Goal: Information Seeking & Learning: Learn about a topic

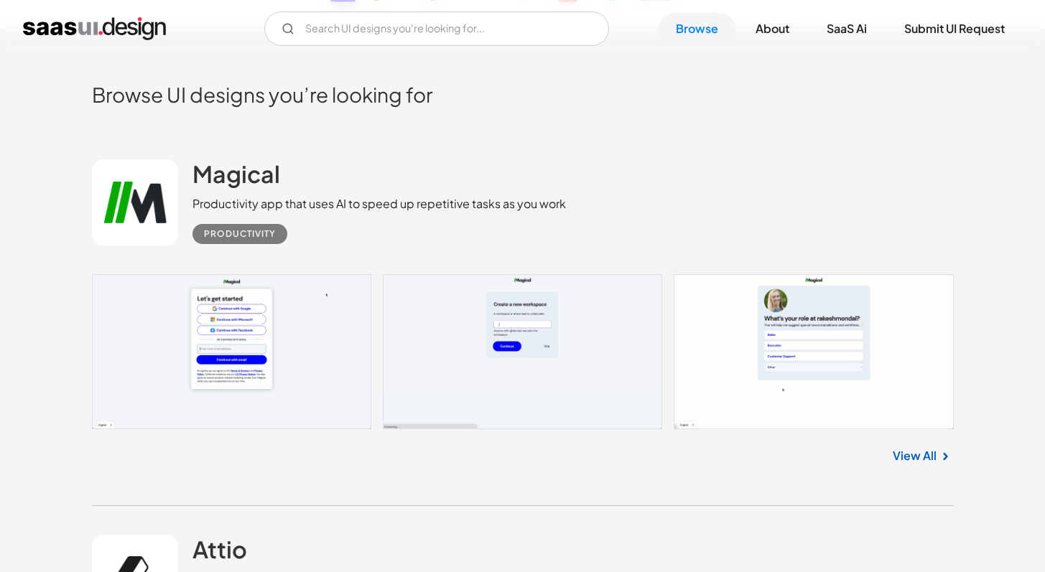
scroll to position [312, 0]
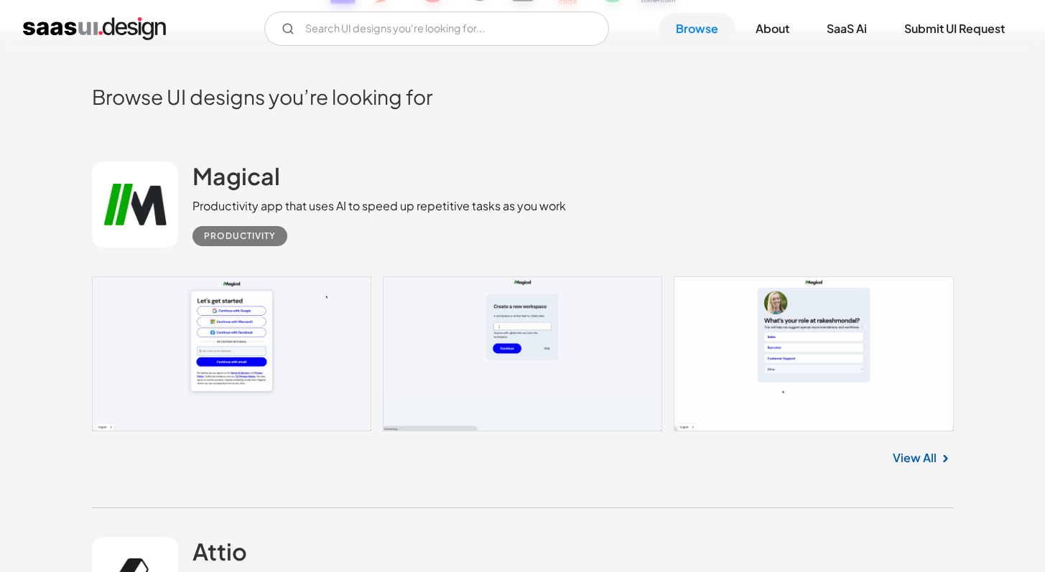
click at [891, 452] on div "View All" at bounding box center [523, 455] width 862 height 47
click at [911, 450] on link "View All" at bounding box center [915, 458] width 44 height 17
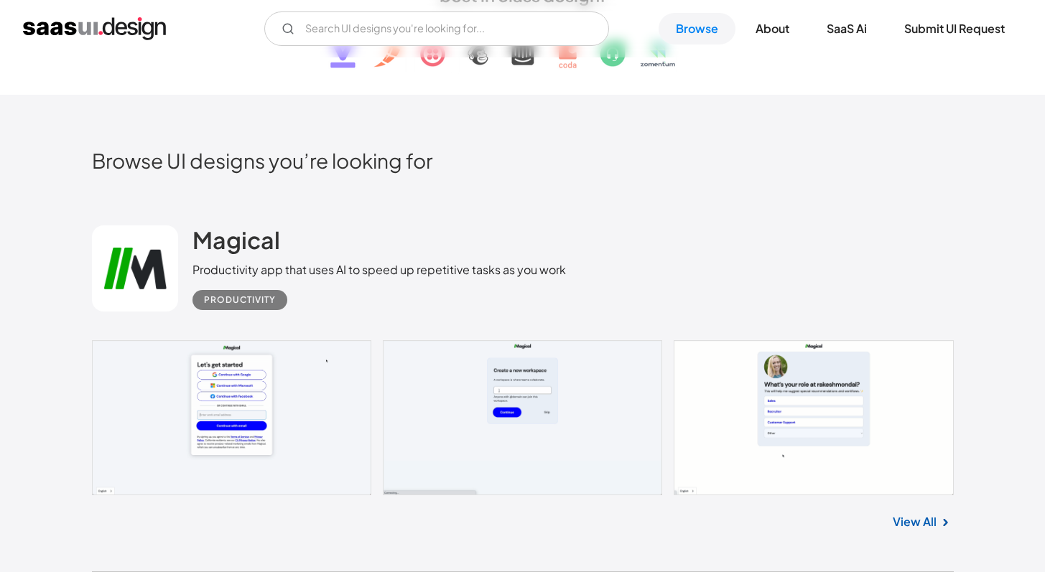
scroll to position [371, 0]
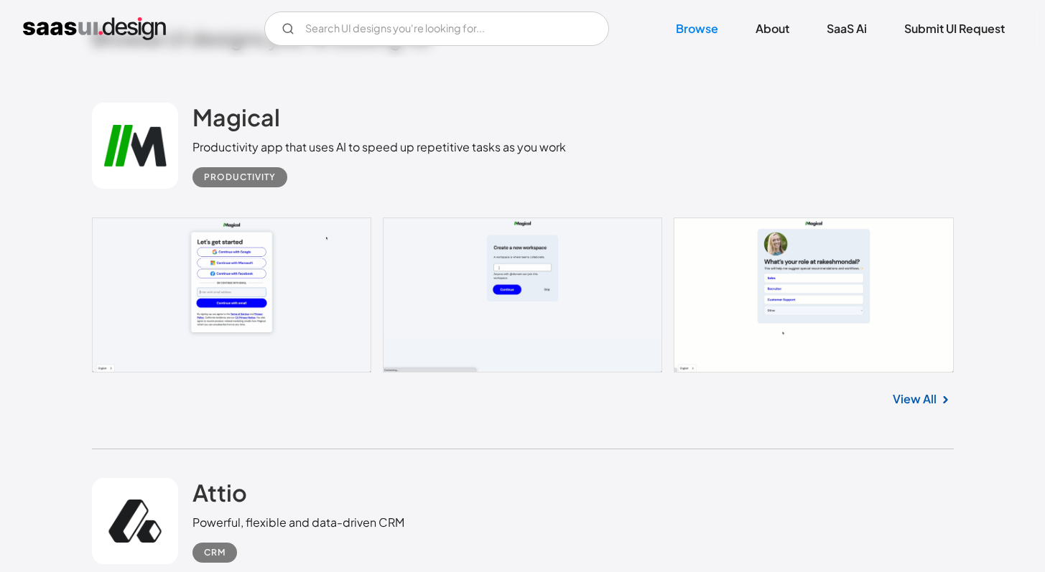
click at [903, 401] on link "View All" at bounding box center [915, 399] width 44 height 17
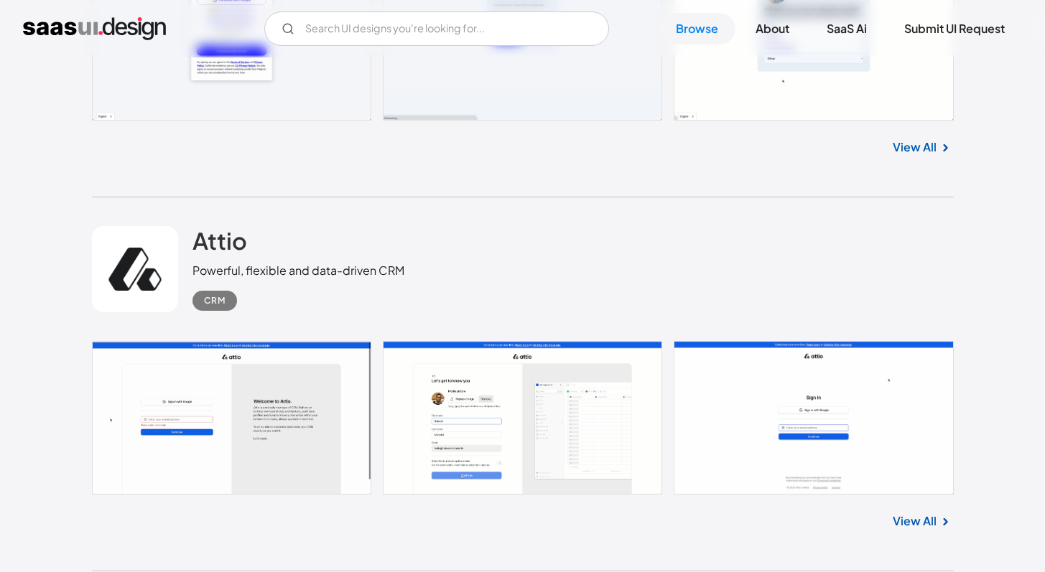
scroll to position [665, 0]
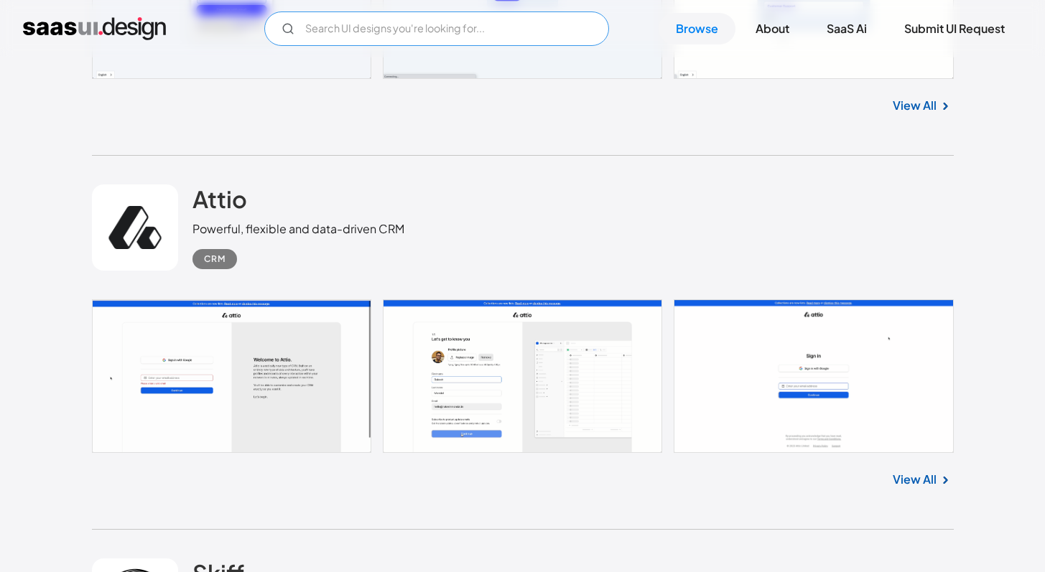
click at [532, 38] on input "Email Form" at bounding box center [436, 28] width 345 height 34
type input "s"
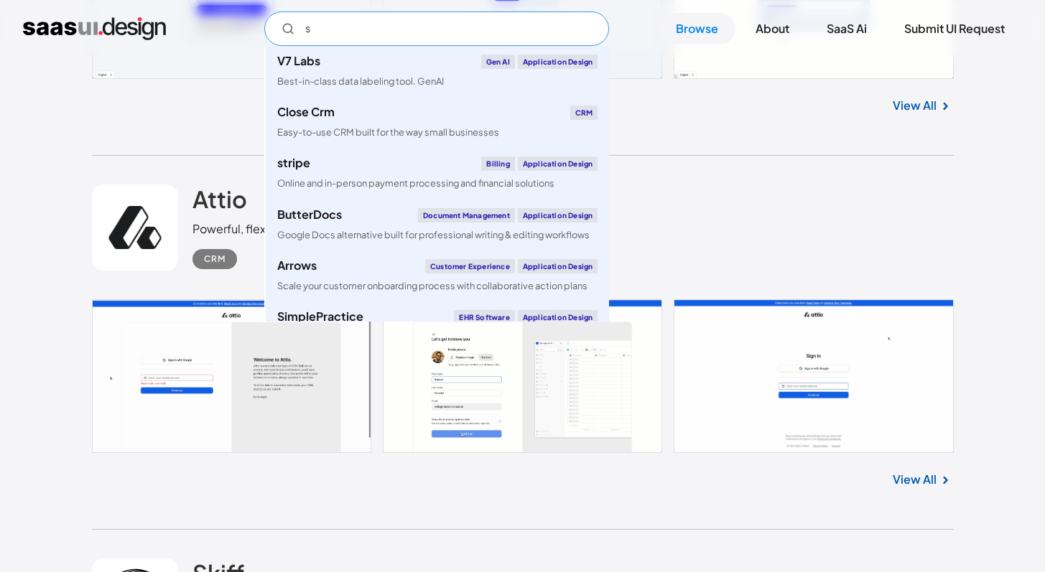
type input "s"
click at [708, 81] on div "View All" at bounding box center [523, 102] width 862 height 47
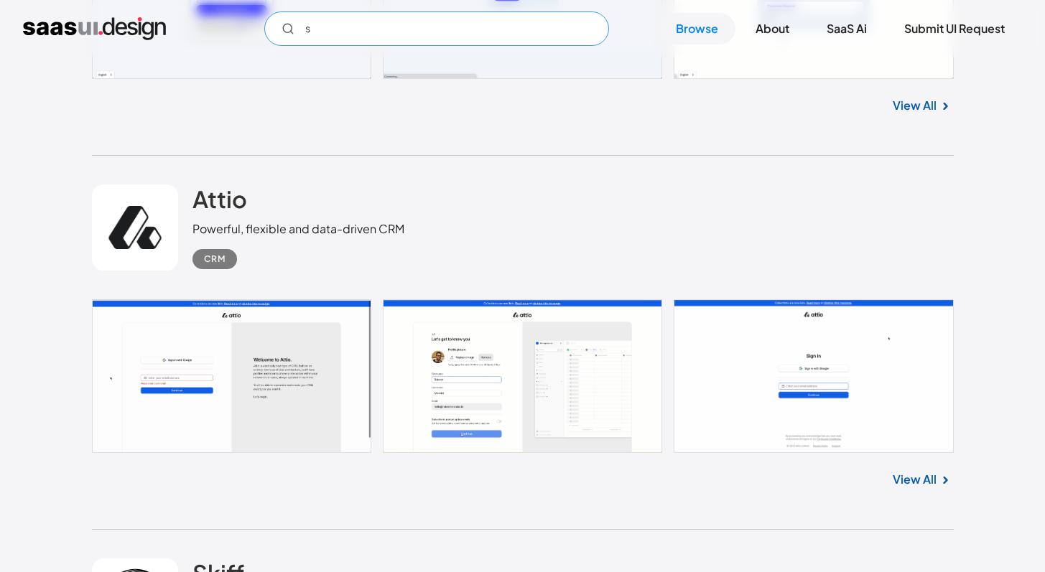
click at [526, 40] on input "s" at bounding box center [436, 28] width 345 height 34
type input "s"
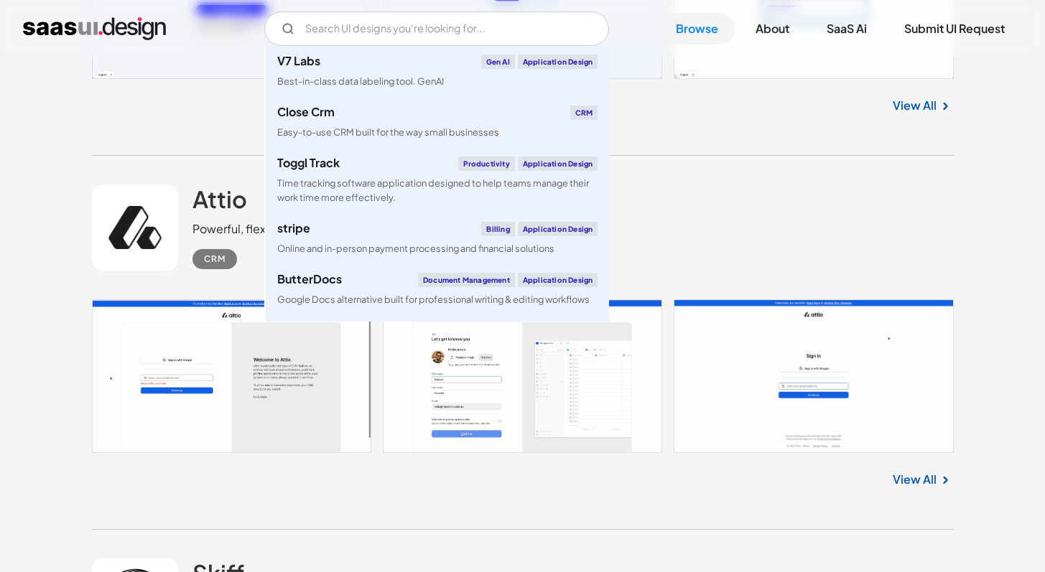
click at [693, 95] on div "View All" at bounding box center [523, 102] width 862 height 47
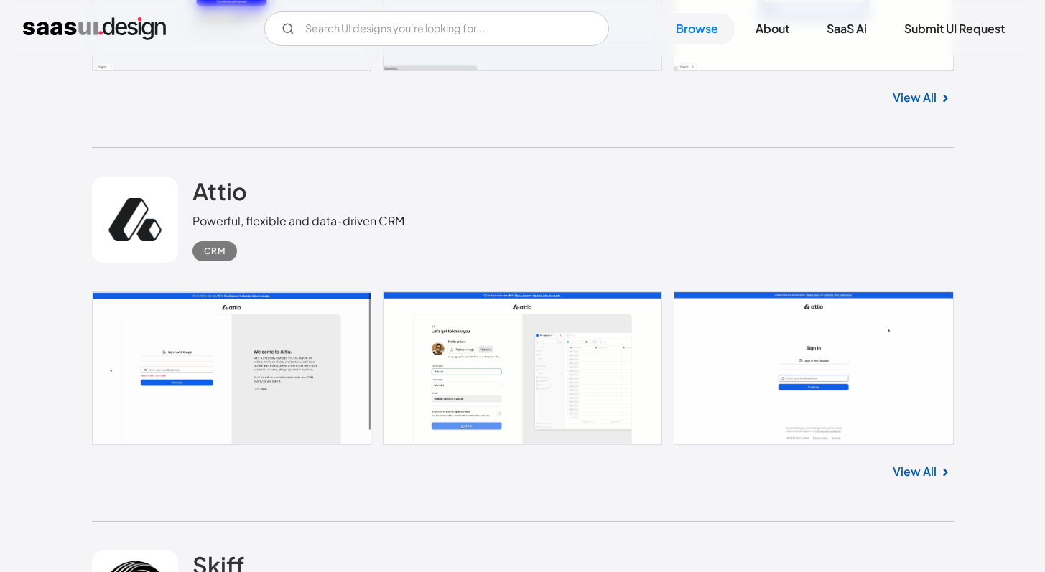
scroll to position [674, 0]
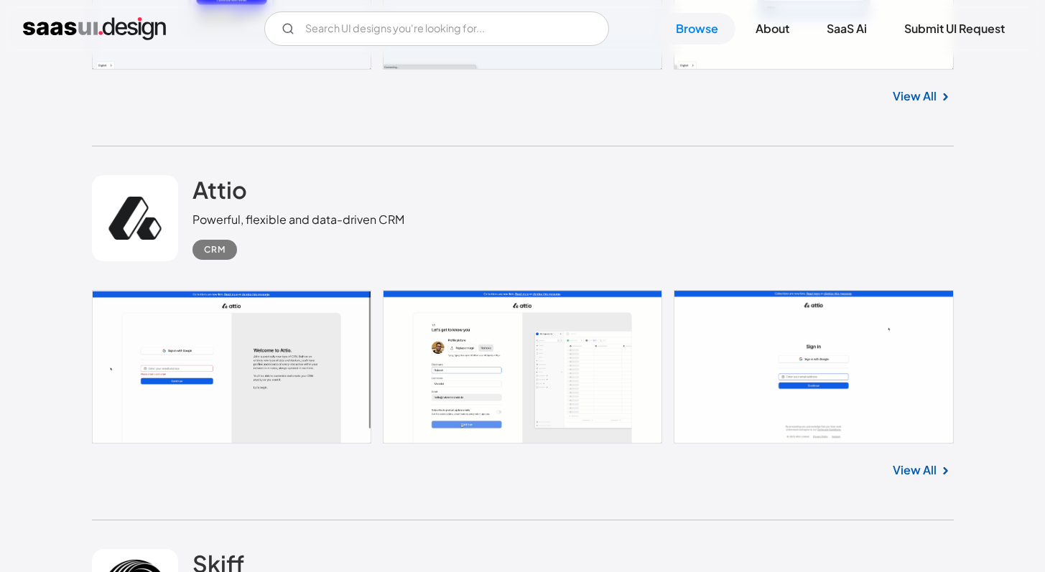
click at [670, 249] on div "Attio Powerful, flexible and data-driven CRM CRM" at bounding box center [523, 218] width 862 height 144
click at [890, 463] on div "View All" at bounding box center [523, 467] width 862 height 47
click at [893, 472] on link "View All" at bounding box center [915, 470] width 44 height 17
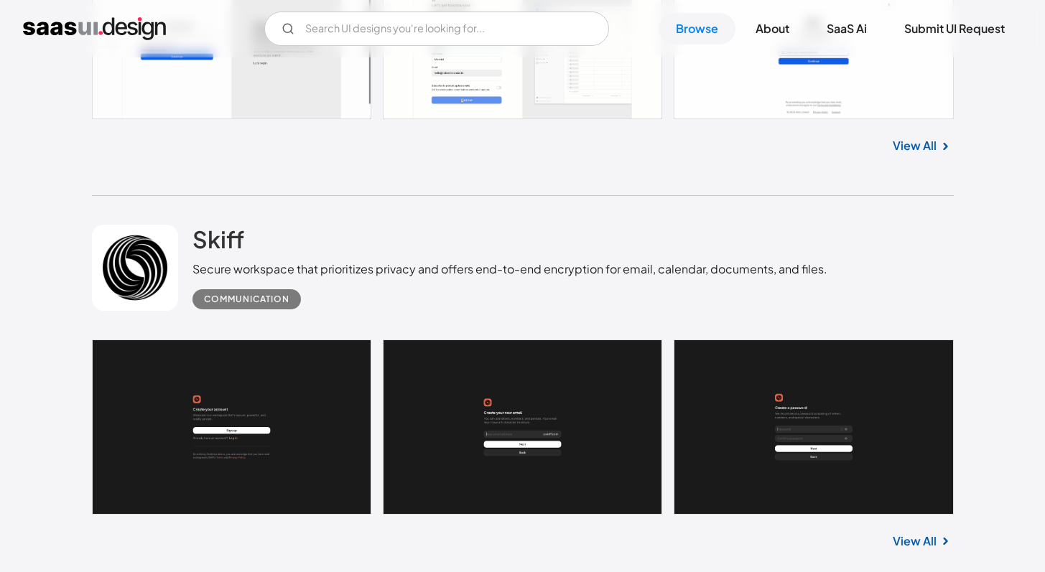
scroll to position [1122, 0]
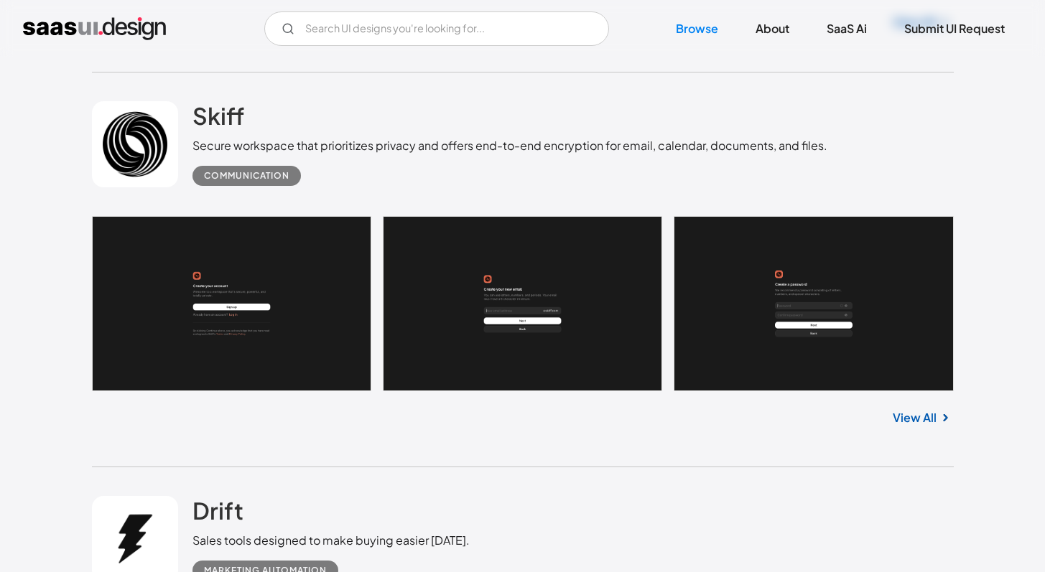
click at [923, 424] on link "View All" at bounding box center [915, 417] width 44 height 17
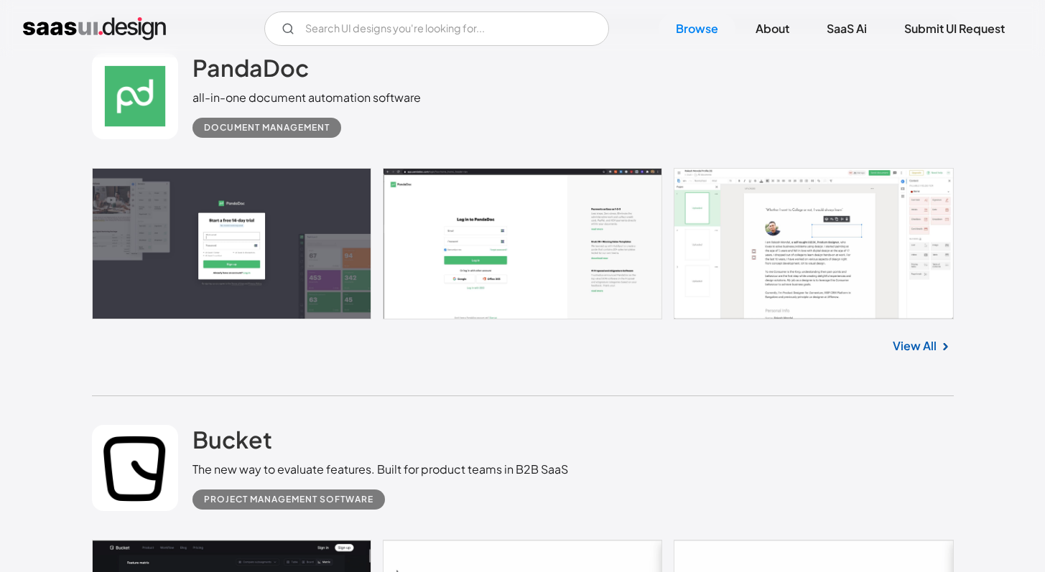
scroll to position [1931, 0]
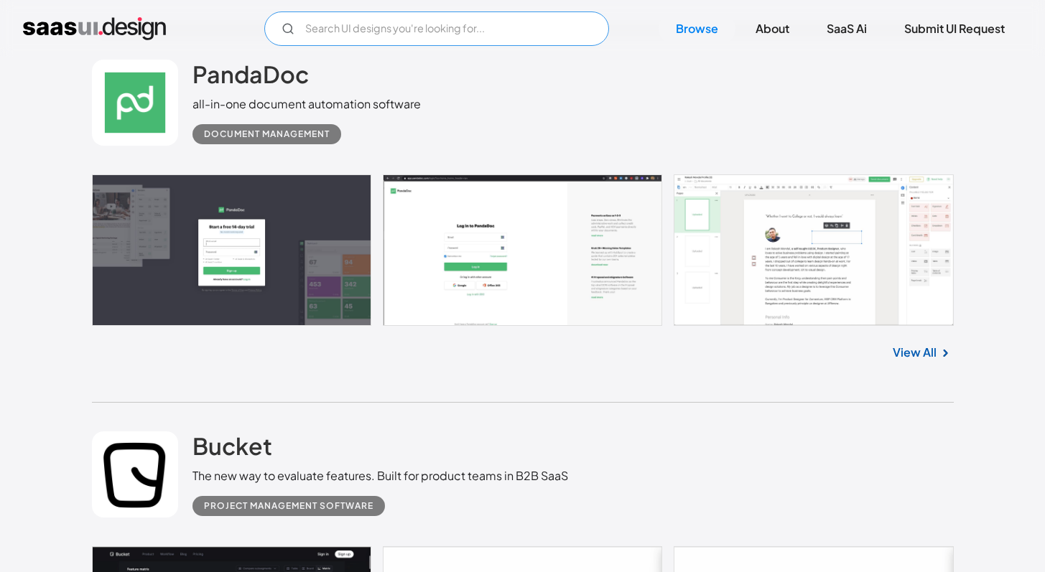
click at [508, 34] on input "Email Form" at bounding box center [436, 28] width 345 height 34
type input "ocr"
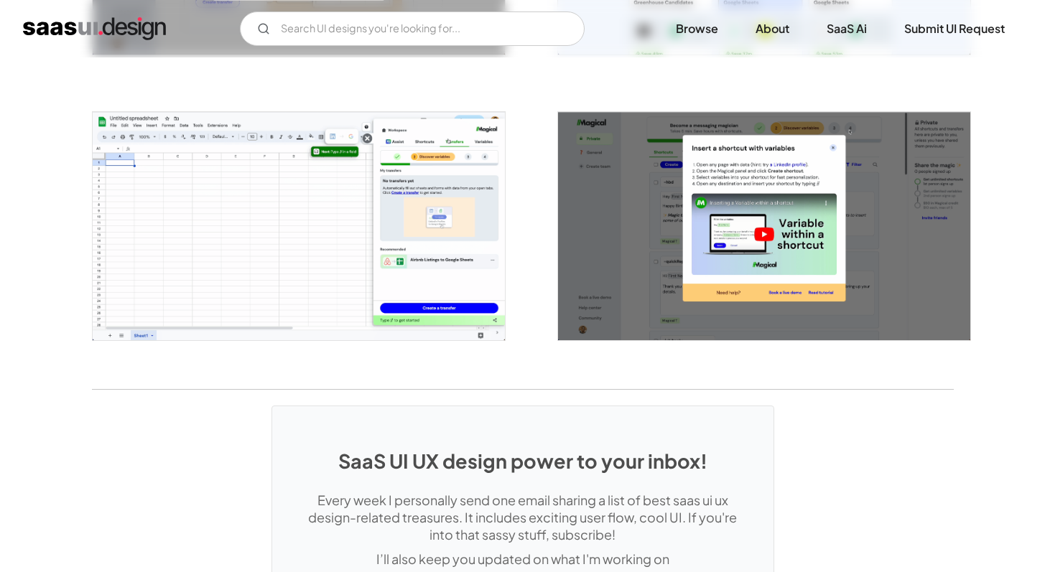
scroll to position [2778, 0]
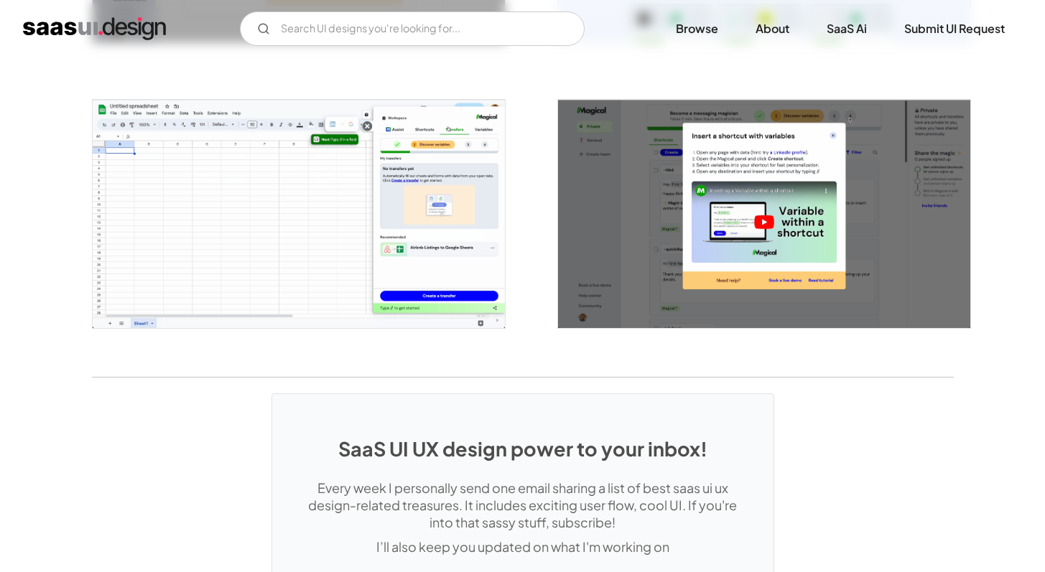
scroll to position [3190, 0]
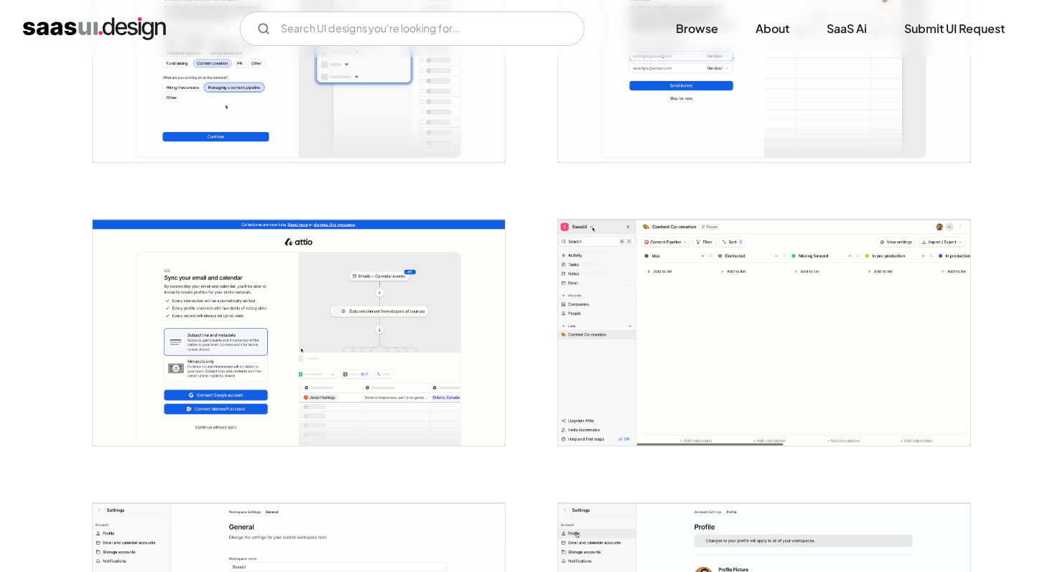
scroll to position [967, 0]
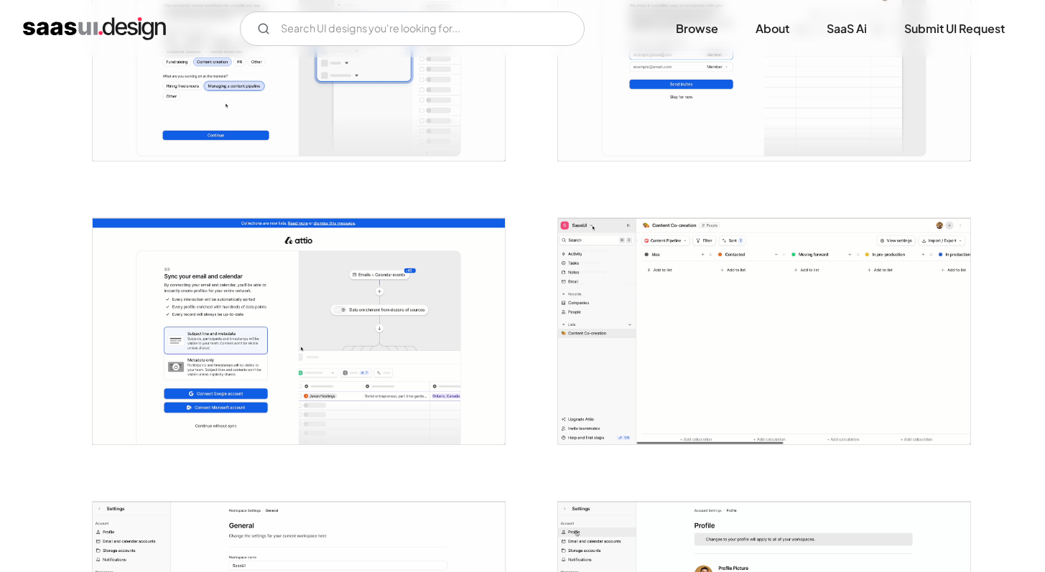
click at [585, 461] on div at bounding box center [755, 322] width 431 height 283
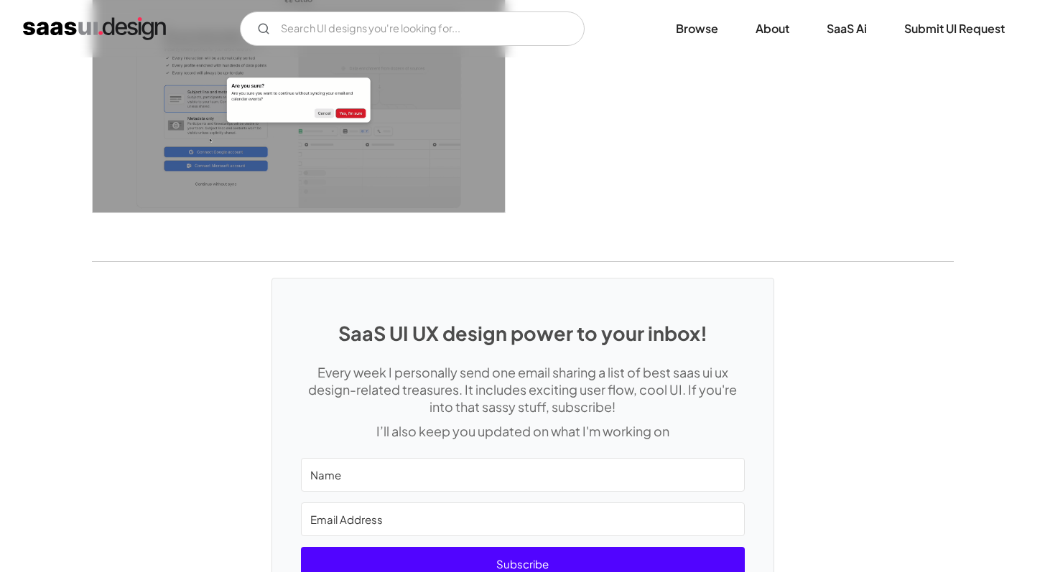
scroll to position [3791, 0]
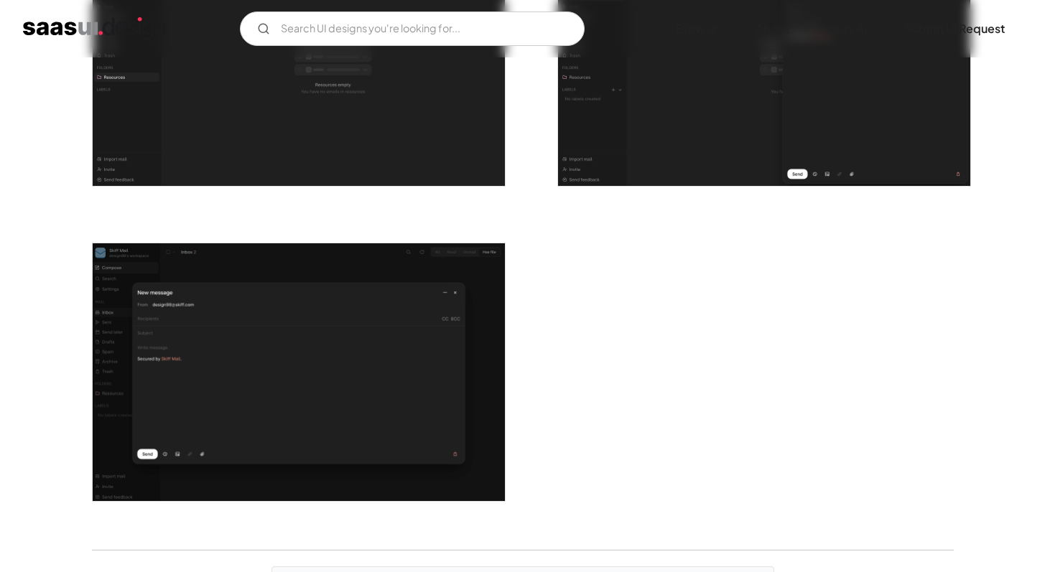
scroll to position [2373, 0]
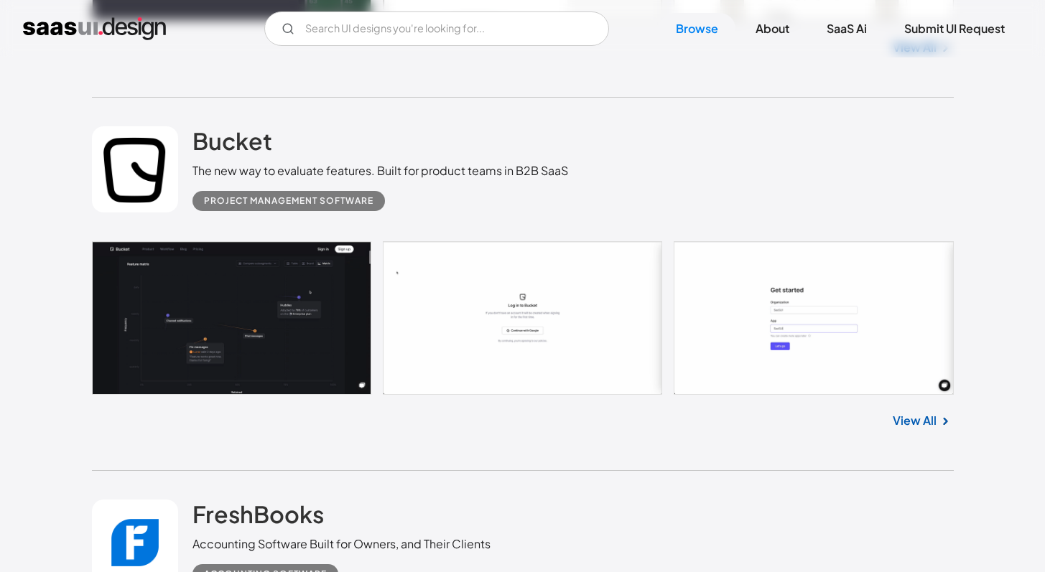
scroll to position [2276, 0]
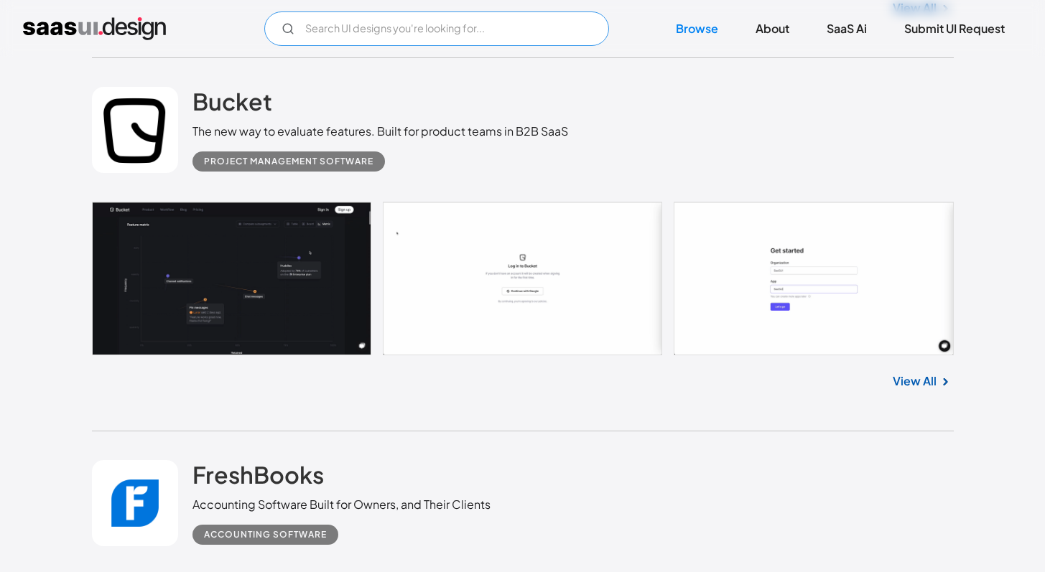
click at [450, 27] on input "Email Form" at bounding box center [436, 28] width 345 height 34
click at [464, 27] on input "data" at bounding box center [436, 28] width 345 height 34
type input "dat"
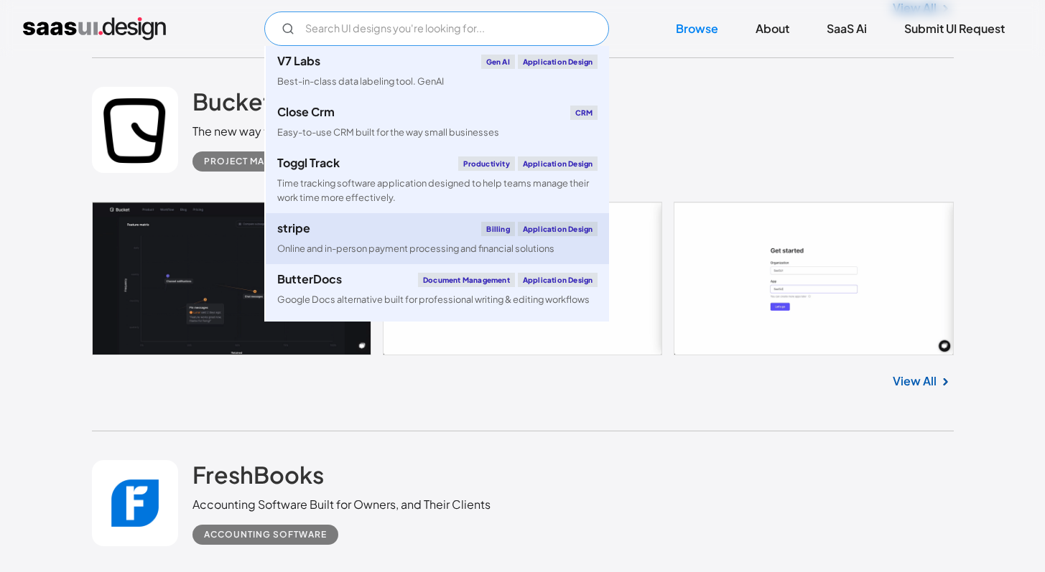
click at [455, 238] on link "stripe Billing Application Design Online and in-person payment processing and f…" at bounding box center [437, 238] width 343 height 51
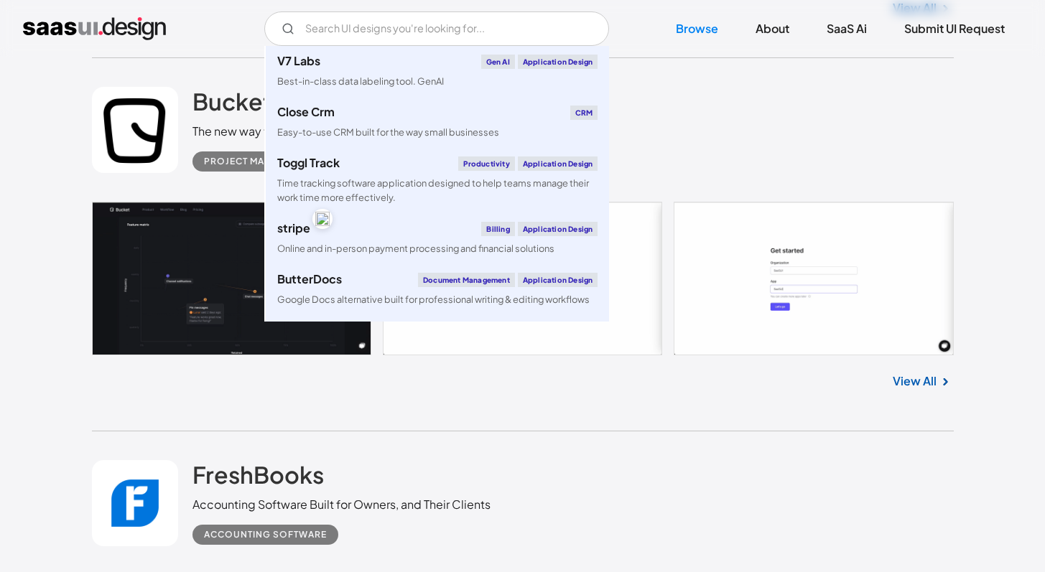
click at [731, 156] on div "Bucket The new way to evaluate features. Built for product teams in B2B SaaS Pr…" at bounding box center [523, 130] width 862 height 144
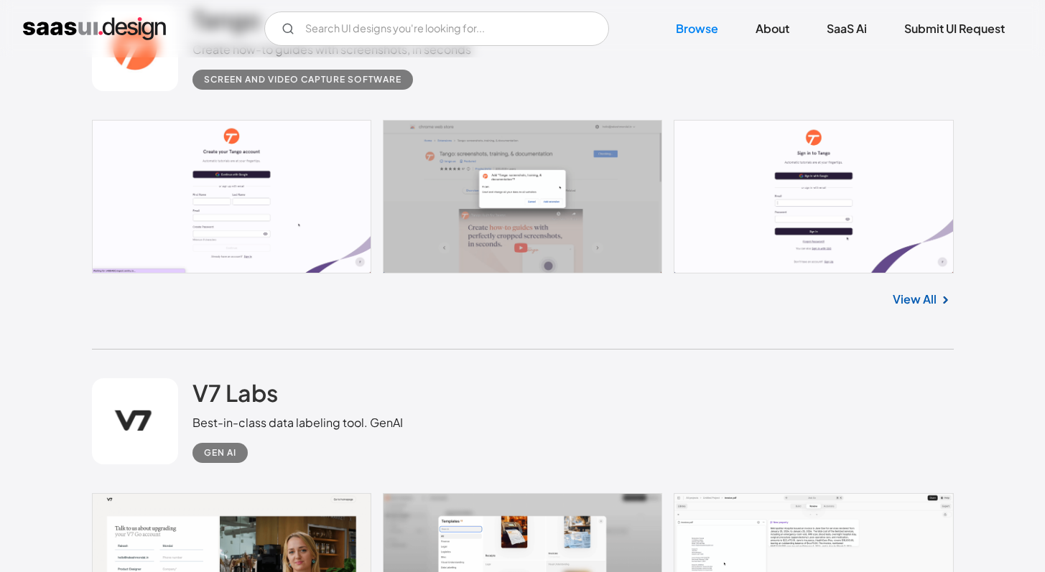
scroll to position [5224, 0]
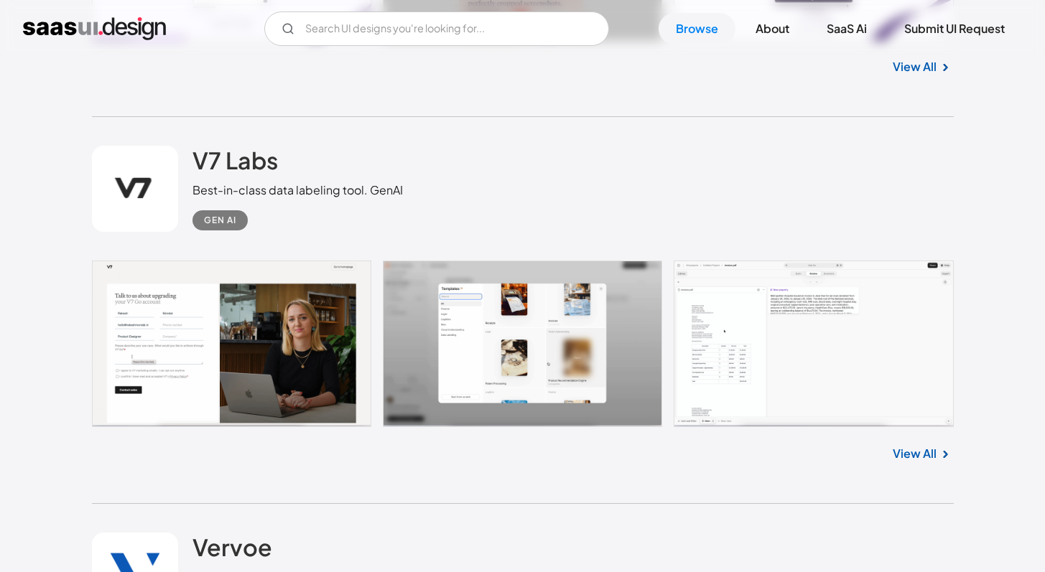
click at [399, 230] on div "Gen AI" at bounding box center [297, 215] width 210 height 32
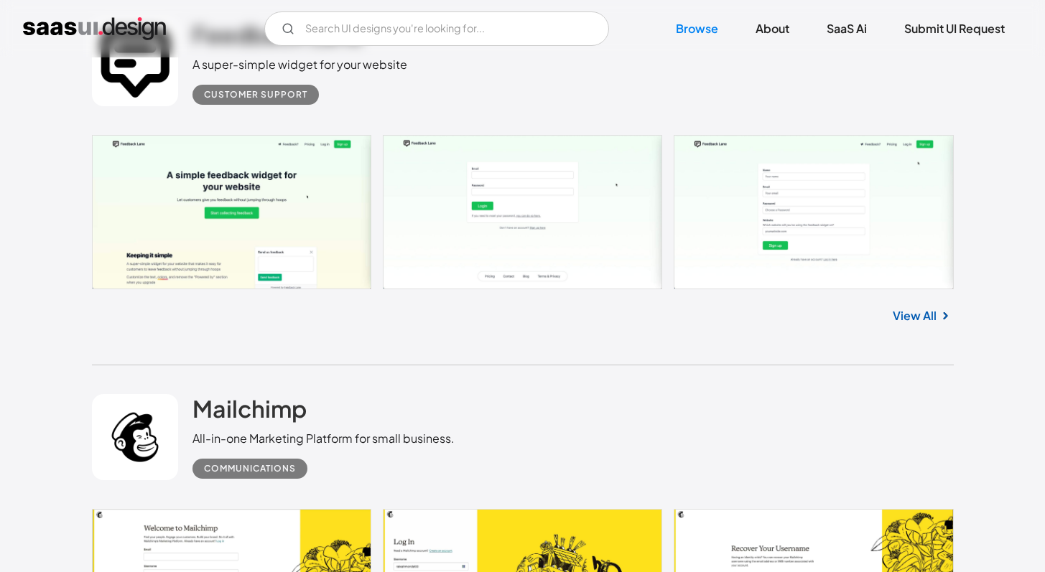
scroll to position [8343, 0]
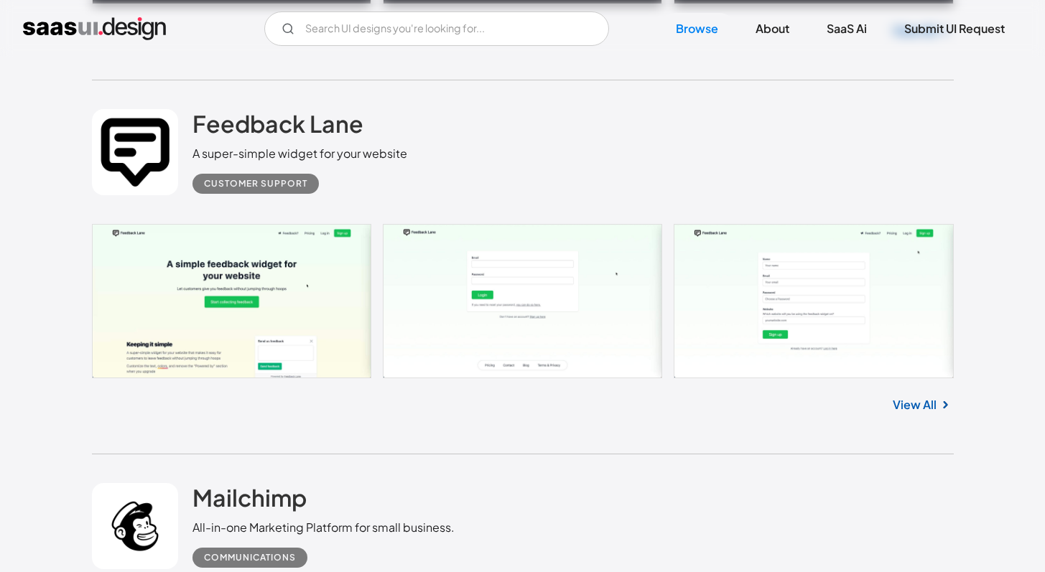
click at [693, 487] on div "Mailchimp All-in-one Marketing Platform for small business. Communications" at bounding box center [523, 527] width 862 height 144
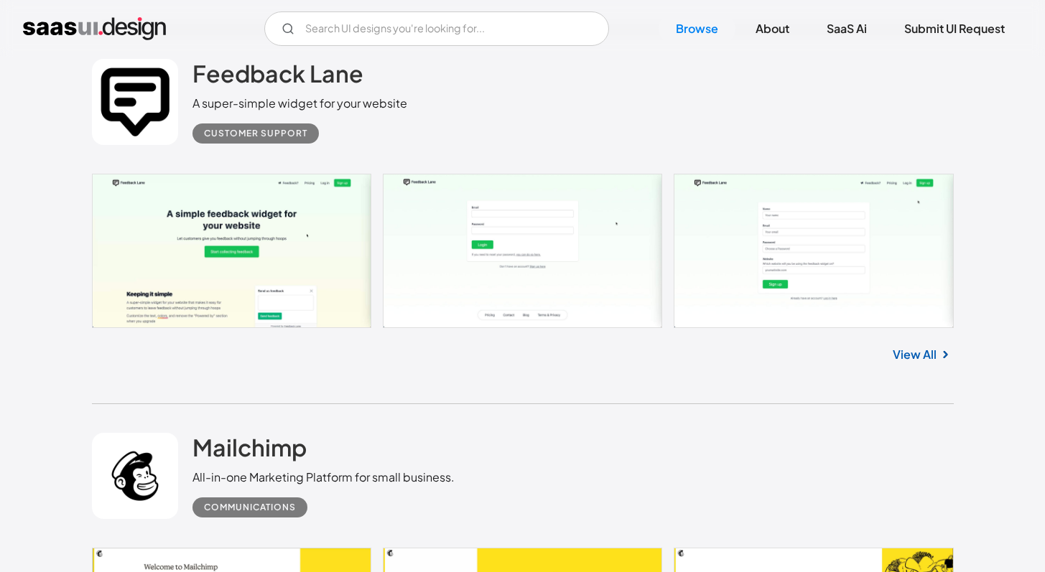
scroll to position [8370, 0]
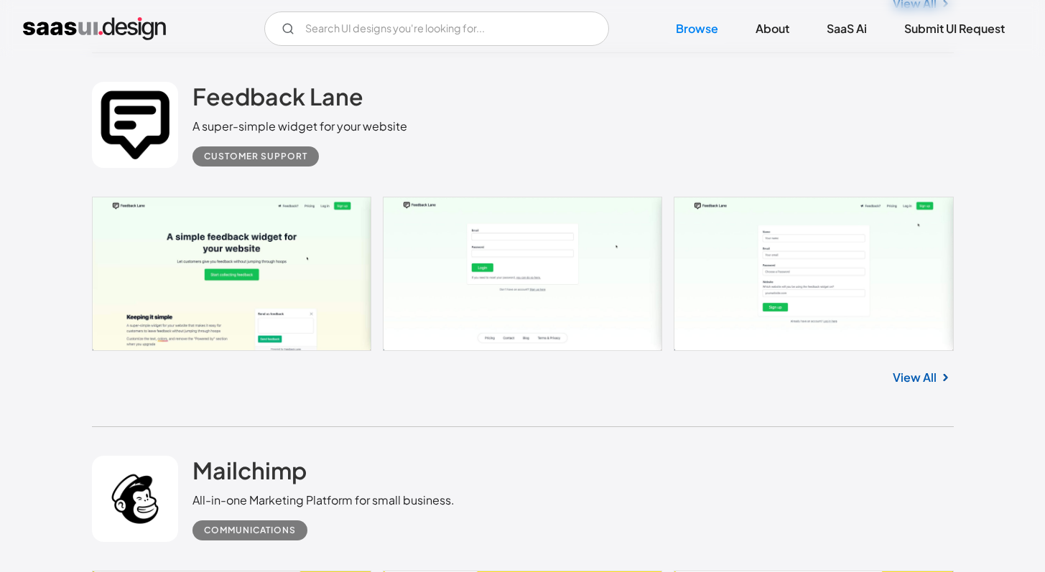
click at [462, 157] on div "Feedback Lane A super-simple widget for your website Customer Support" at bounding box center [523, 125] width 862 height 144
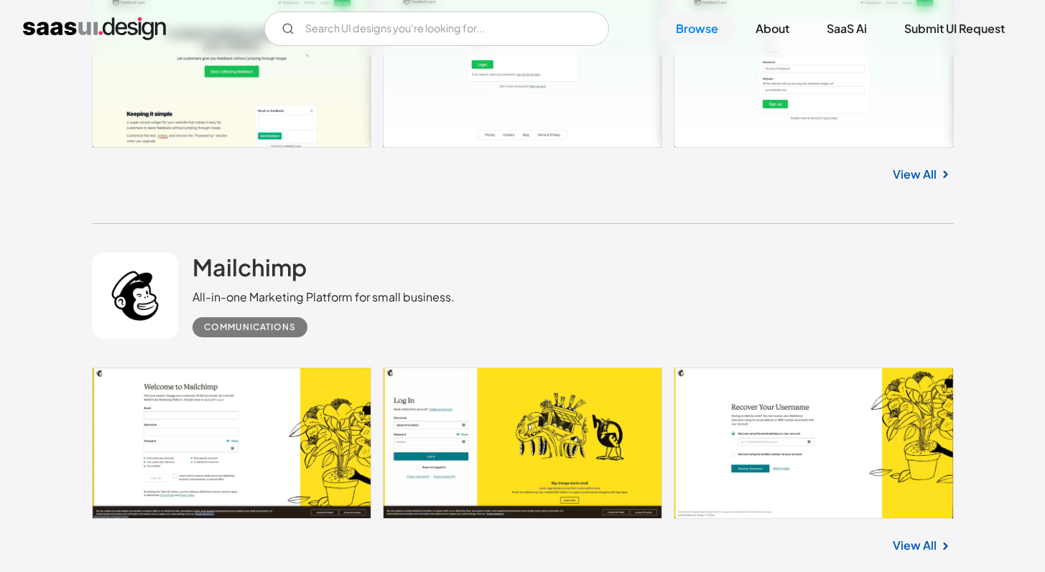
scroll to position [8580, 0]
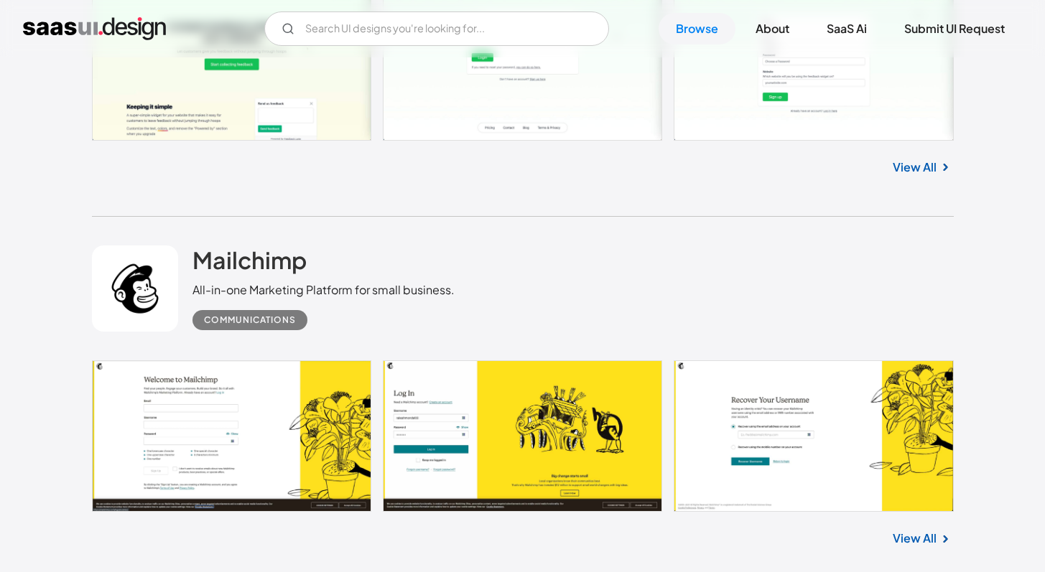
click at [916, 176] on link "View All" at bounding box center [915, 167] width 44 height 17
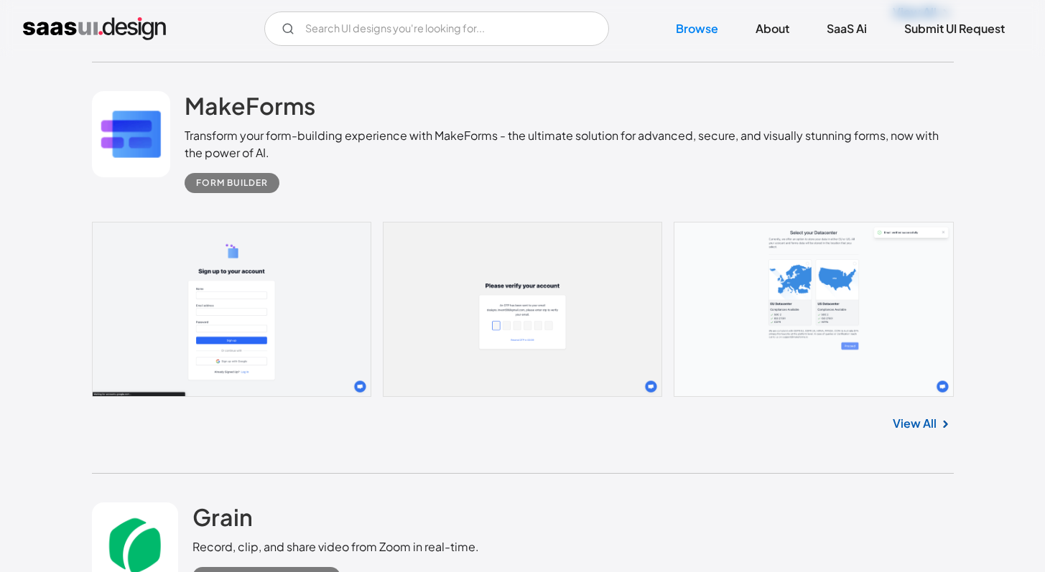
scroll to position [9596, 0]
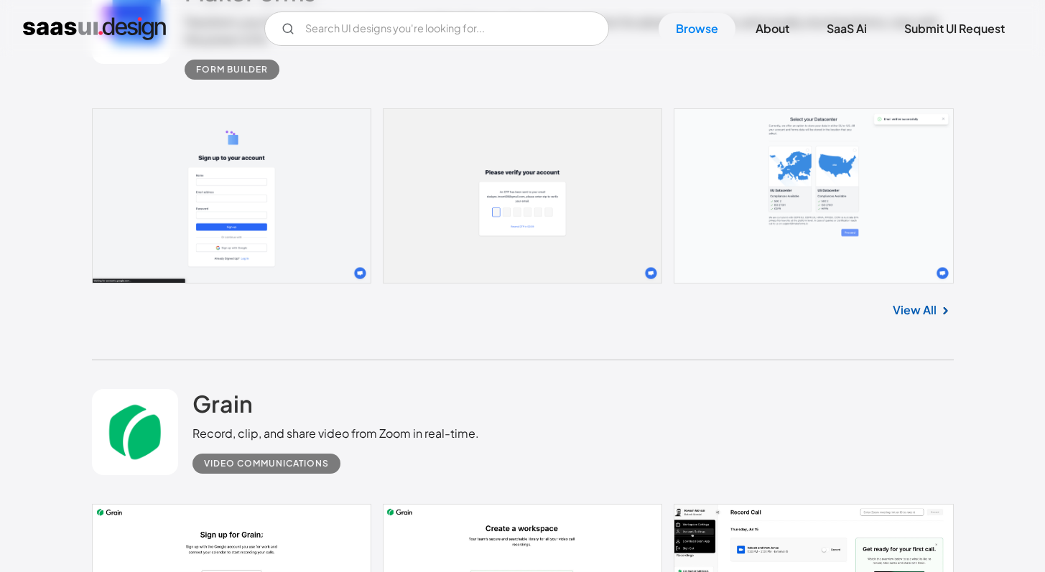
click at [916, 319] on link "View All" at bounding box center [915, 310] width 44 height 17
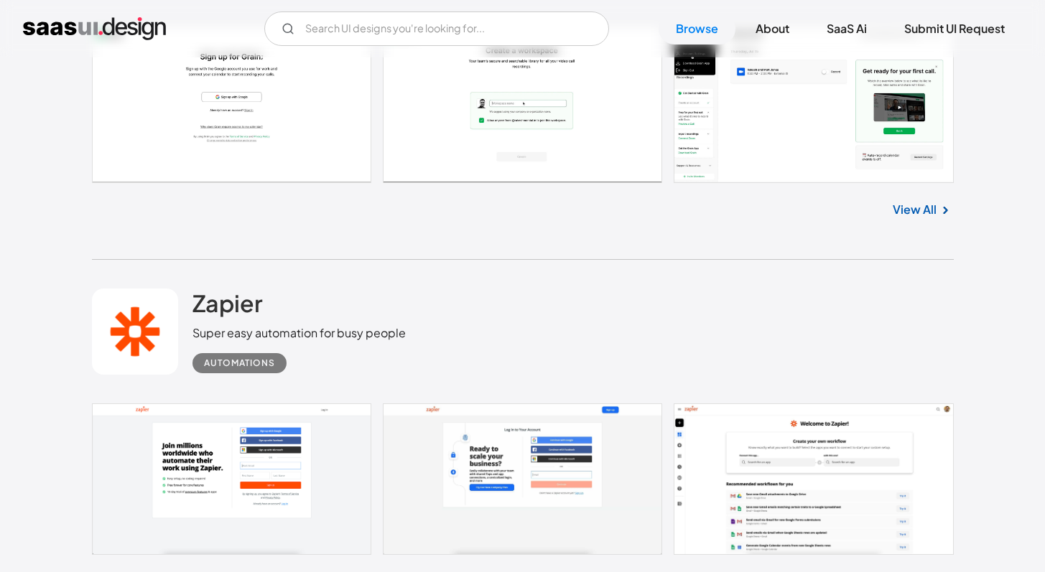
scroll to position [10155, 0]
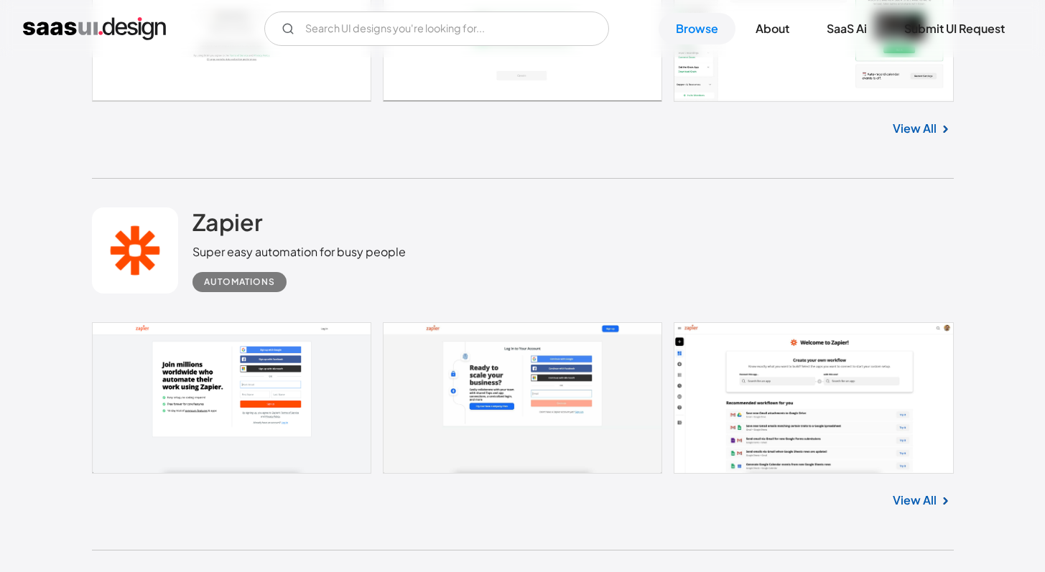
click at [712, 412] on link at bounding box center [523, 398] width 862 height 152
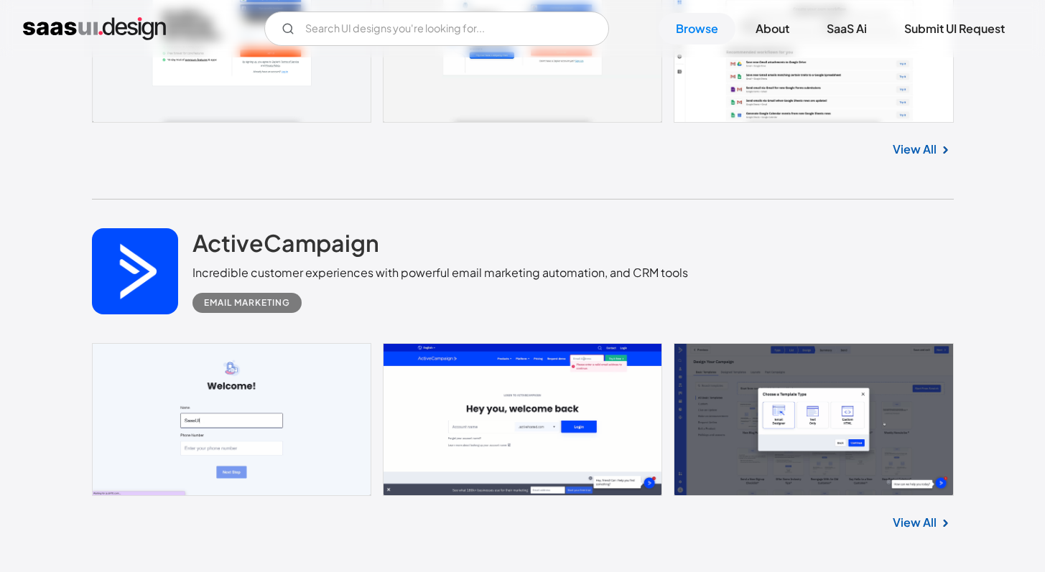
scroll to position [10530, 0]
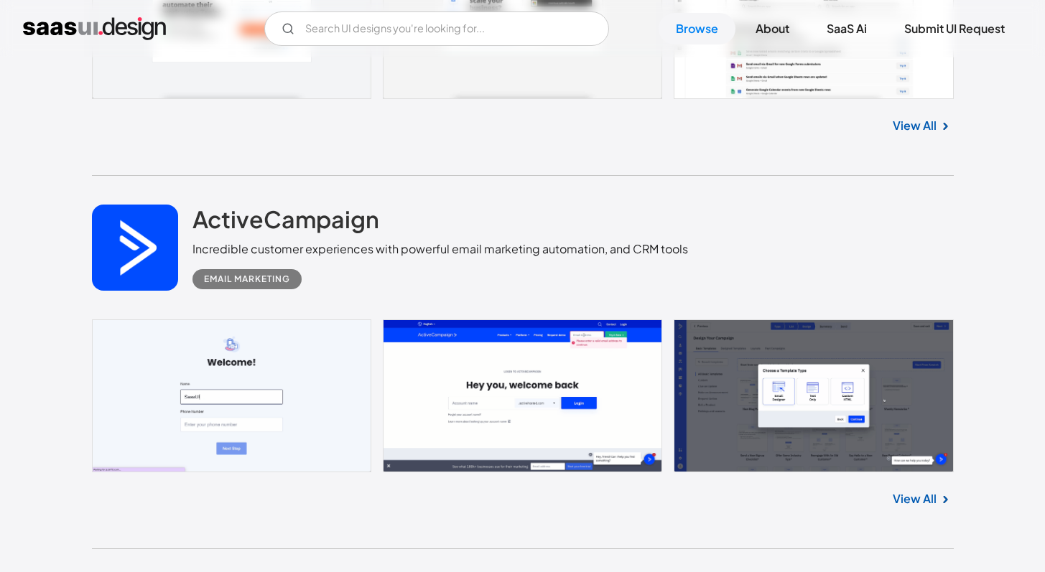
click at [409, 284] on div "Email Marketing" at bounding box center [439, 274] width 495 height 32
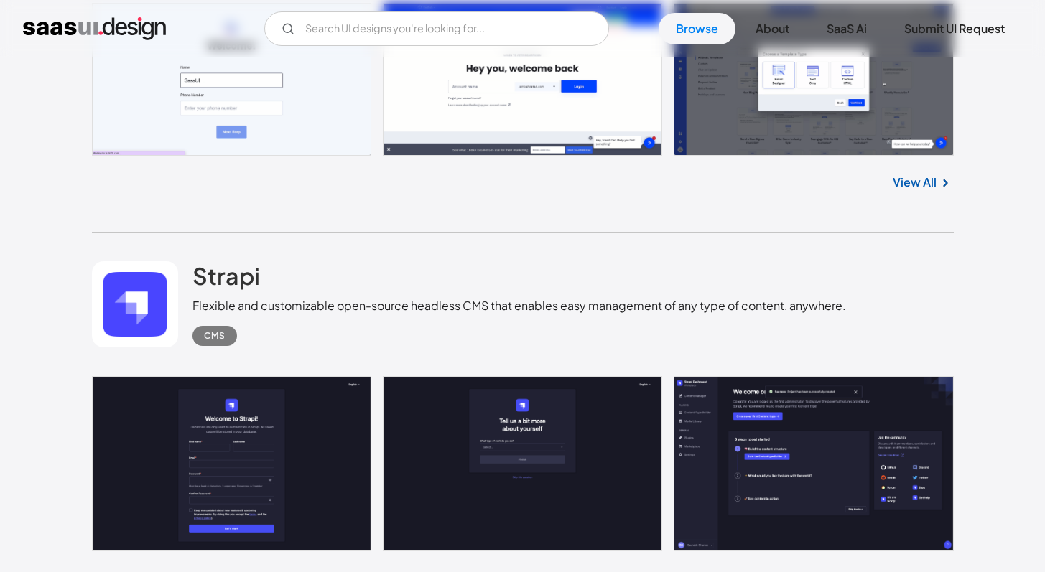
scroll to position [10931, 0]
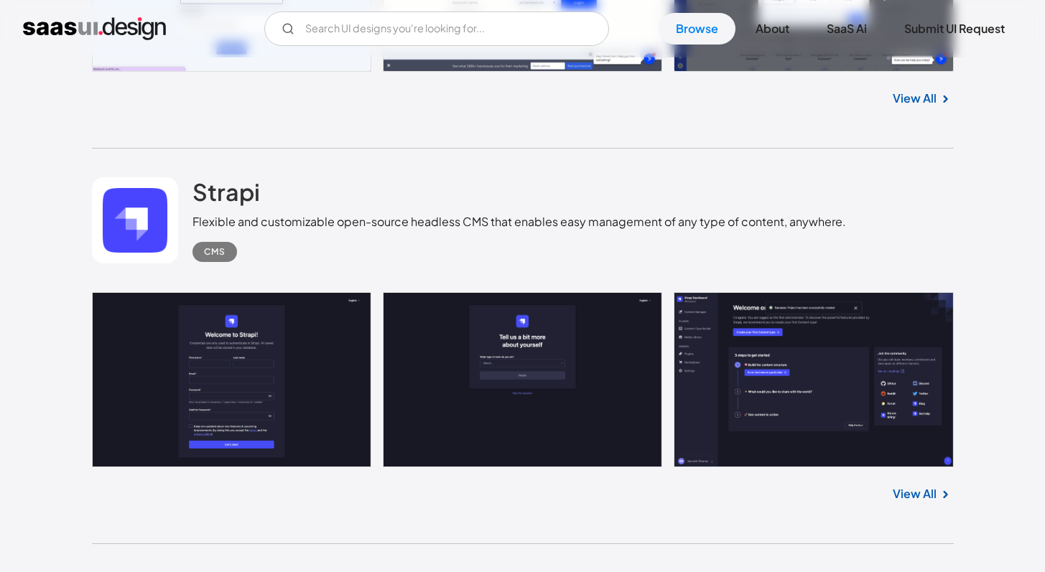
click at [944, 361] on link at bounding box center [523, 379] width 862 height 175
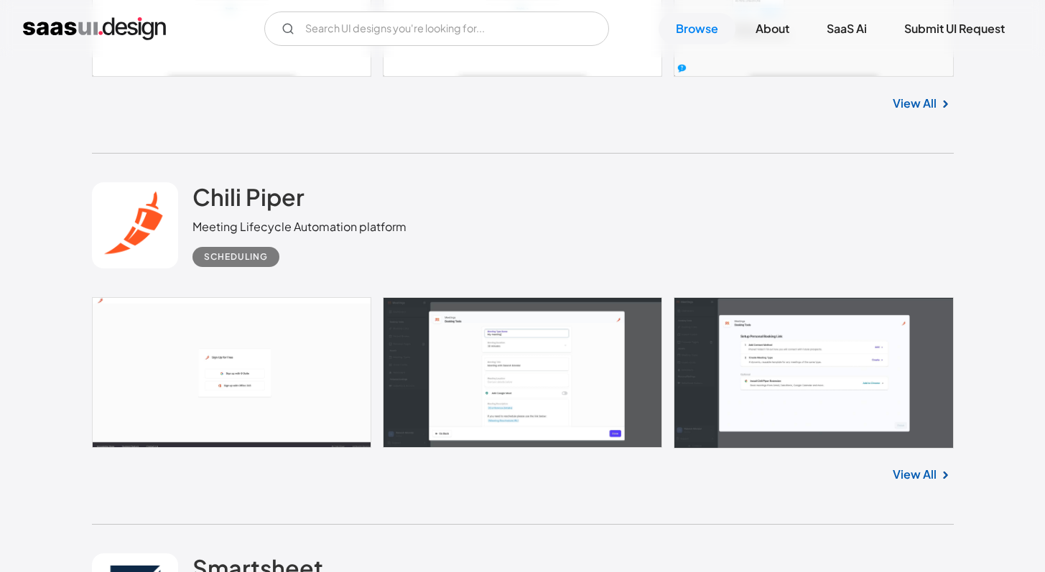
scroll to position [12886, 0]
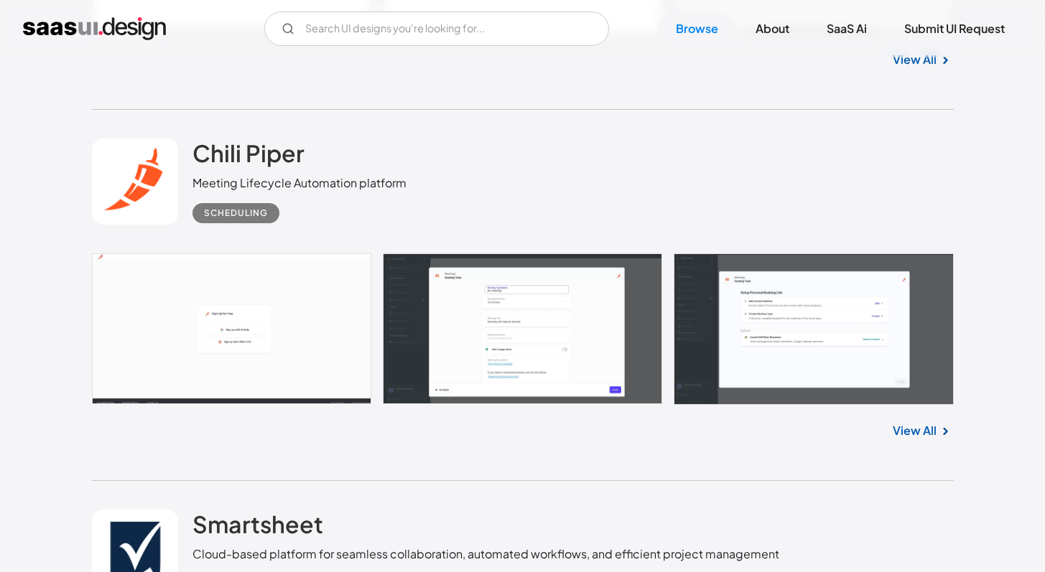
click at [575, 436] on div "View All" at bounding box center [523, 428] width 862 height 47
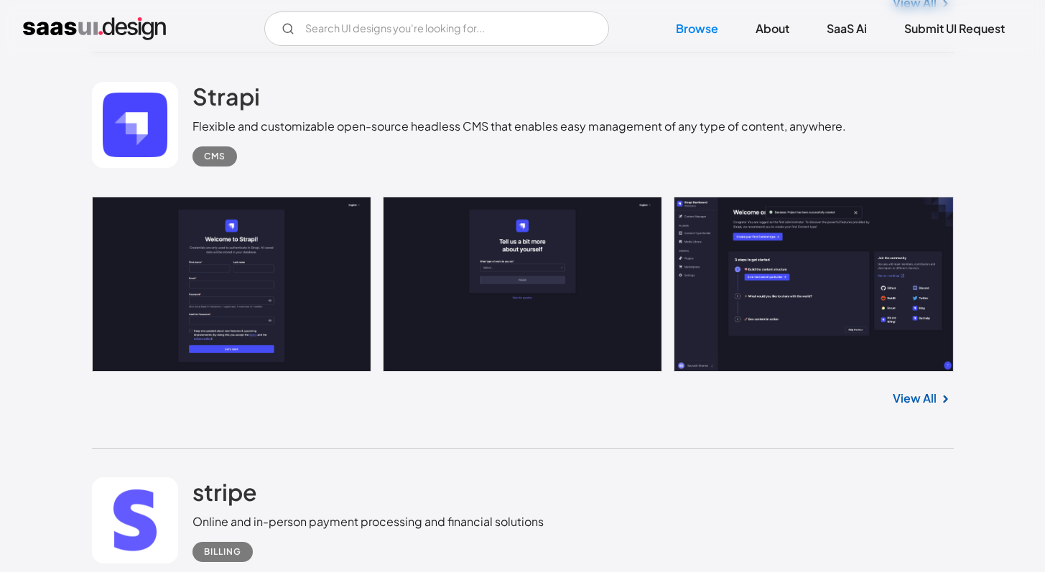
scroll to position [10993, 0]
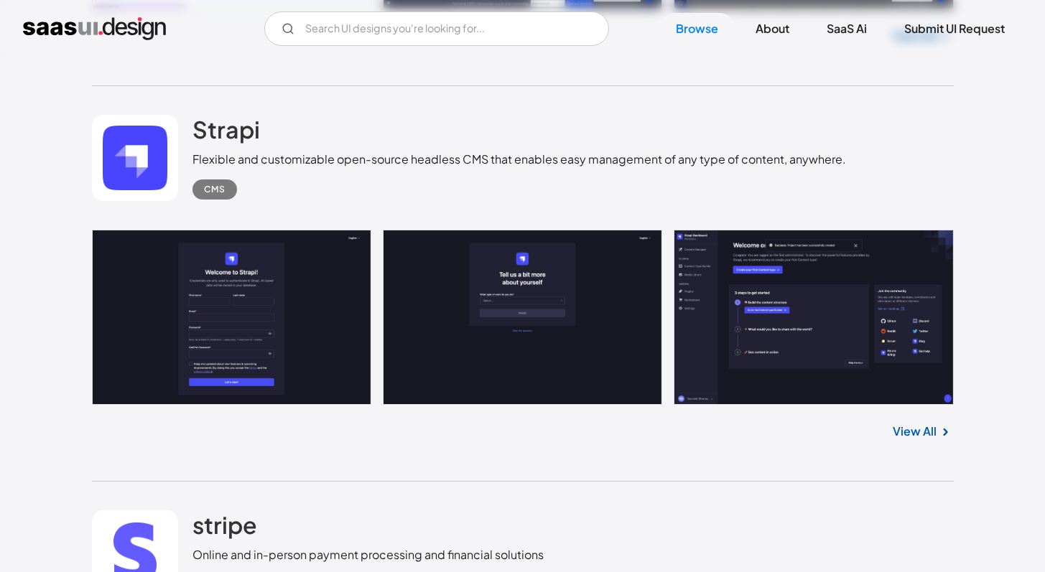
click at [462, 229] on div "Strapi Flexible and customizable open-source headless CMS that enables easy man…" at bounding box center [523, 158] width 862 height 144
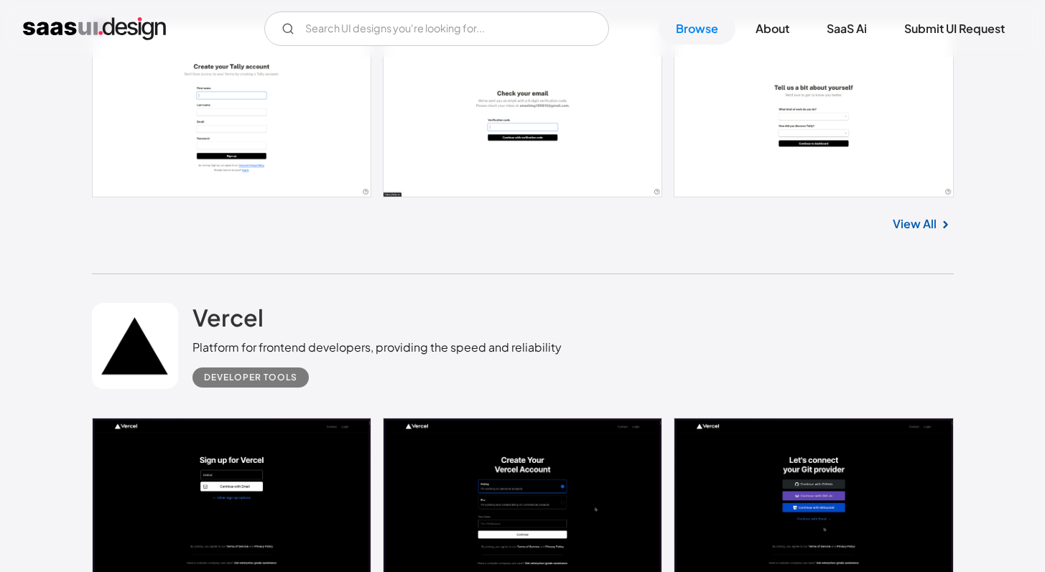
scroll to position [15151, 0]
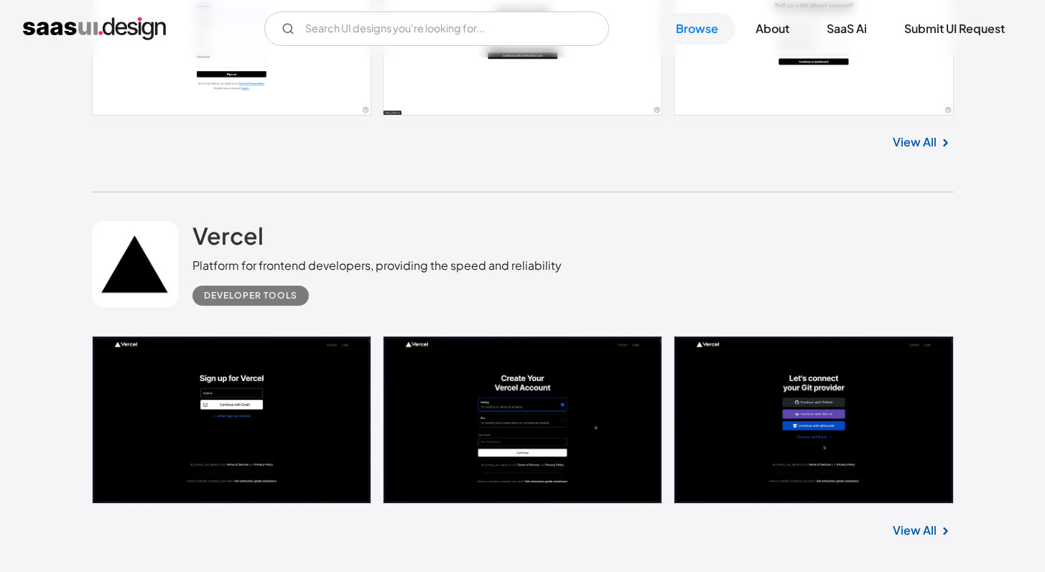
click at [895, 531] on link "View All" at bounding box center [915, 530] width 44 height 17
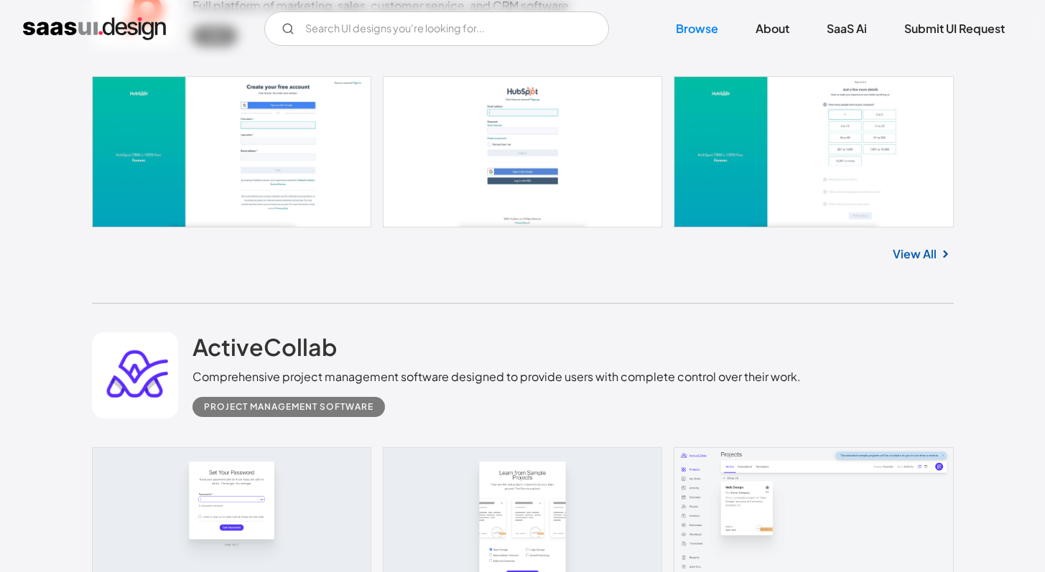
scroll to position [15923, 0]
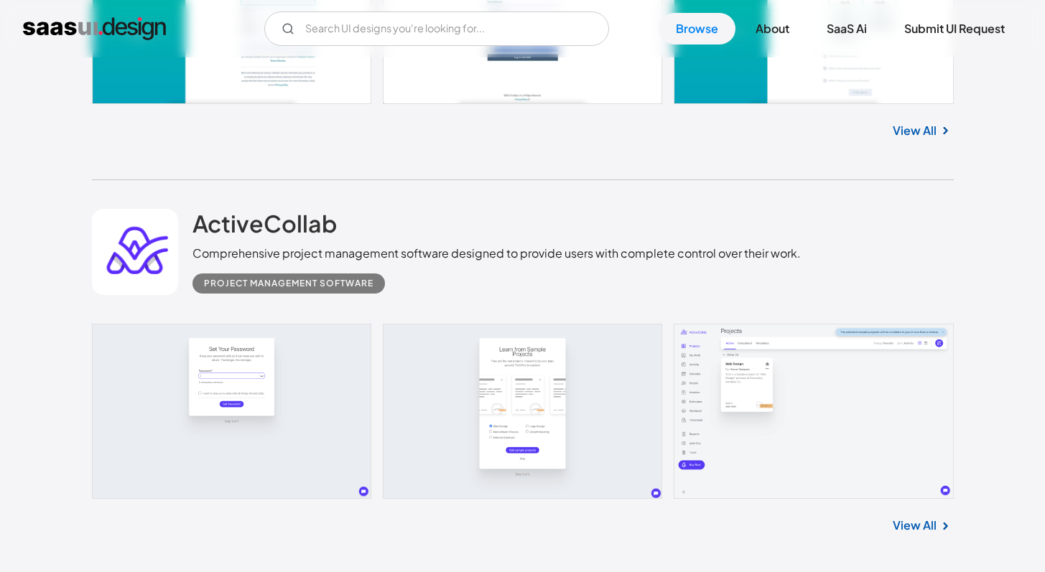
click at [536, 276] on div "Project Management Software" at bounding box center [496, 278] width 608 height 32
click at [941, 531] on img at bounding box center [944, 526] width 17 height 17
click at [904, 519] on link "View All" at bounding box center [915, 525] width 44 height 17
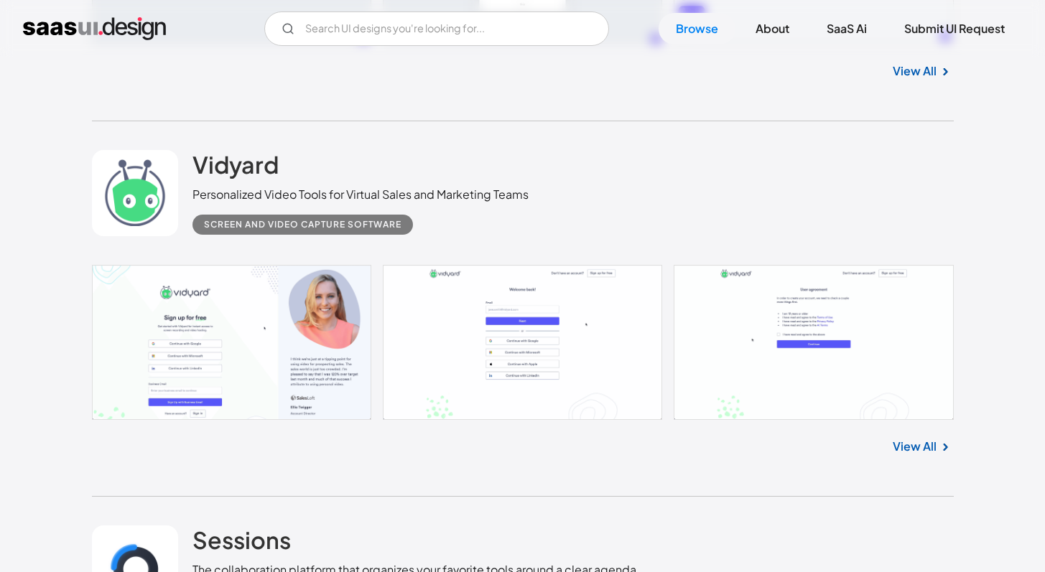
scroll to position [16379, 0]
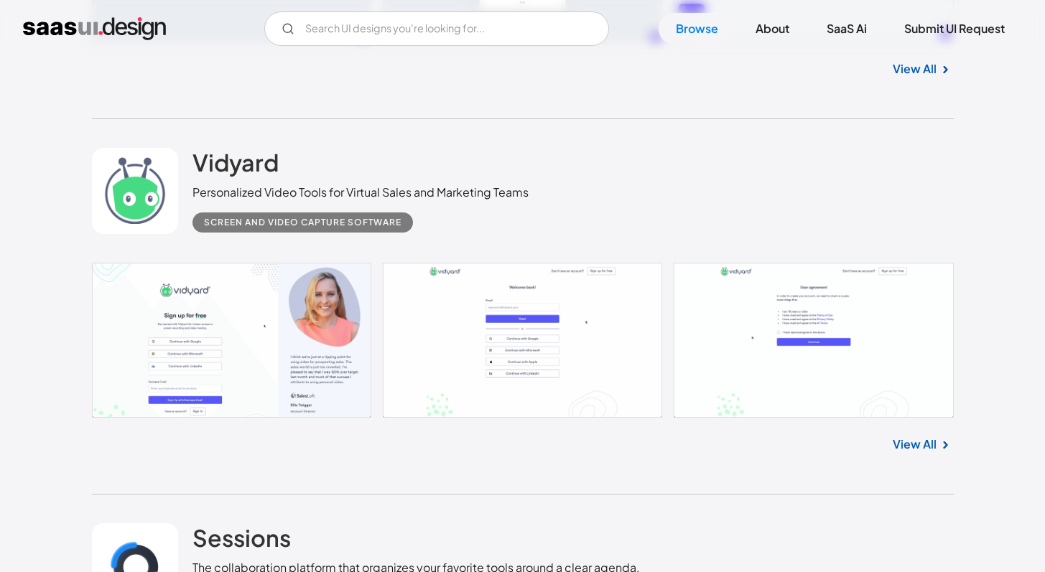
click at [859, 380] on link at bounding box center [523, 340] width 862 height 155
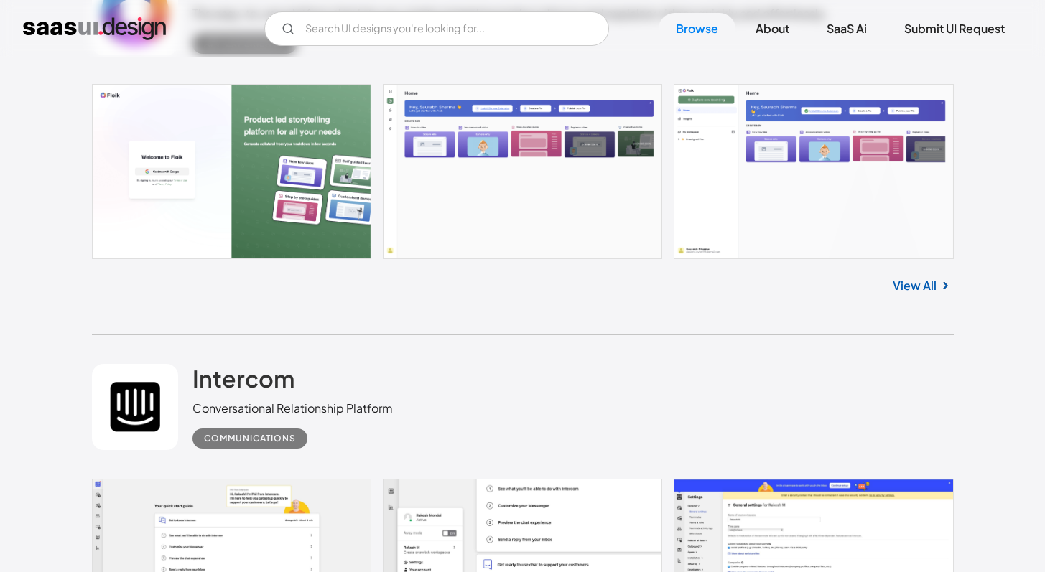
scroll to position [17130, 0]
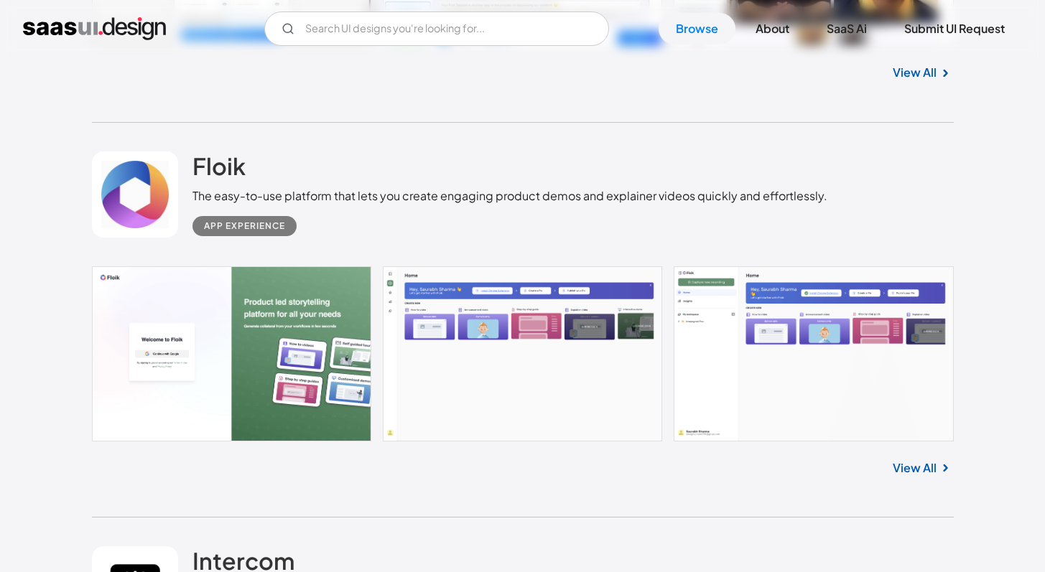
click at [691, 387] on link at bounding box center [523, 353] width 862 height 175
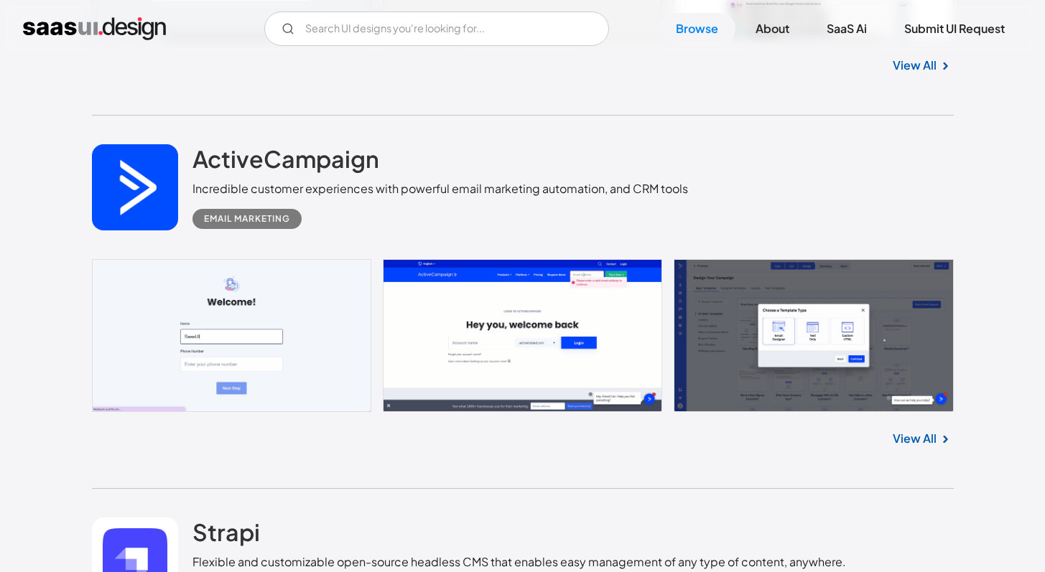
scroll to position [10890, 0]
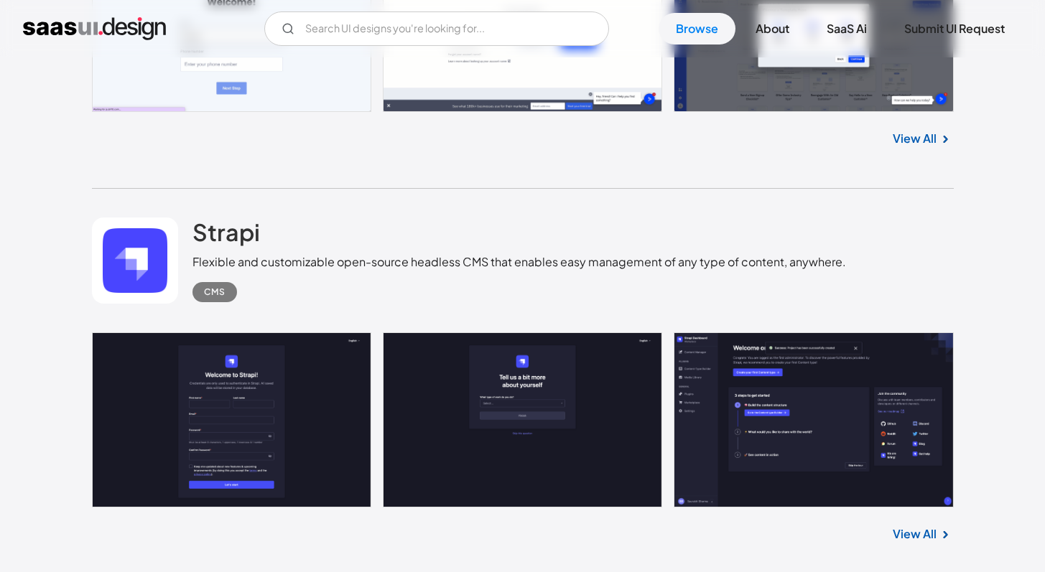
click at [472, 289] on div "CMS" at bounding box center [518, 287] width 653 height 32
click at [633, 394] on link at bounding box center [523, 419] width 862 height 175
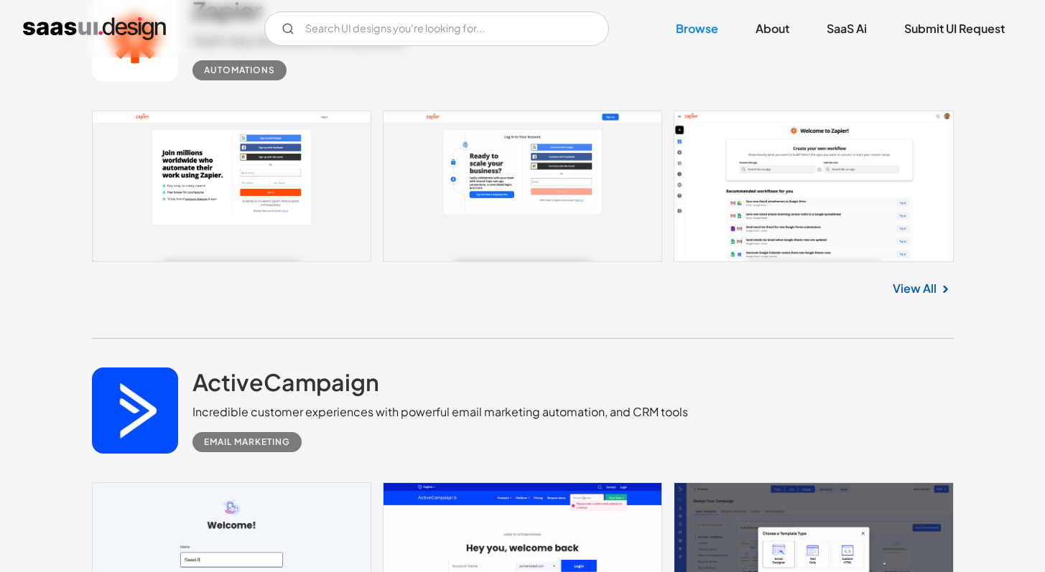
scroll to position [10193, 0]
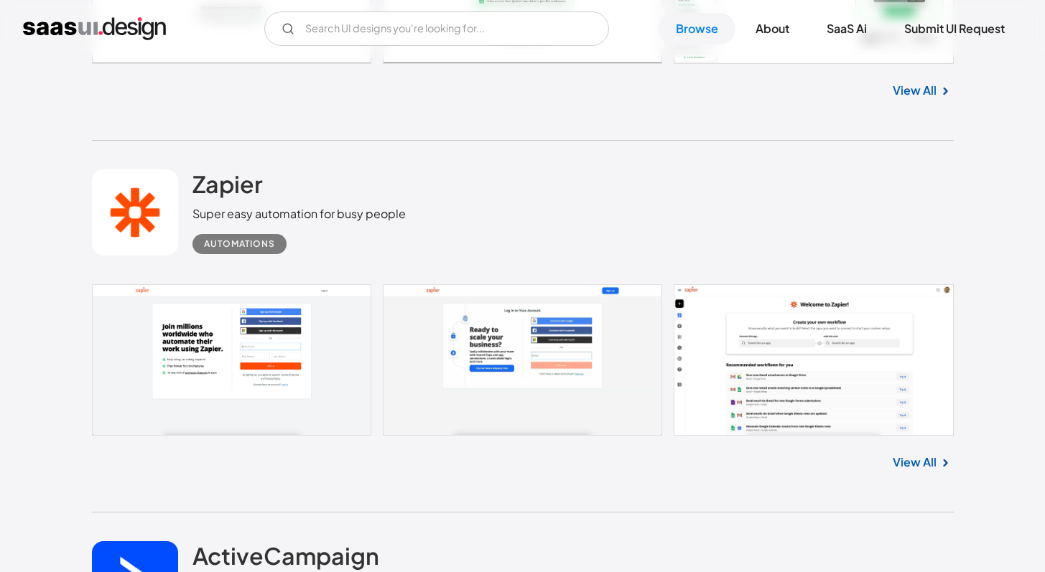
click at [406, 220] on div "Zapier Super easy automation for busy people Automations" at bounding box center [523, 213] width 862 height 144
click at [339, 223] on div "Super easy automation for busy people" at bounding box center [298, 213] width 213 height 17
click at [659, 250] on div "Zapier Super easy automation for busy people Automations" at bounding box center [523, 213] width 862 height 144
click at [718, 330] on link at bounding box center [523, 360] width 862 height 152
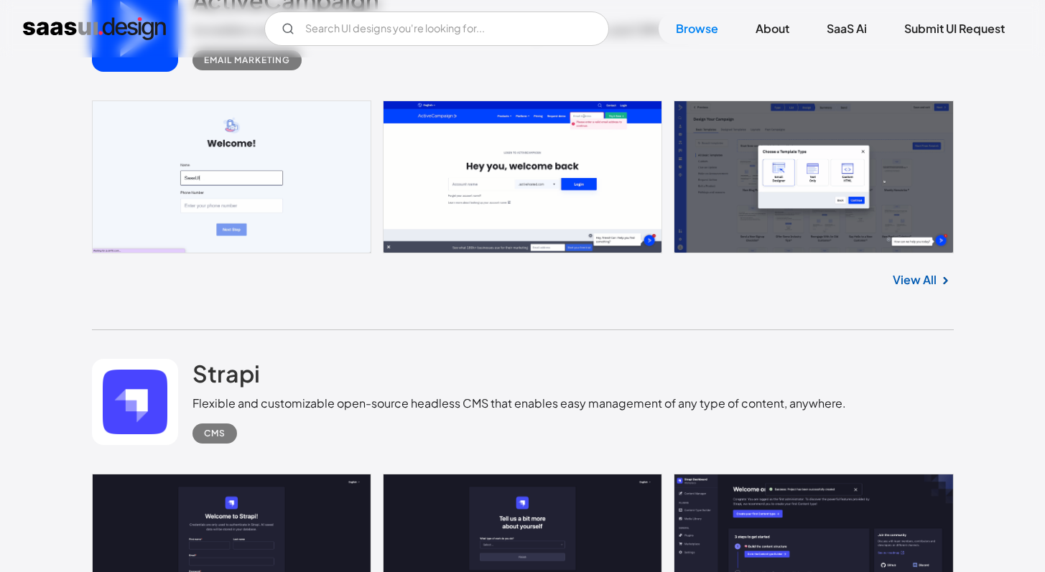
scroll to position [10871, 0]
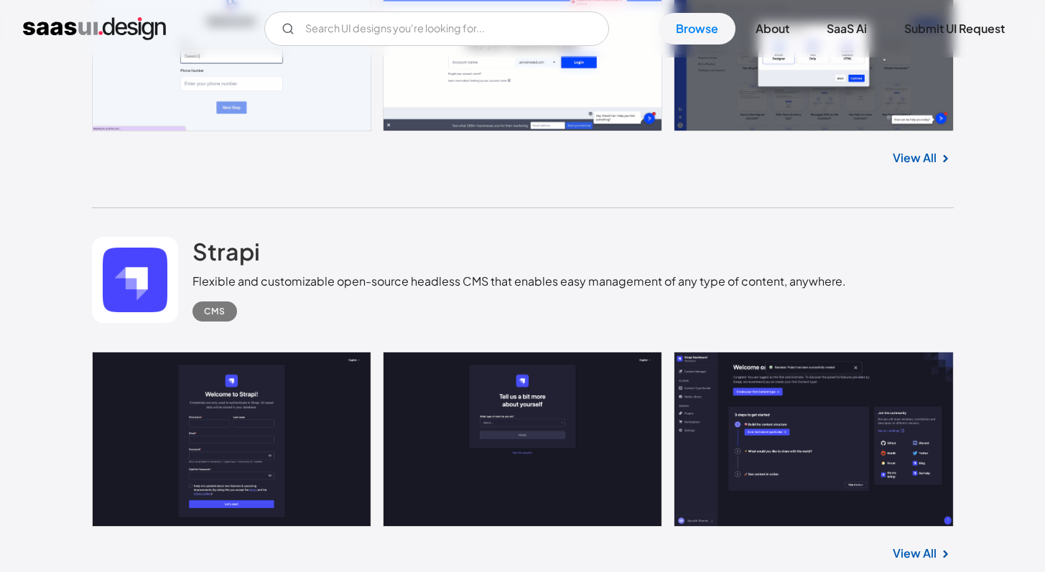
click at [371, 274] on div "Strapi Flexible and customizable open-source headless CMS that enables easy man…" at bounding box center [518, 279] width 653 height 85
click at [333, 400] on link at bounding box center [523, 439] width 862 height 175
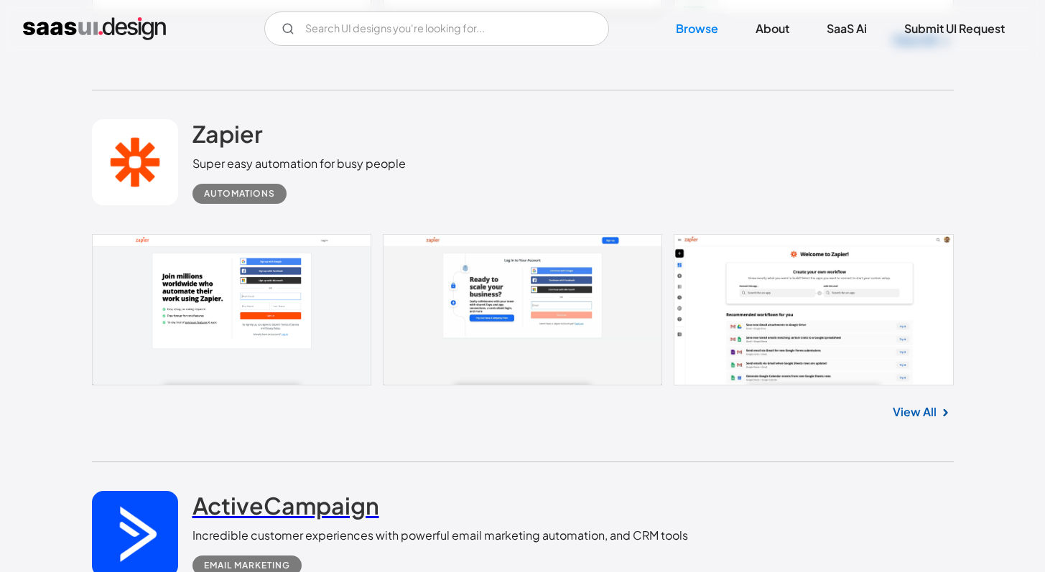
scroll to position [10230, 0]
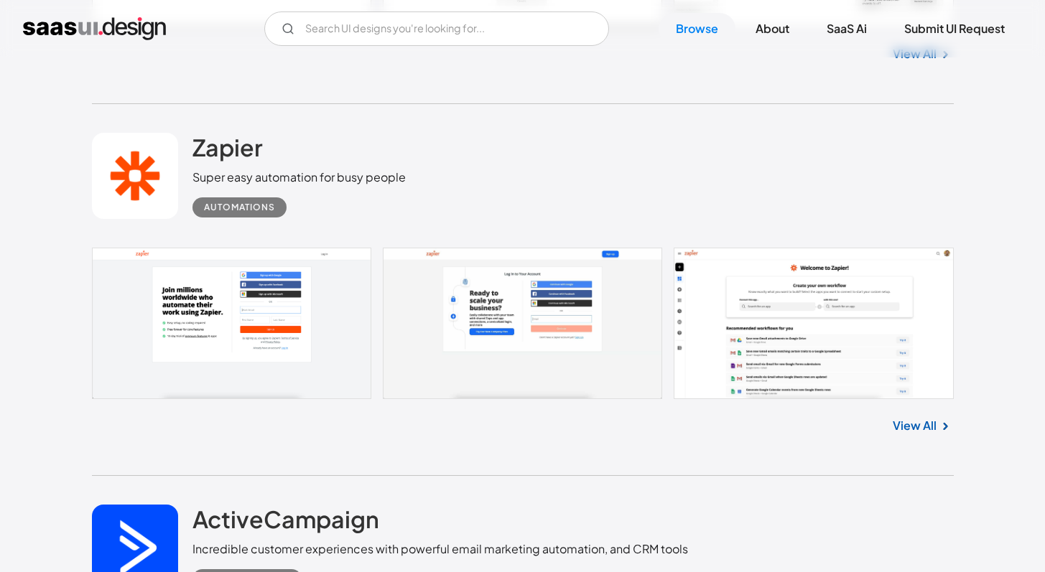
click at [386, 186] on div "Super easy automation for busy people" at bounding box center [298, 177] width 213 height 17
click at [661, 380] on link at bounding box center [523, 324] width 862 height 152
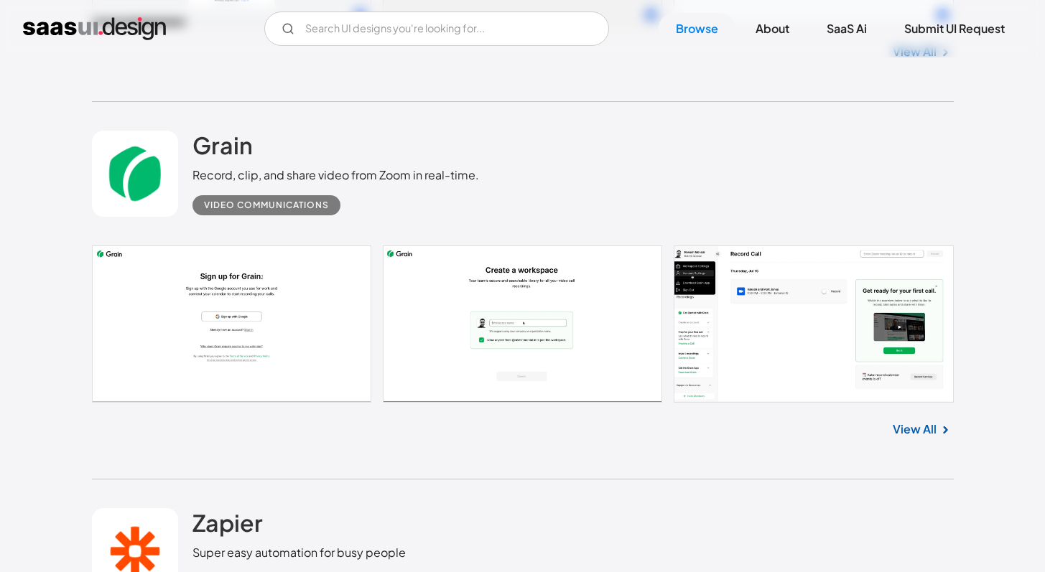
scroll to position [9814, 0]
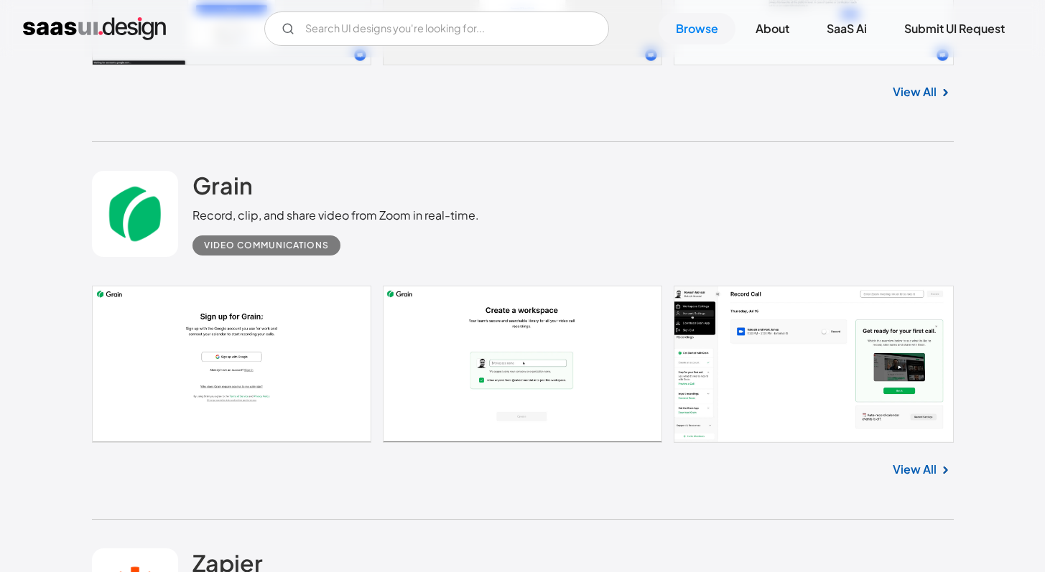
click at [571, 358] on link at bounding box center [523, 365] width 862 height 158
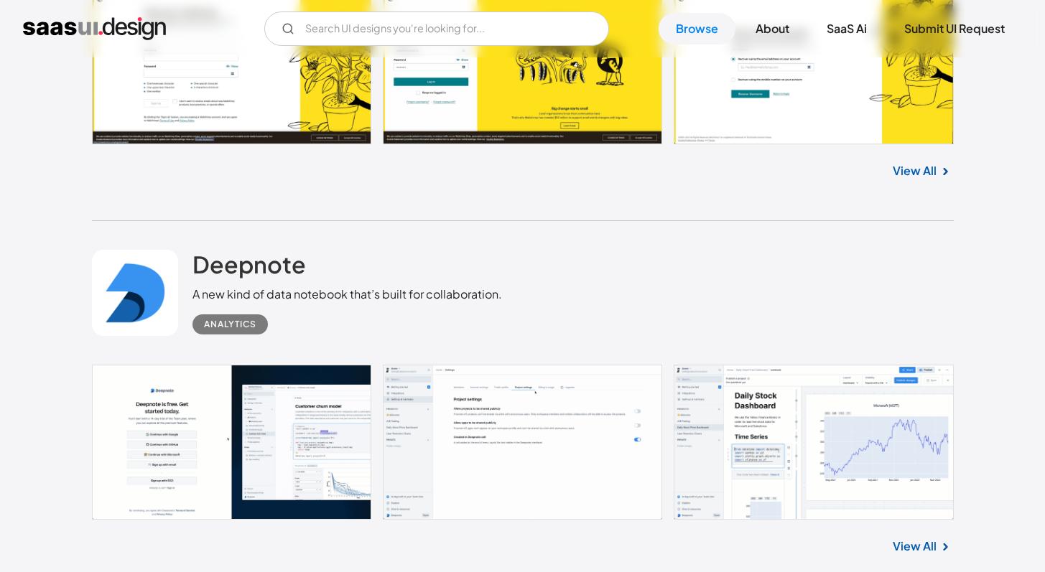
scroll to position [8646, 0]
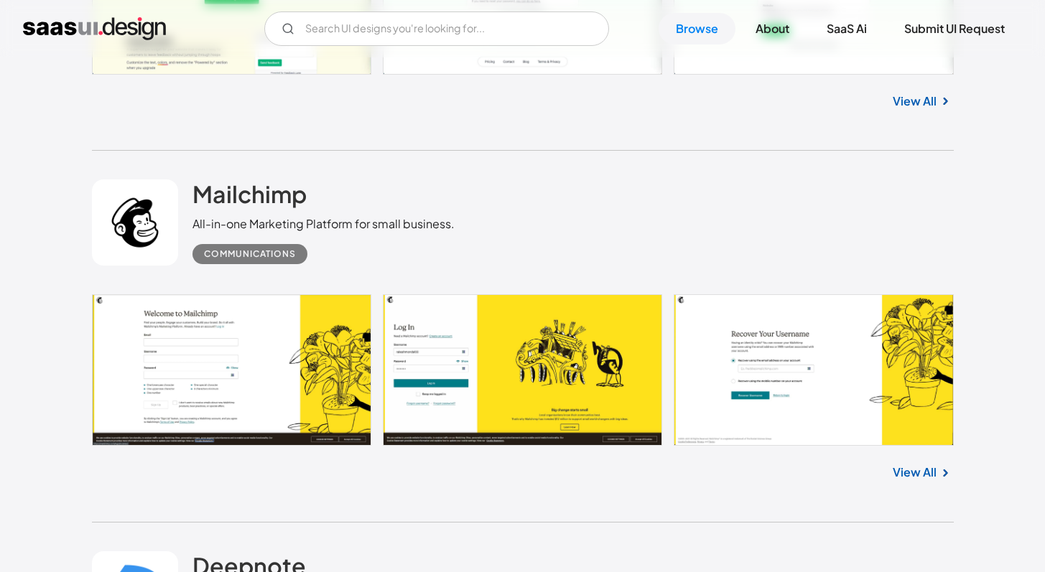
click at [522, 241] on div "Mailchimp All-in-one Marketing Platform for small business. Communications" at bounding box center [523, 223] width 862 height 144
click at [551, 389] on link at bounding box center [523, 370] width 862 height 152
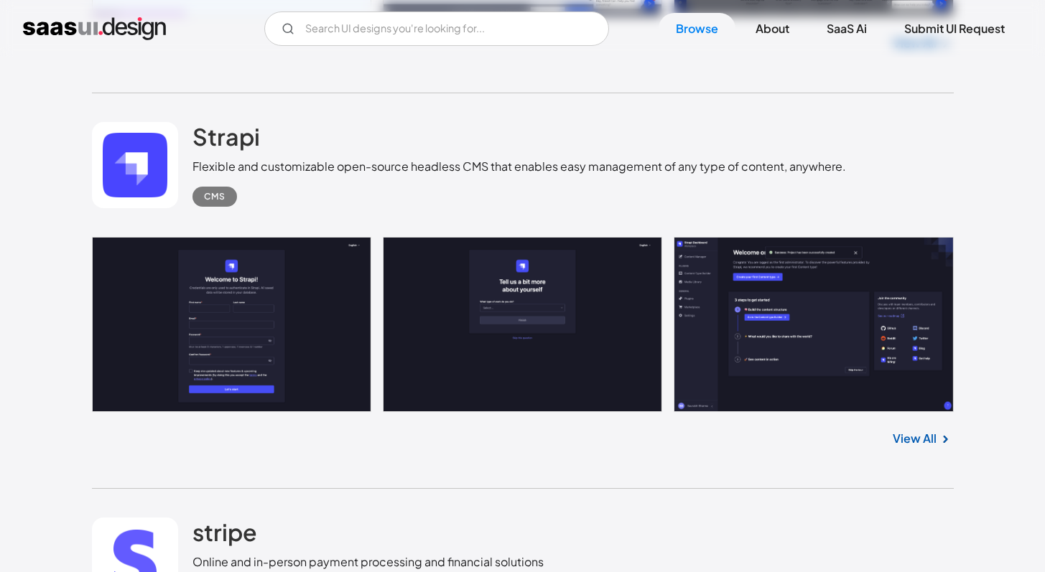
scroll to position [10994, 0]
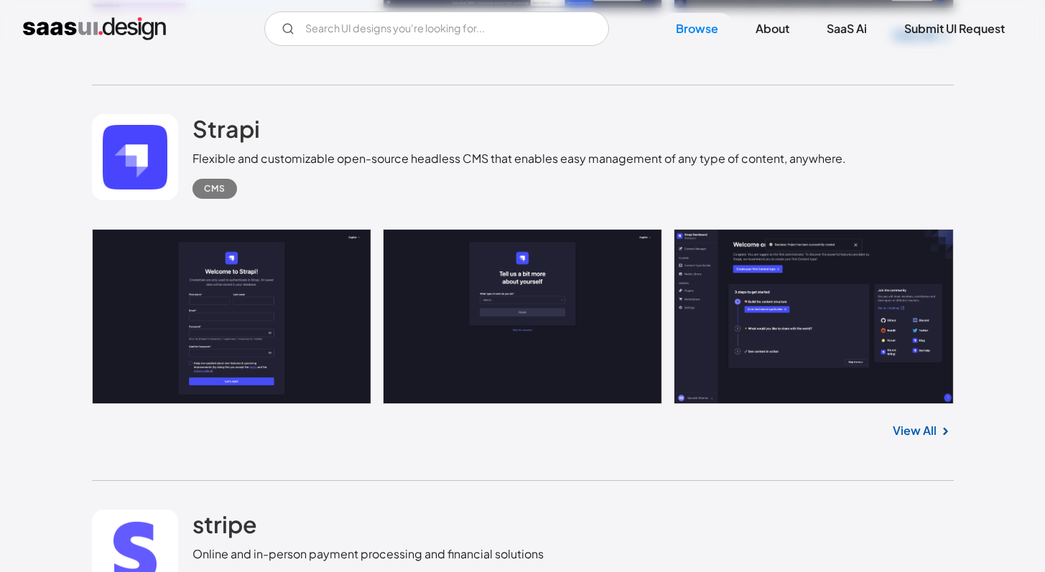
click at [266, 239] on link at bounding box center [523, 316] width 862 height 175
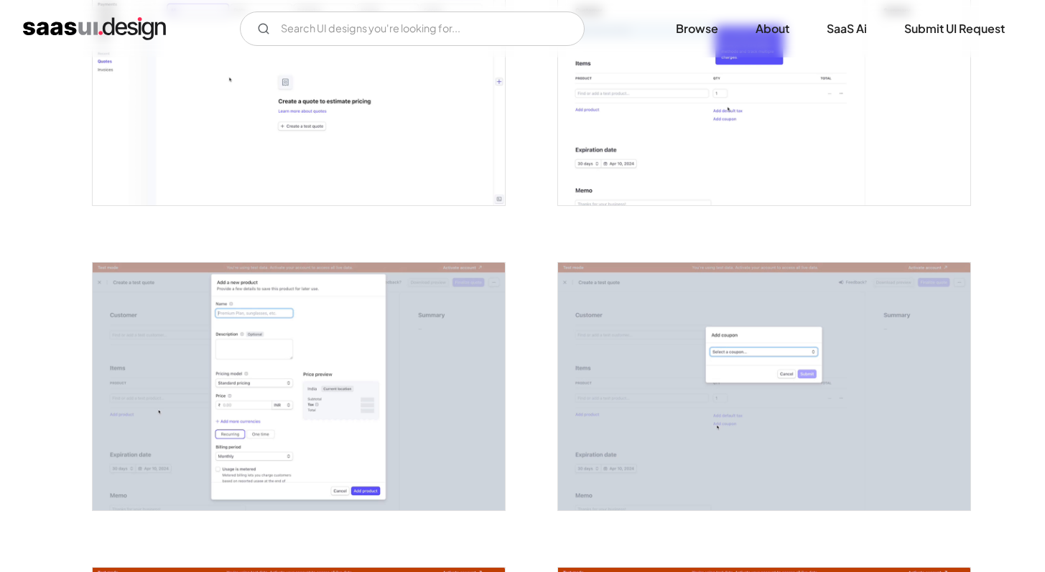
scroll to position [2441, 0]
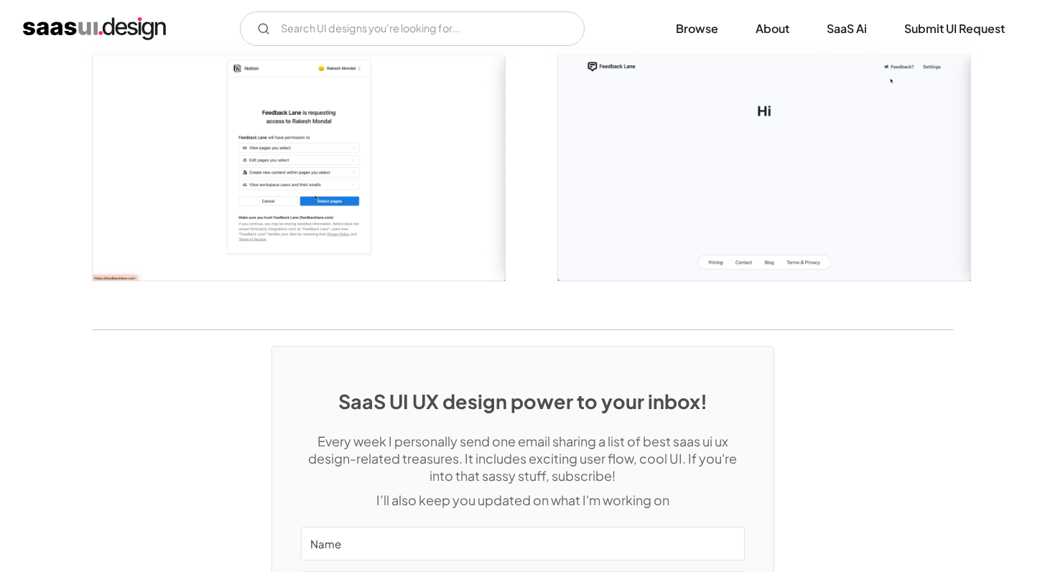
scroll to position [1815, 0]
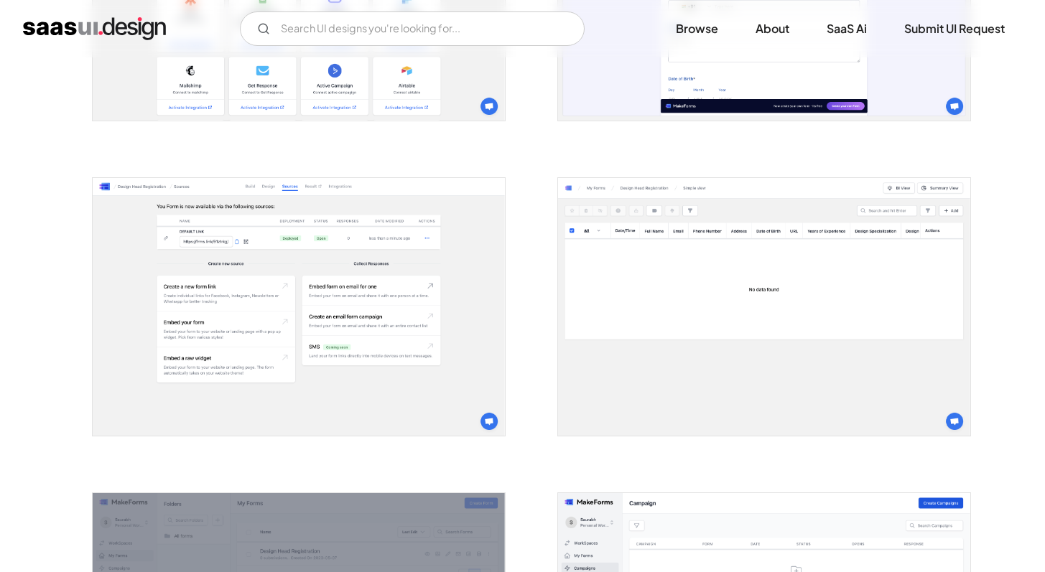
scroll to position [2515, 0]
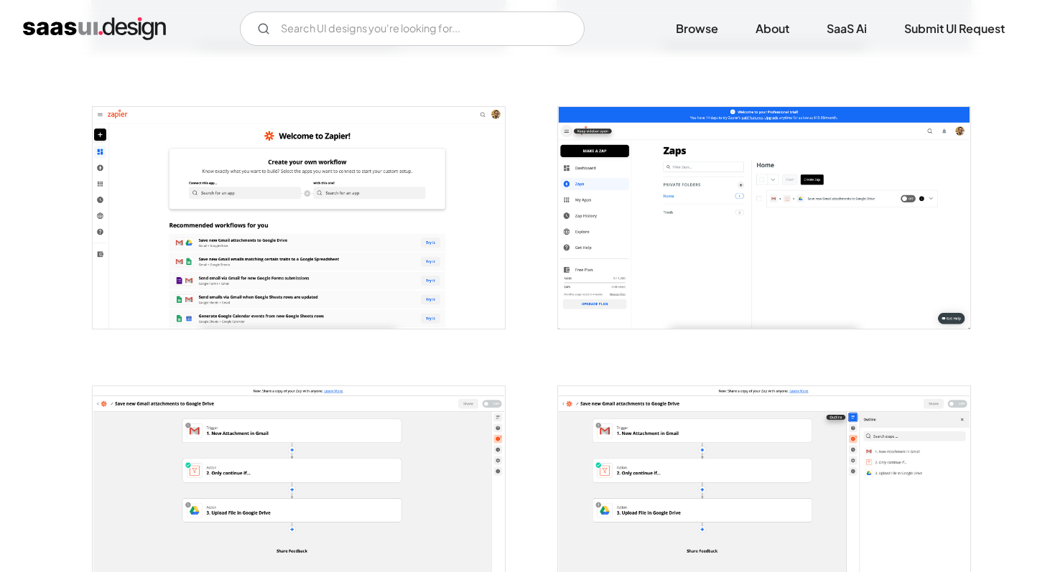
scroll to position [513, 0]
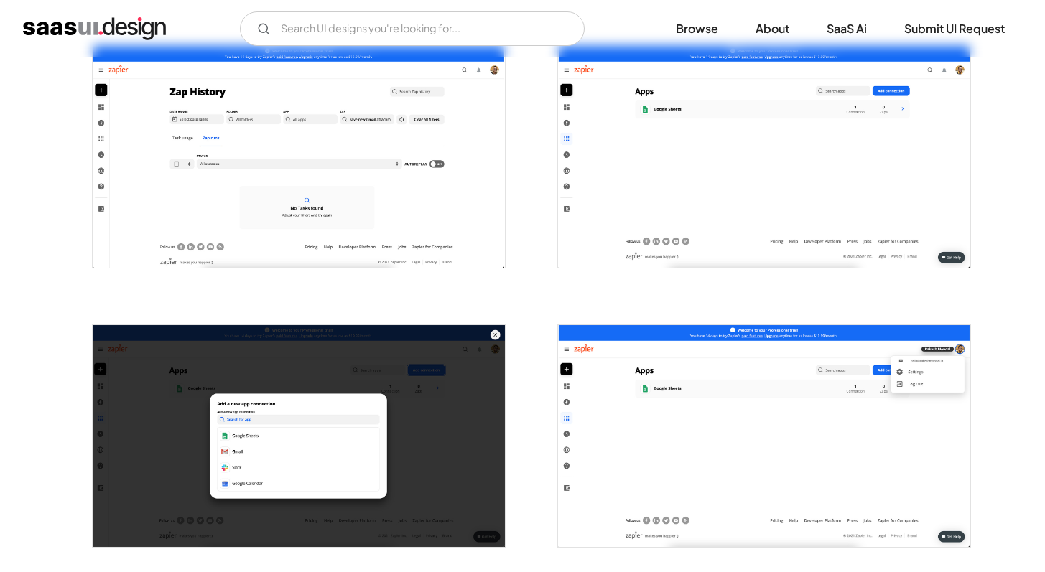
scroll to position [1128, 0]
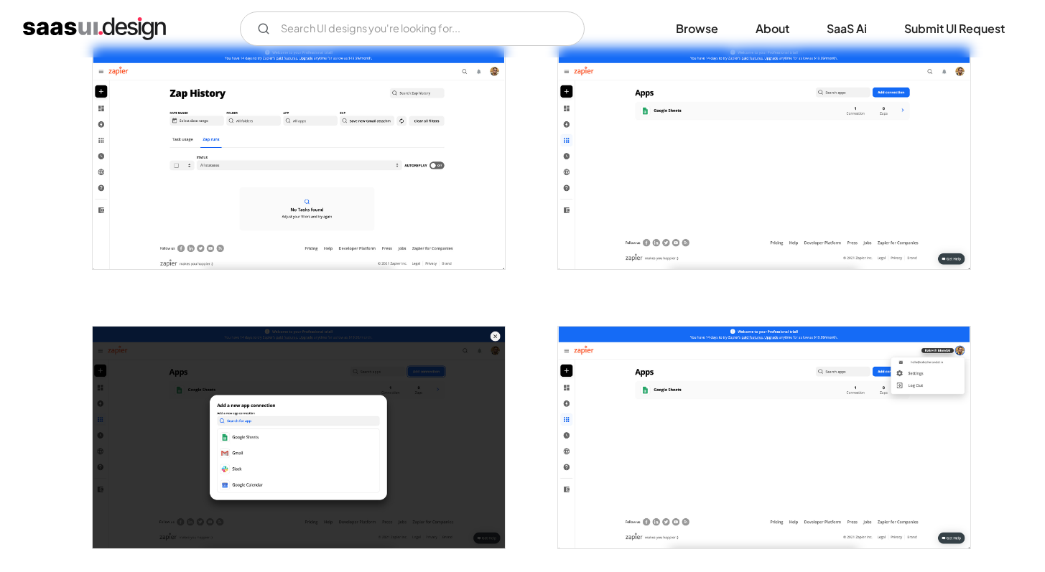
click at [524, 312] on div at bounding box center [523, 569] width 862 height 2796
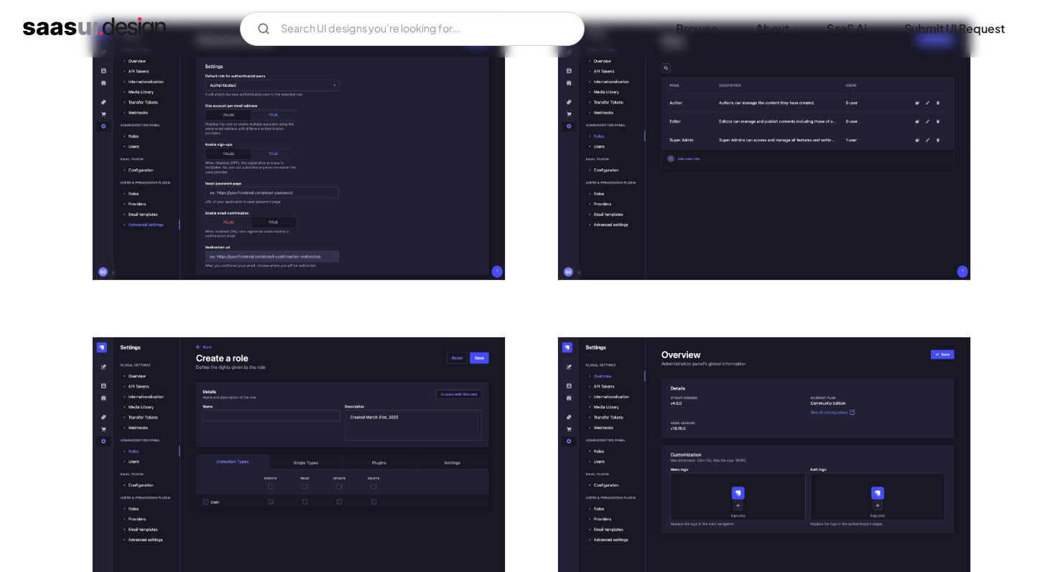
scroll to position [2829, 0]
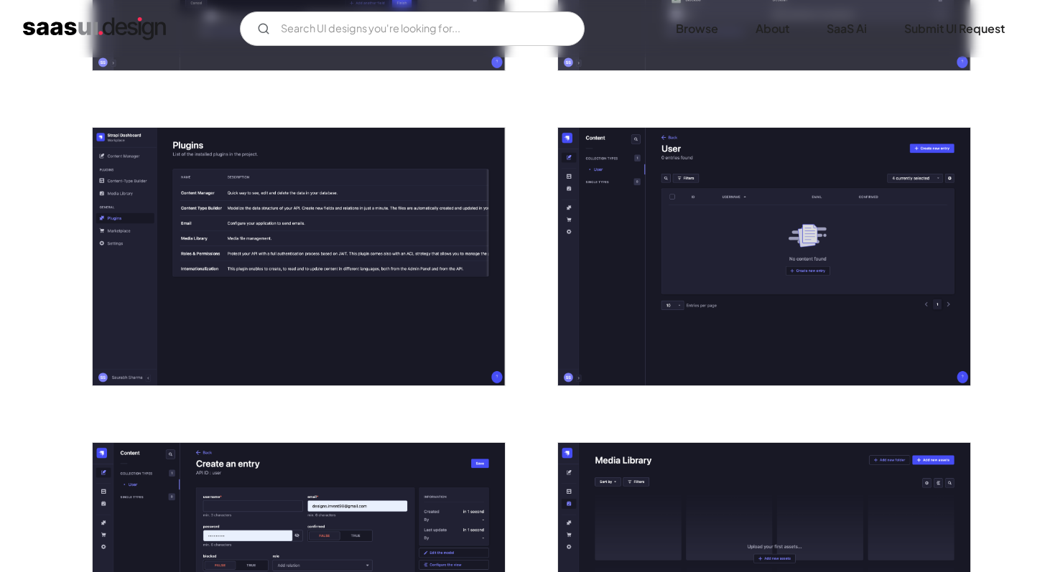
scroll to position [1782, 0]
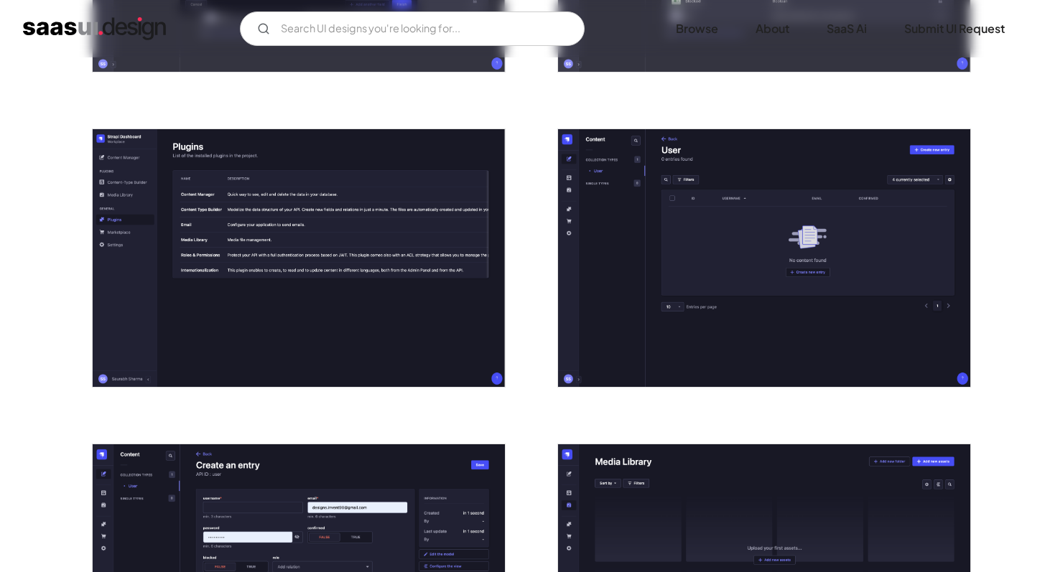
click at [535, 155] on div at bounding box center [523, 92] width 862 height 3150
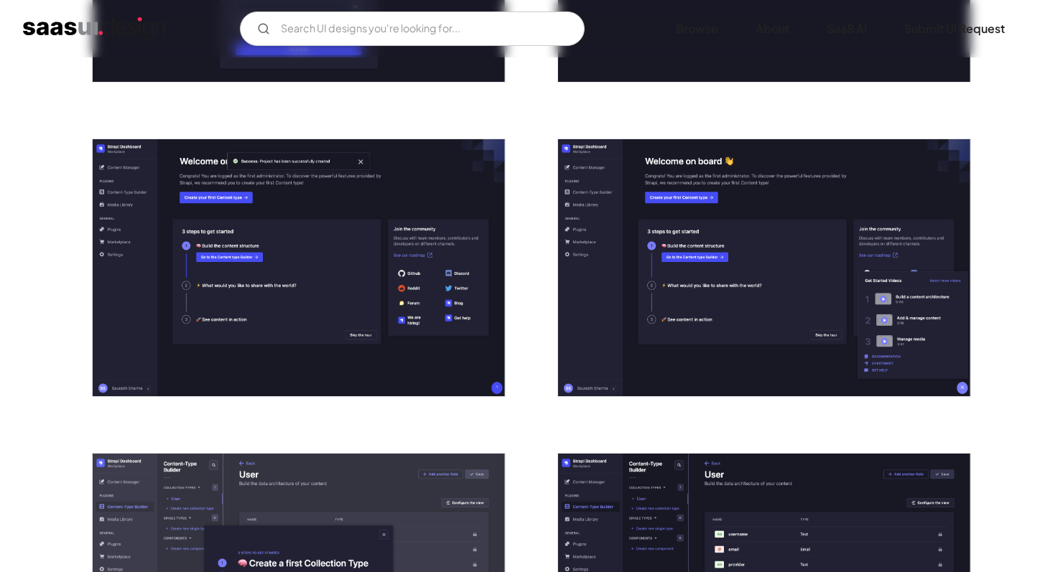
scroll to position [513, 0]
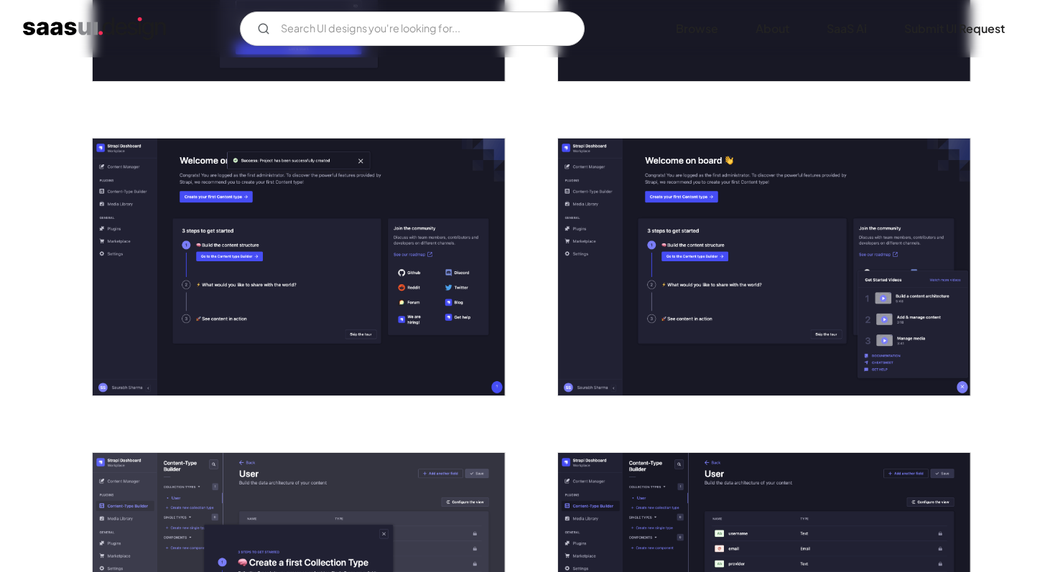
click at [590, 269] on img "open lightbox" at bounding box center [764, 268] width 412 height 258
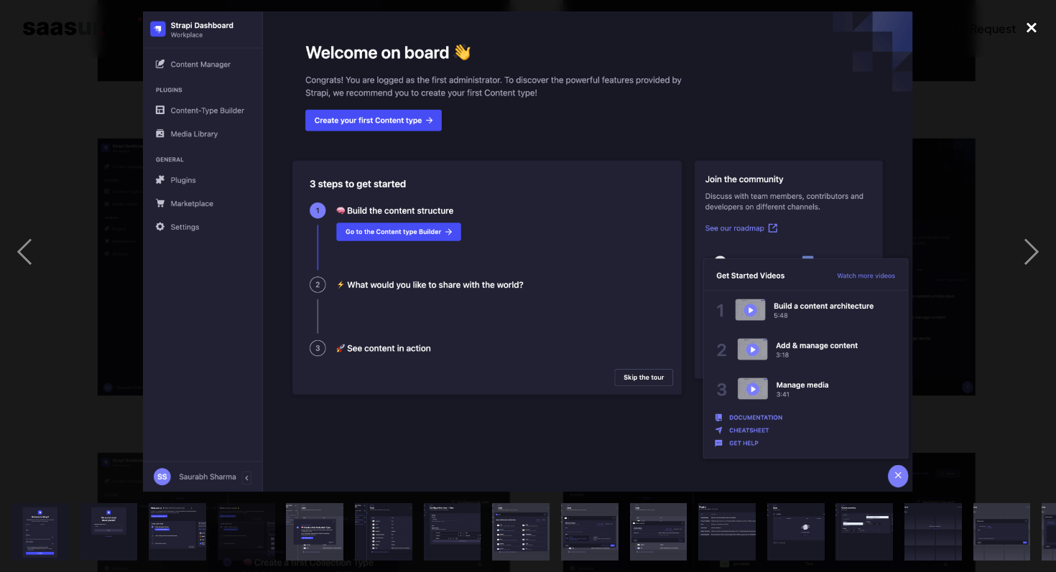
click at [1030, 21] on div "close lightbox" at bounding box center [1031, 27] width 49 height 32
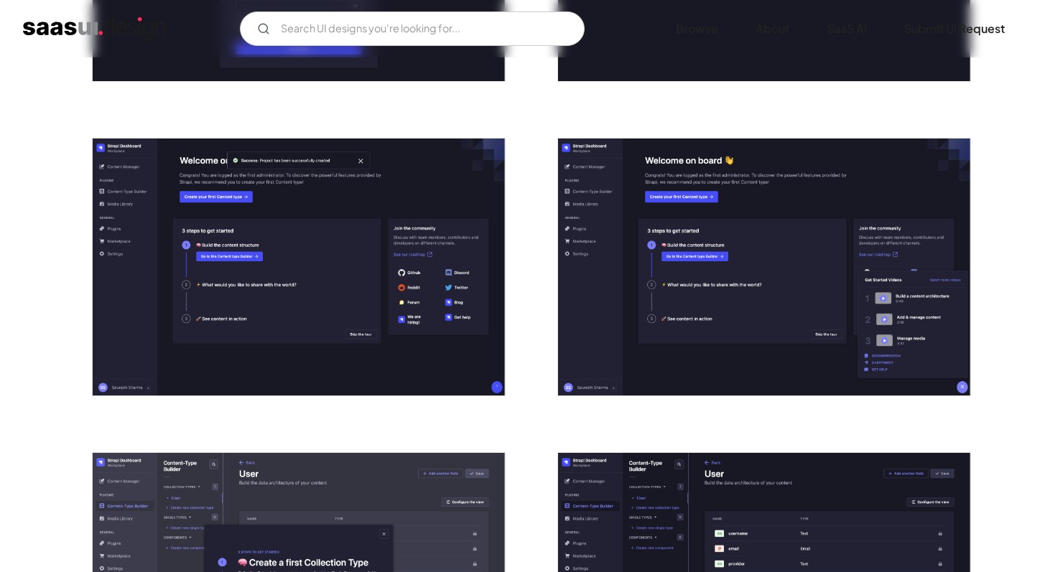
click at [661, 191] on img "open lightbox" at bounding box center [764, 268] width 412 height 258
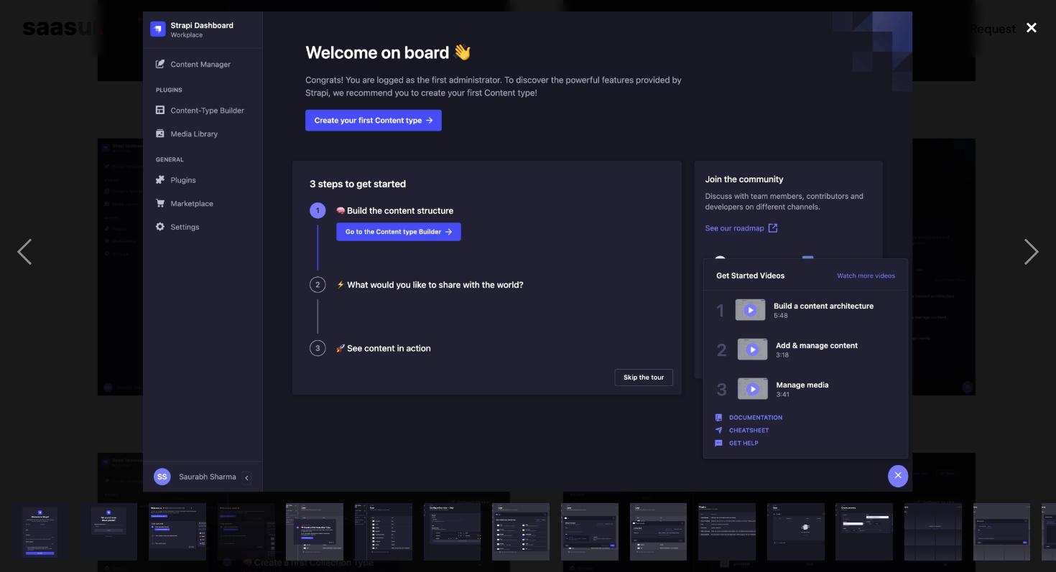
click at [1034, 31] on div "close lightbox" at bounding box center [1031, 27] width 49 height 32
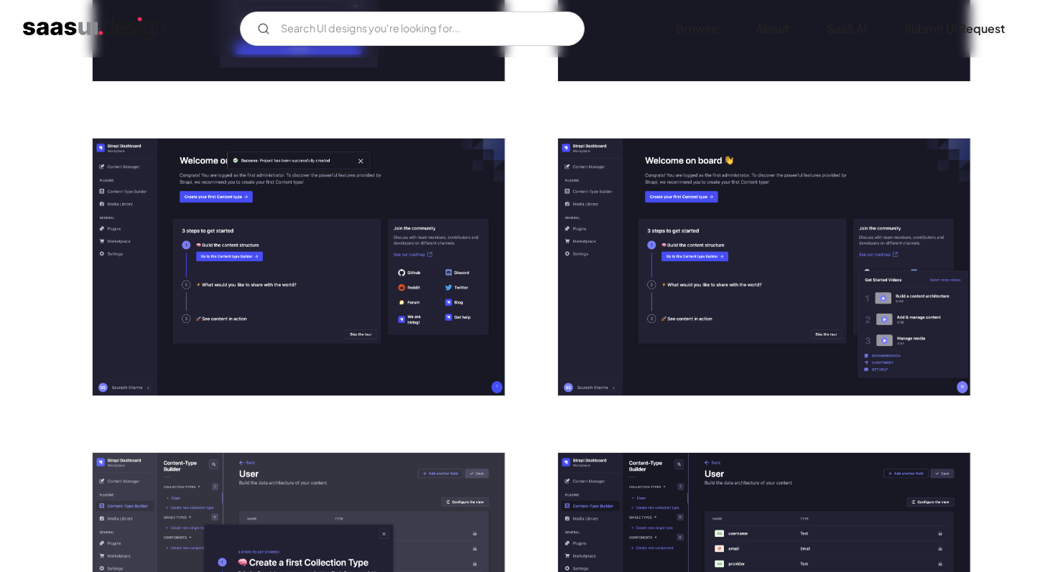
click at [635, 302] on img "open lightbox" at bounding box center [764, 268] width 412 height 258
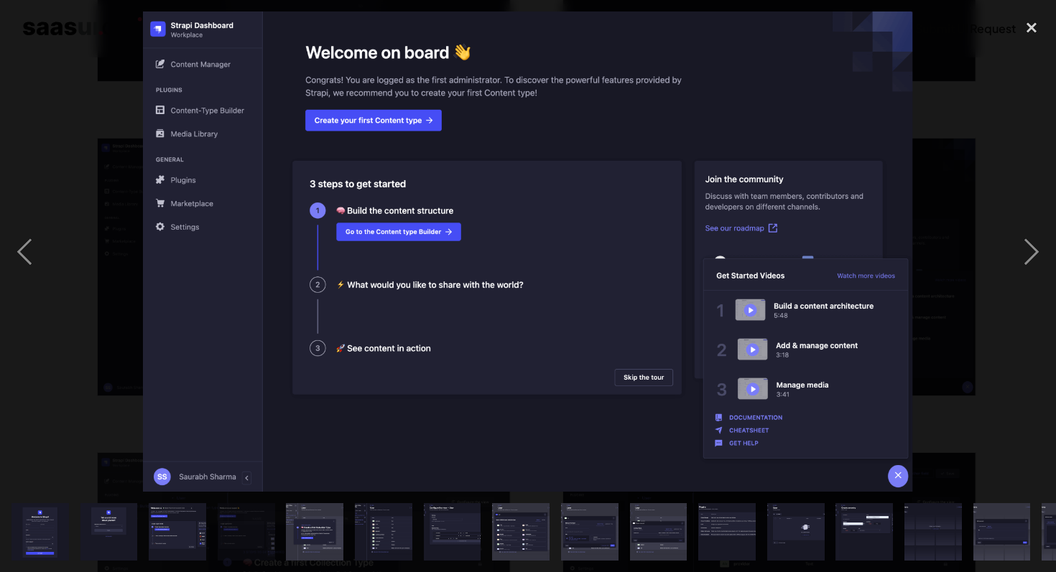
click at [635, 302] on img at bounding box center [528, 251] width 770 height 480
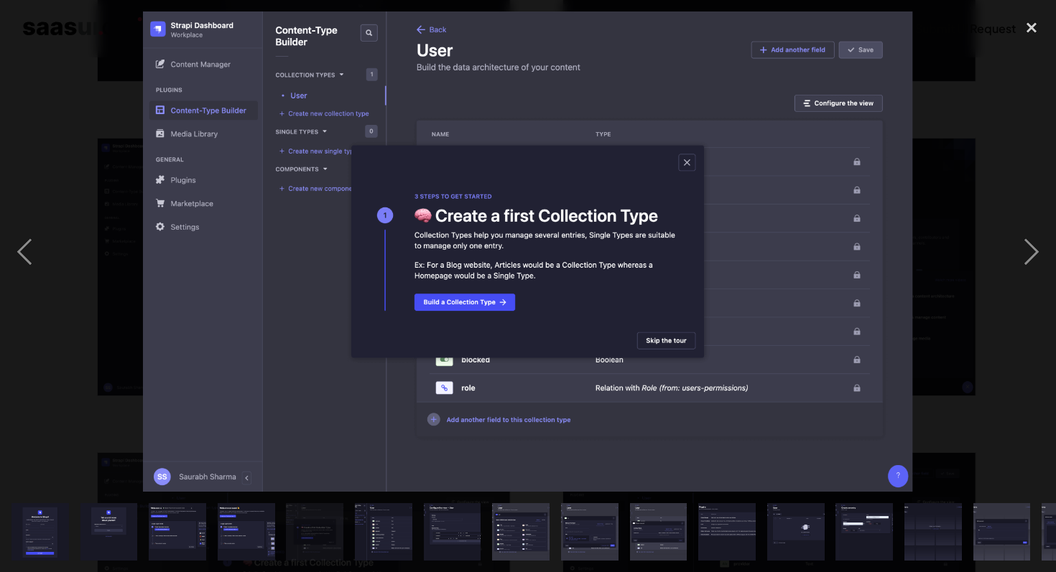
click at [635, 302] on img at bounding box center [528, 251] width 770 height 480
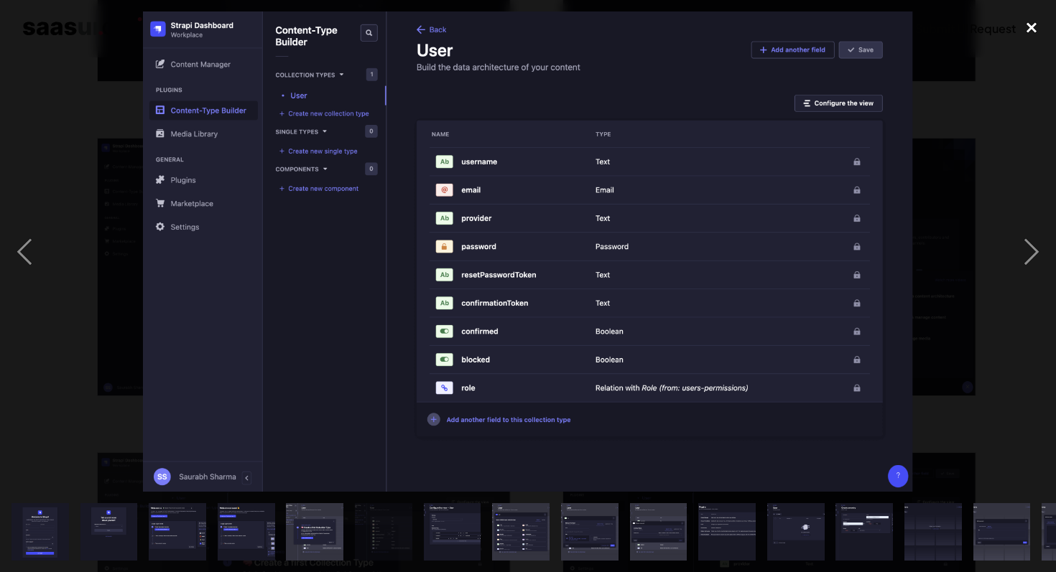
click at [1028, 28] on div "close lightbox" at bounding box center [1031, 27] width 49 height 32
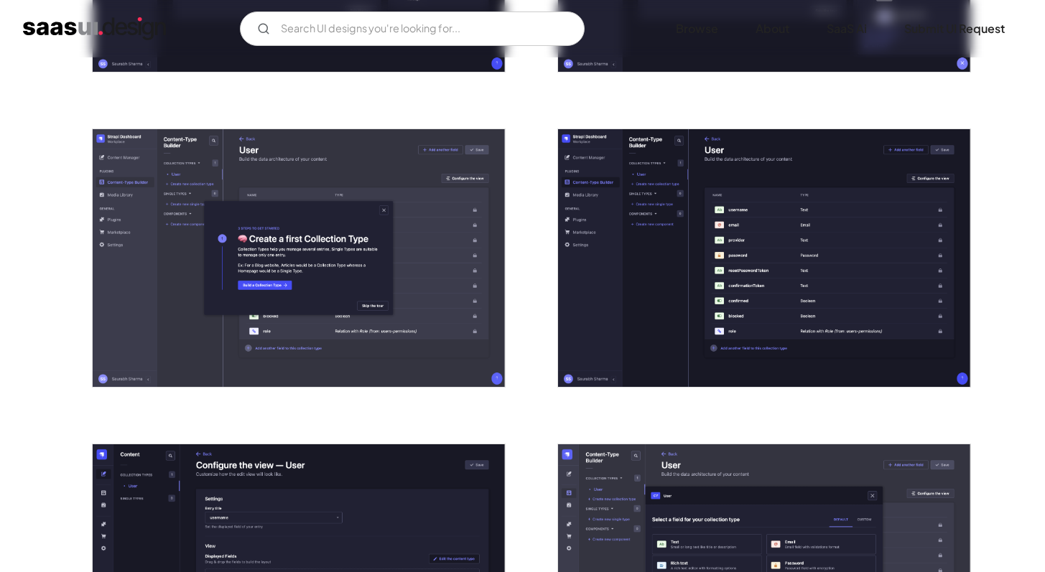
scroll to position [834, 0]
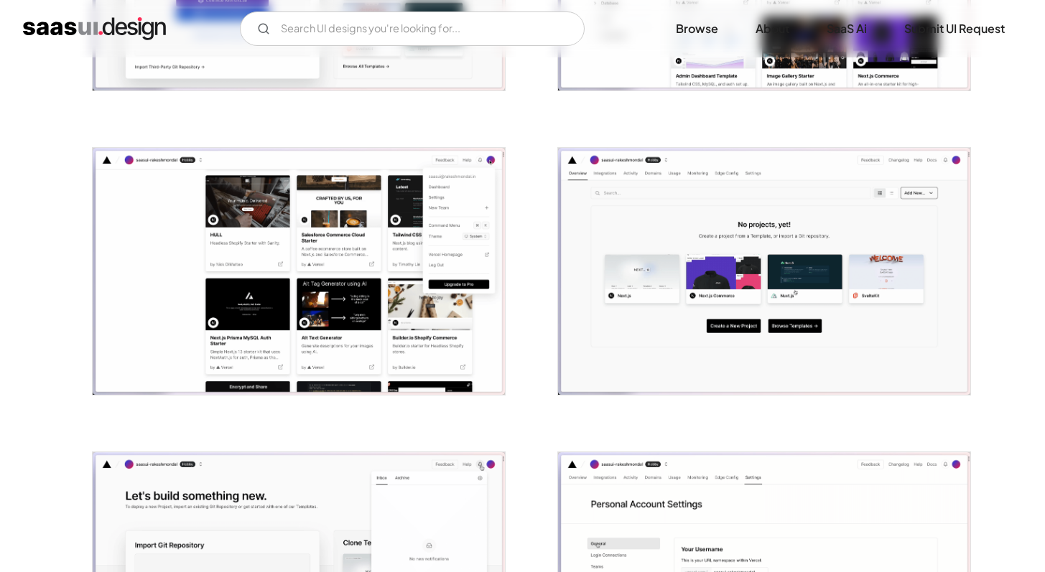
scroll to position [1180, 0]
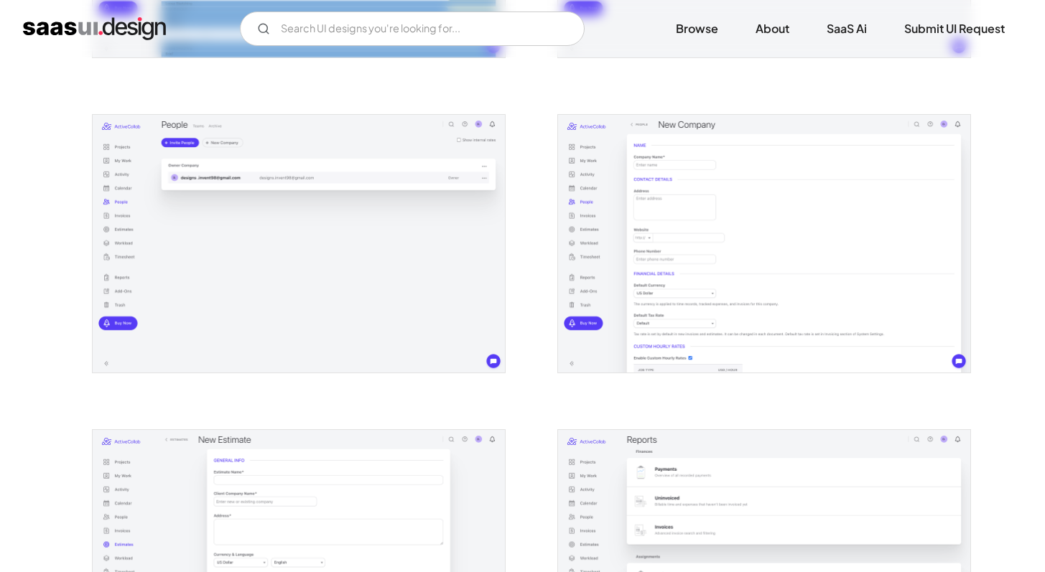
scroll to position [1548, 0]
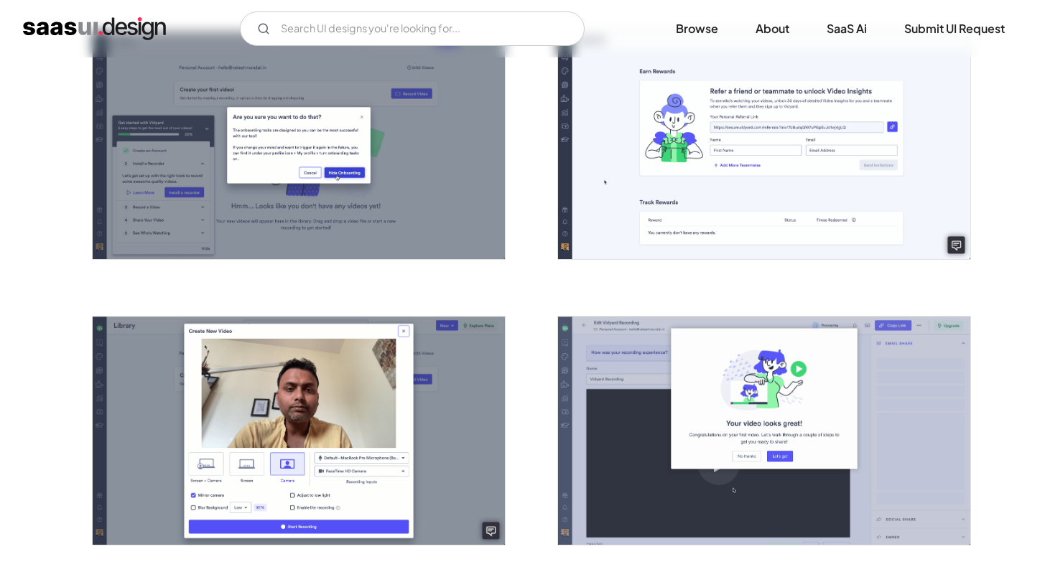
scroll to position [1627, 0]
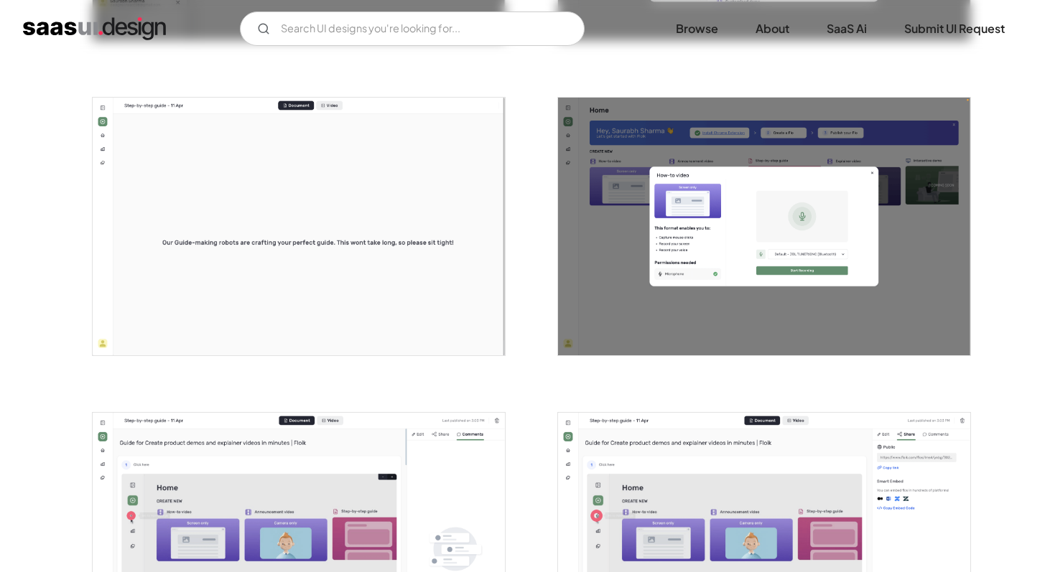
scroll to position [1461, 0]
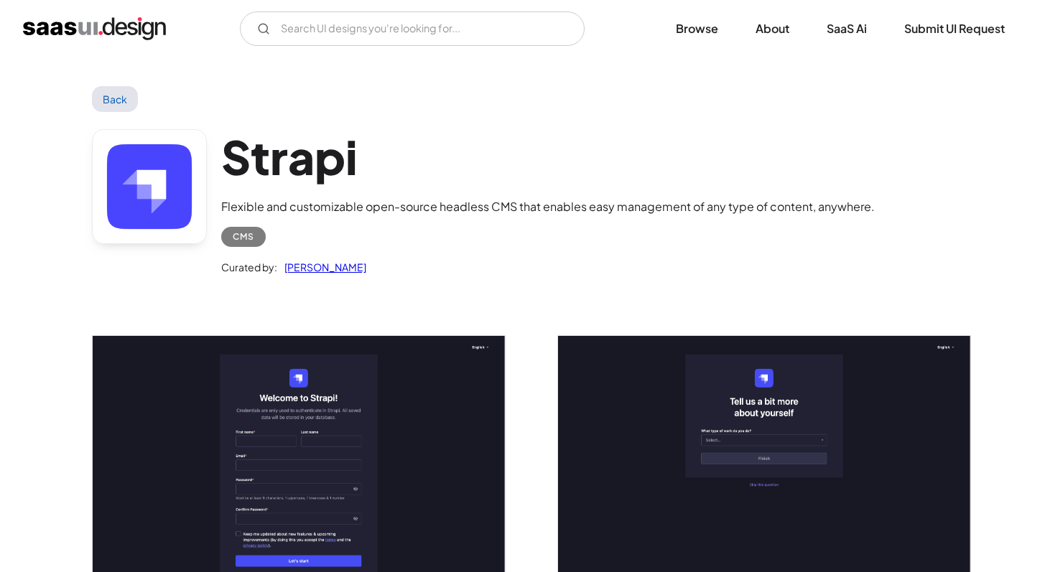
click at [182, 181] on link at bounding box center [149, 186] width 115 height 115
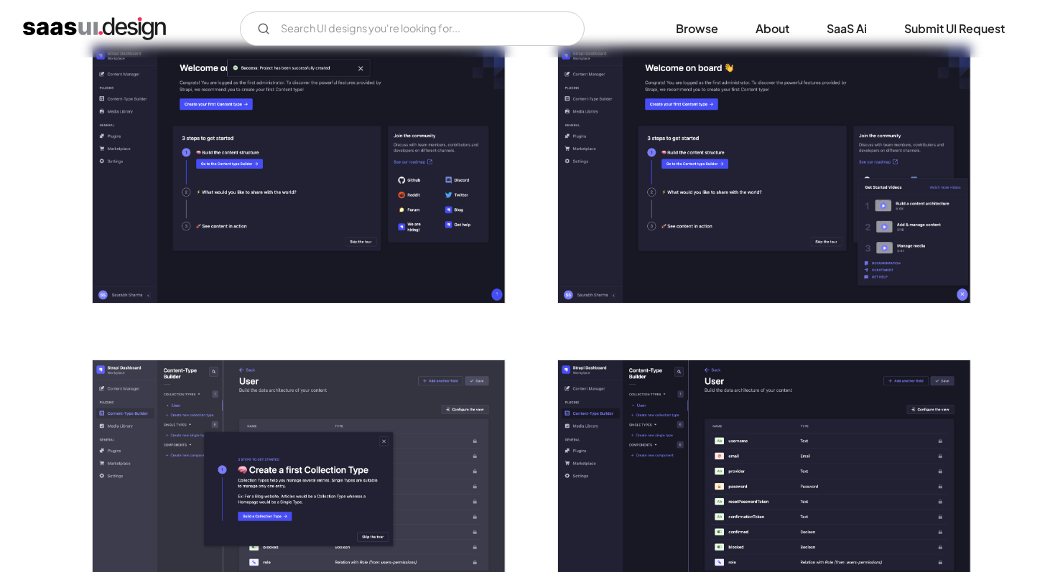
scroll to position [624, 0]
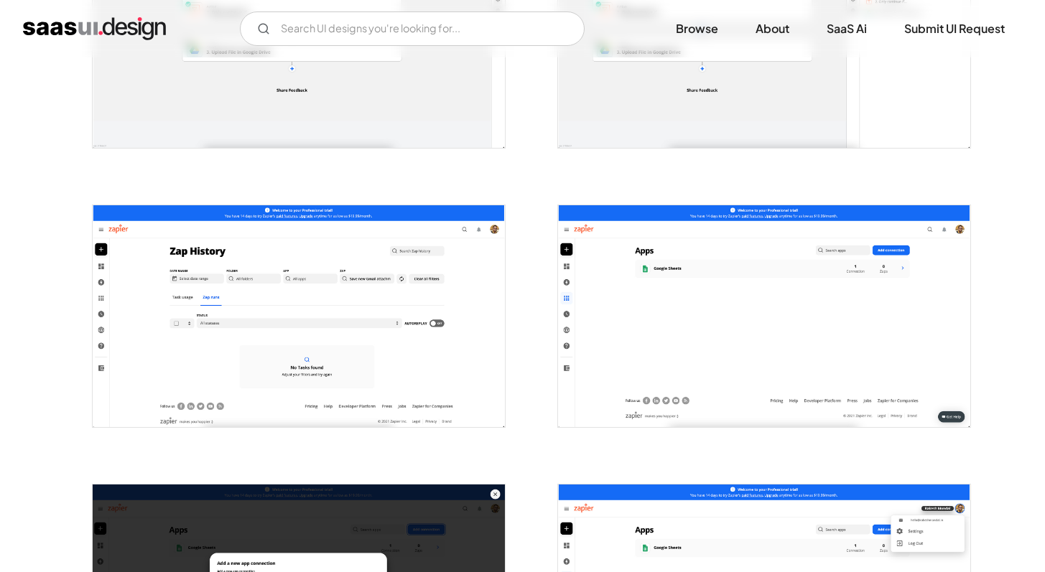
scroll to position [1071, 0]
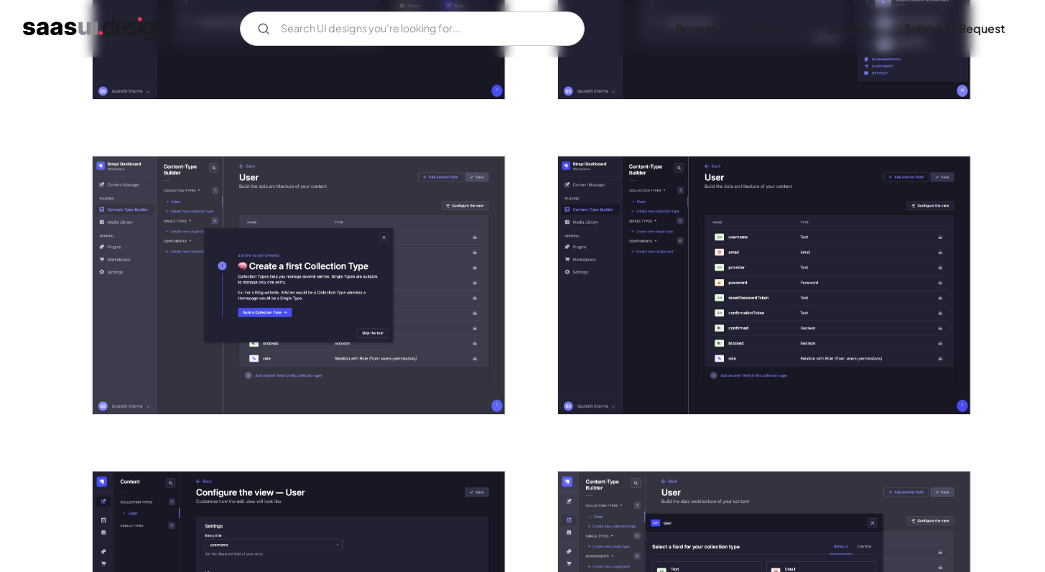
scroll to position [812, 0]
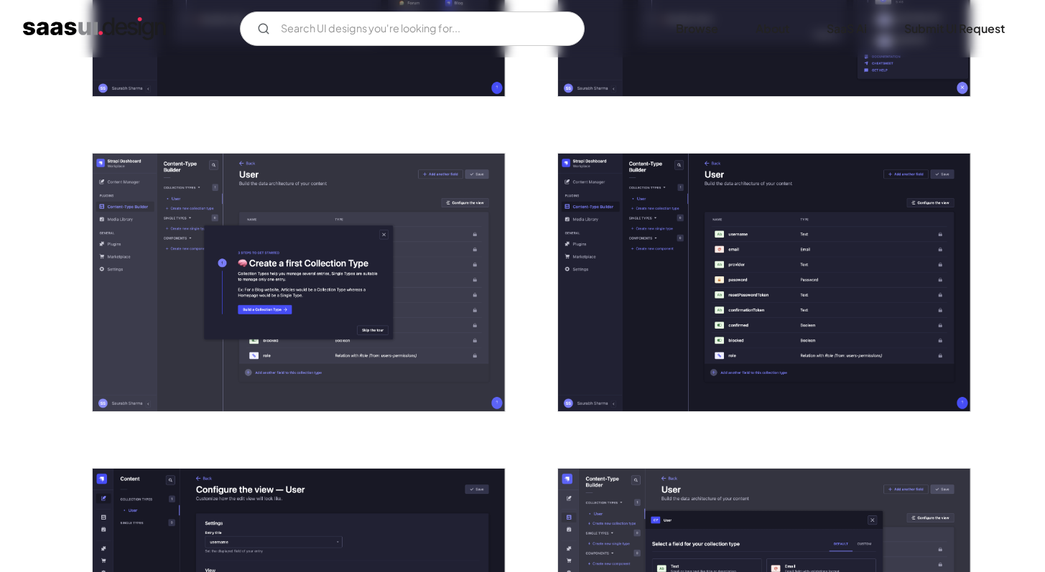
click at [437, 348] on img "open lightbox" at bounding box center [299, 283] width 412 height 258
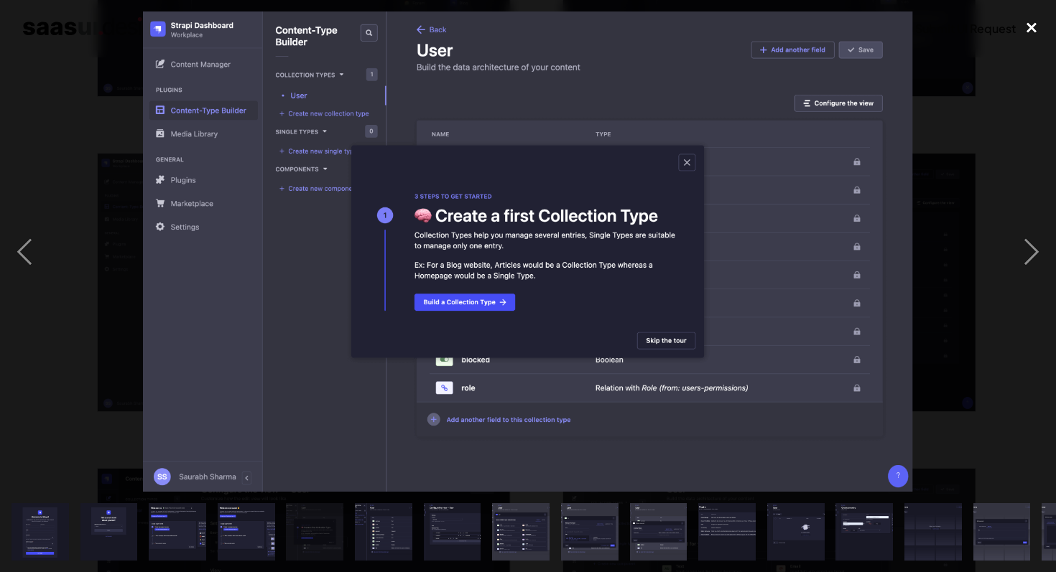
click at [1029, 27] on div "close lightbox" at bounding box center [1031, 27] width 49 height 32
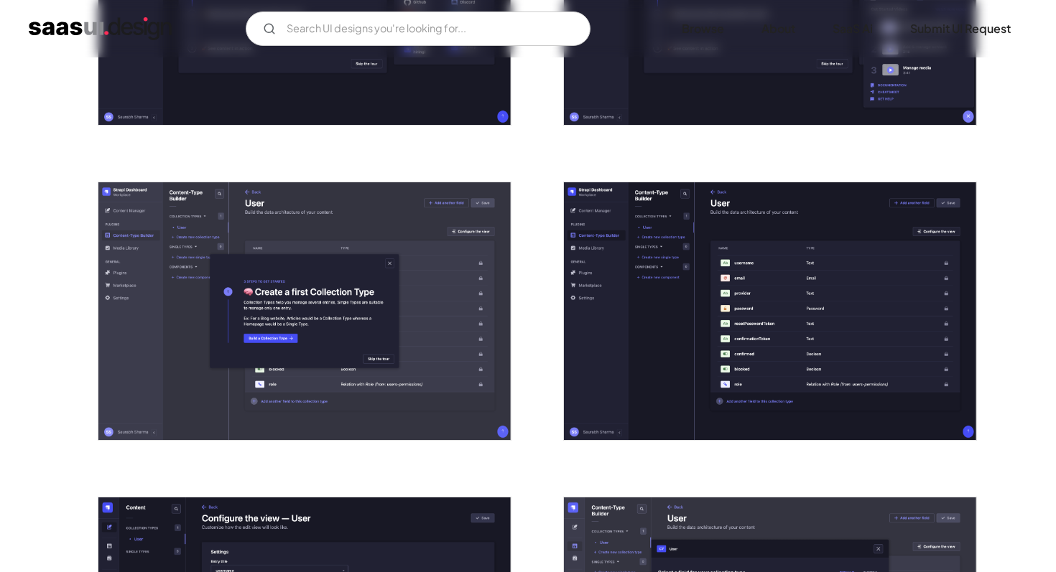
scroll to position [832, 0]
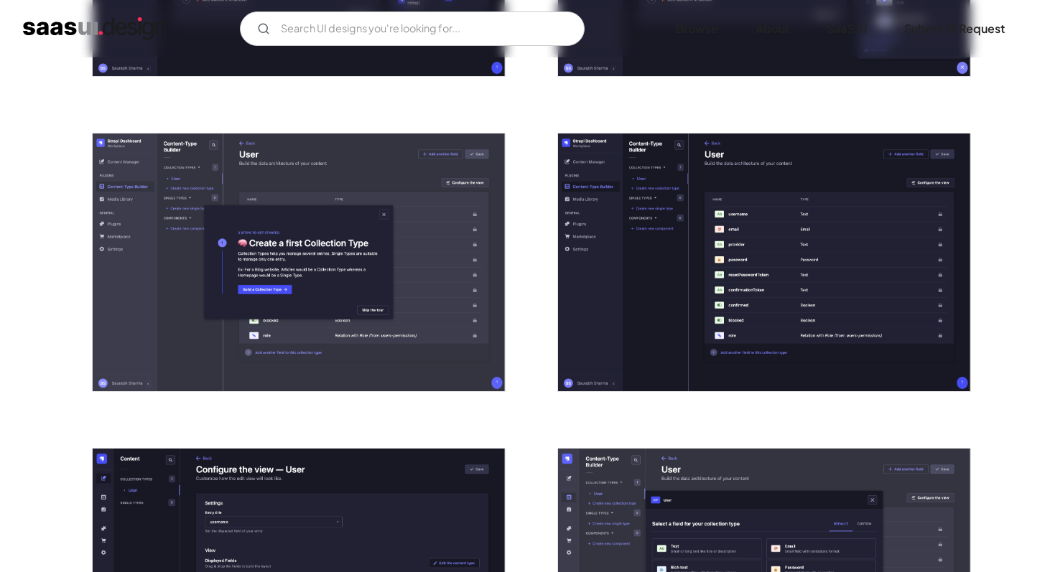
click at [664, 200] on img "open lightbox" at bounding box center [764, 263] width 412 height 258
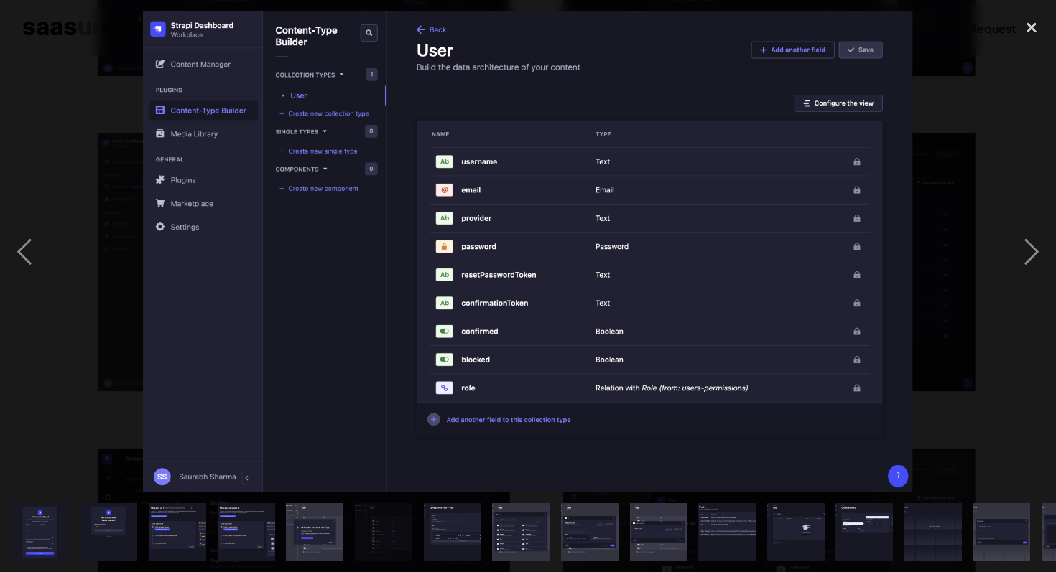
click at [180, 83] on img at bounding box center [528, 251] width 770 height 480
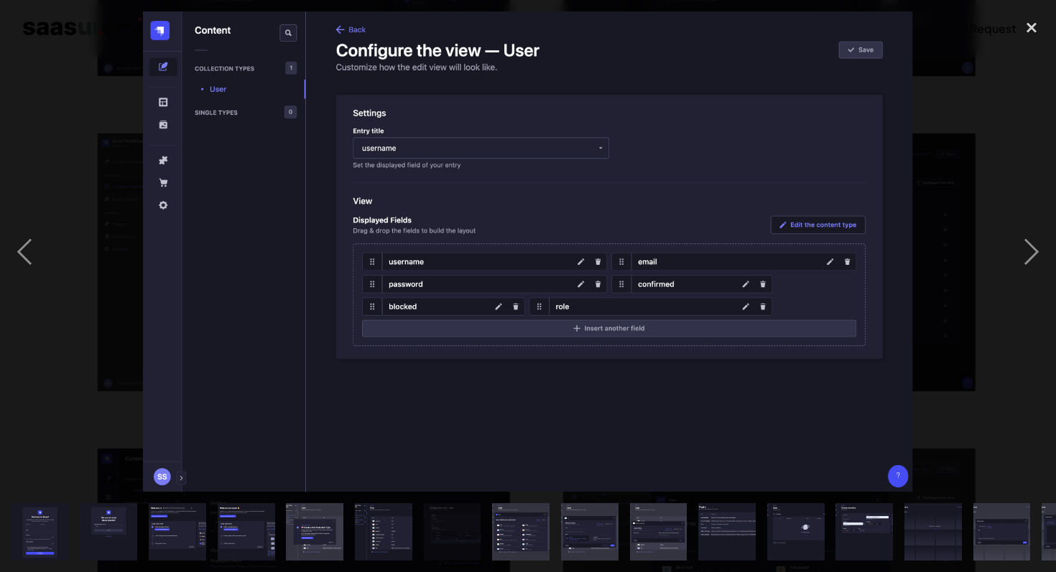
click at [783, 248] on img at bounding box center [528, 251] width 770 height 480
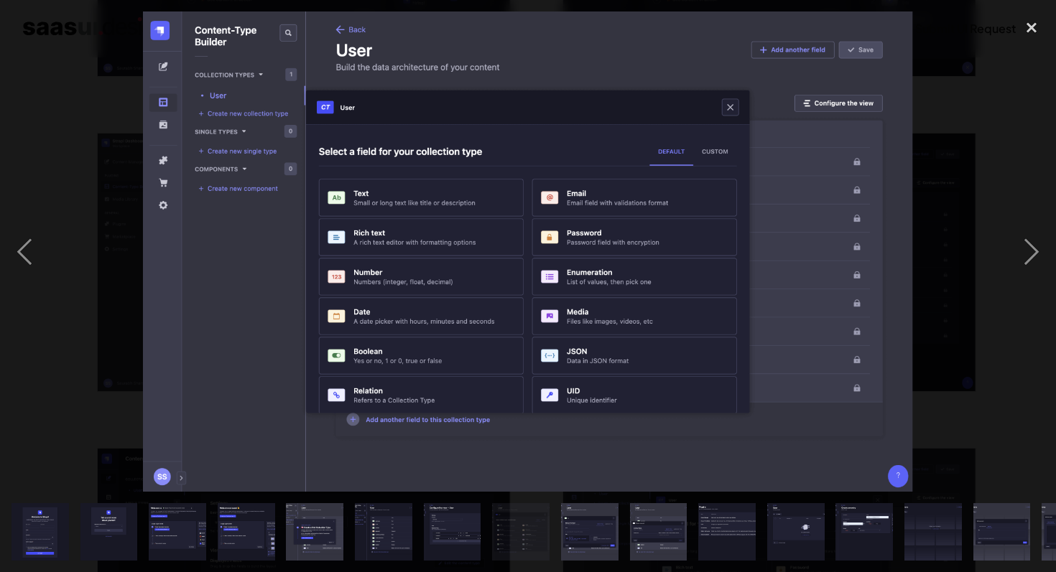
click at [783, 248] on img at bounding box center [528, 251] width 770 height 480
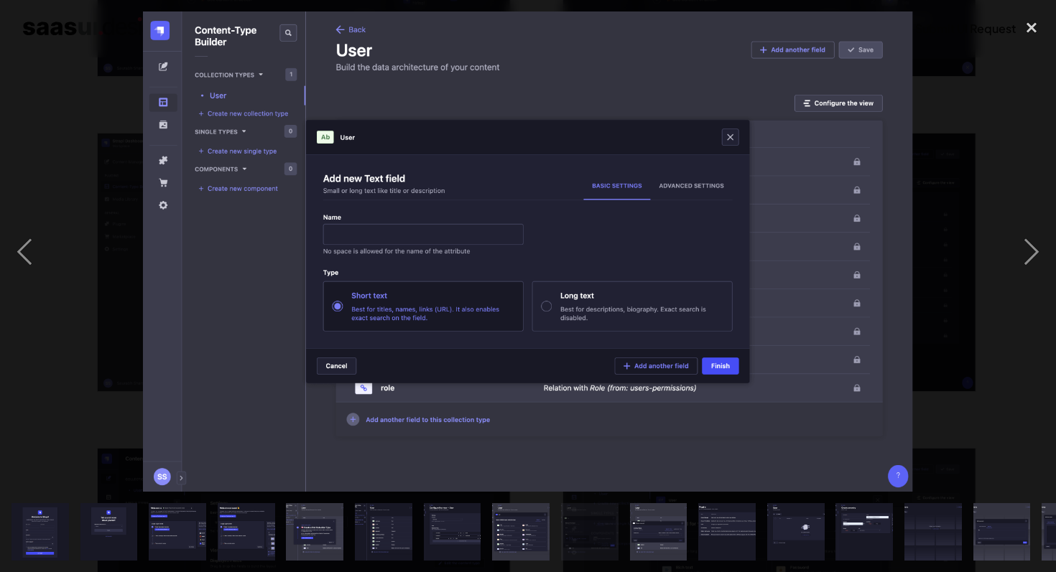
click at [783, 248] on img at bounding box center [528, 251] width 770 height 480
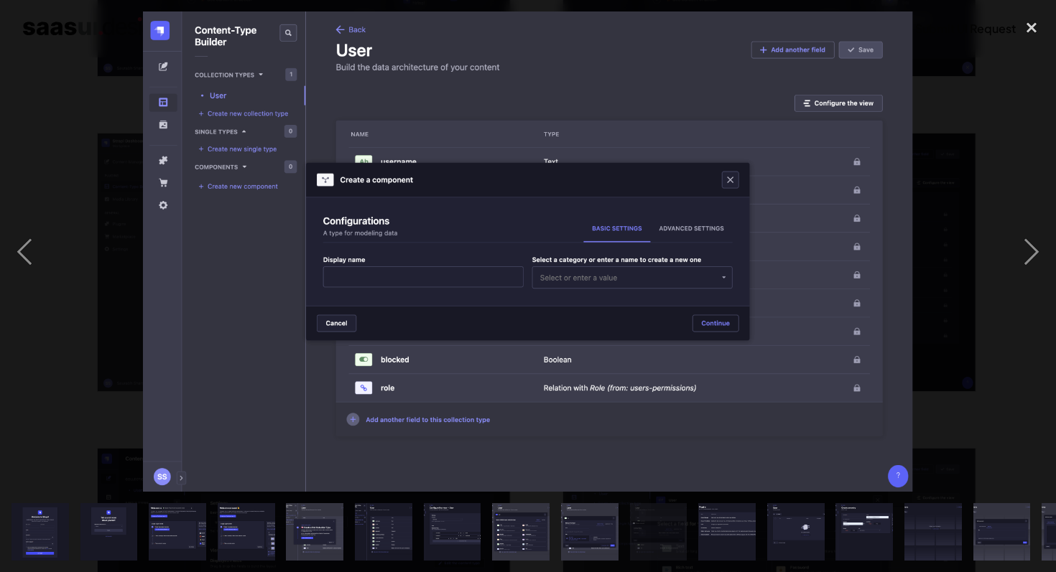
click at [783, 248] on img at bounding box center [528, 251] width 770 height 480
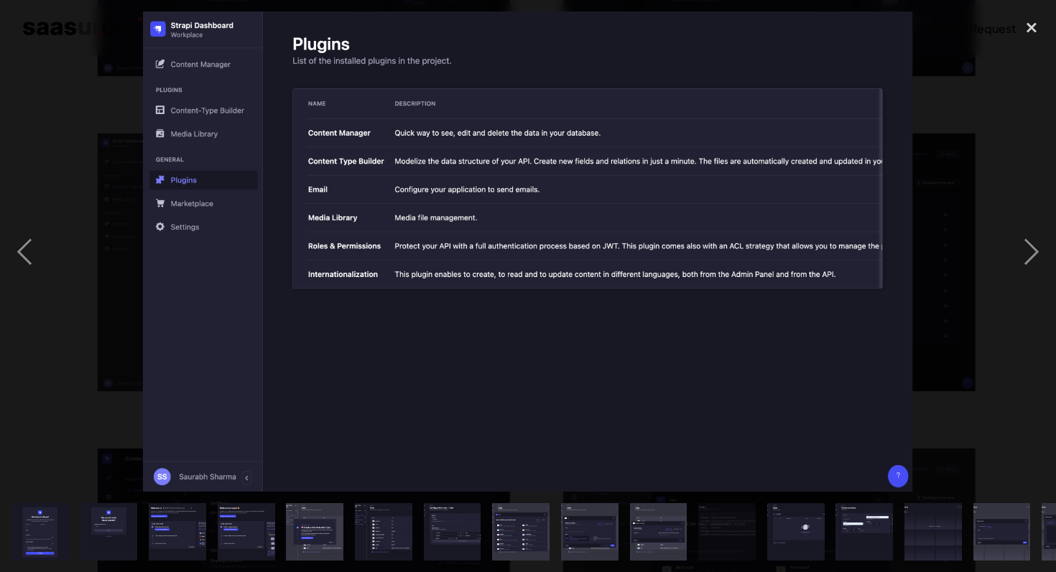
click at [783, 248] on img at bounding box center [528, 251] width 770 height 480
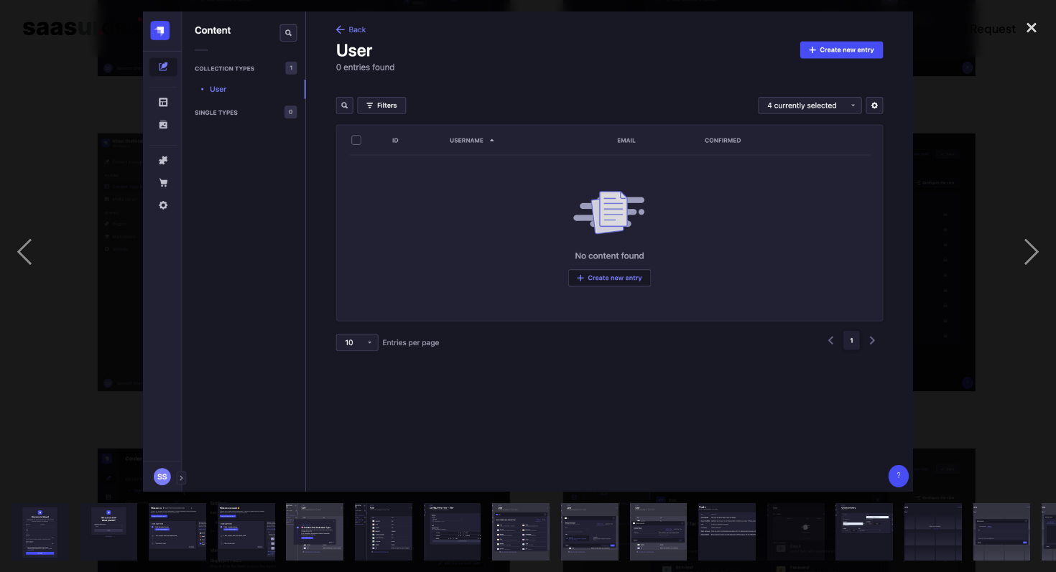
click at [783, 248] on img at bounding box center [527, 251] width 769 height 480
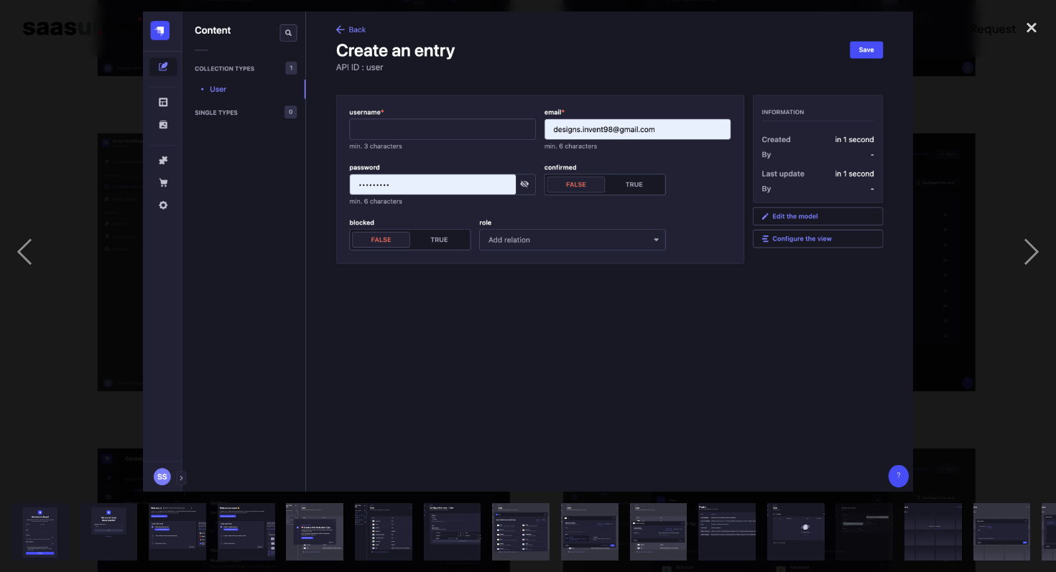
click at [237, 231] on img at bounding box center [527, 251] width 769 height 480
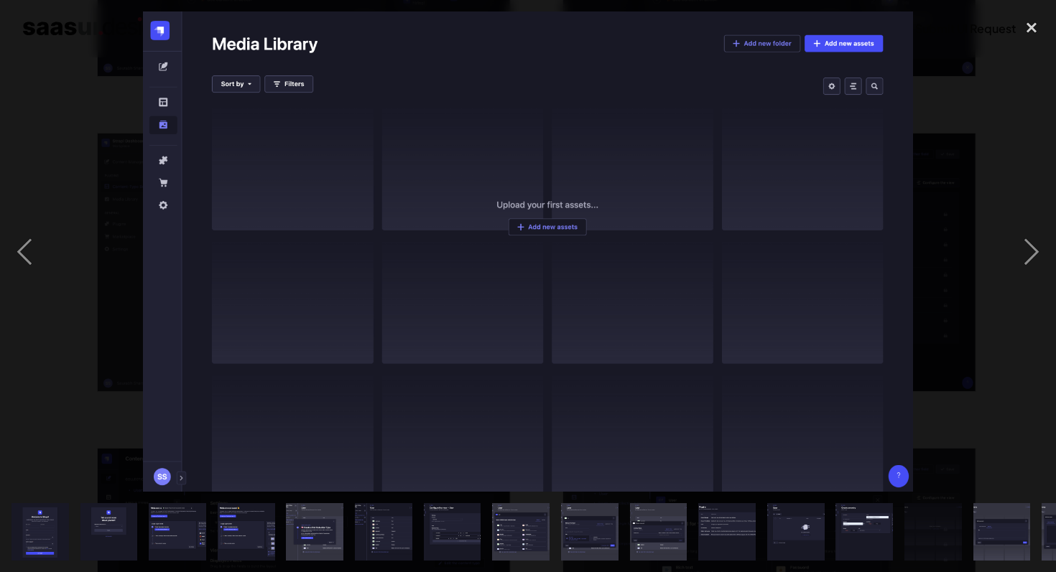
click at [802, 304] on img at bounding box center [527, 251] width 769 height 480
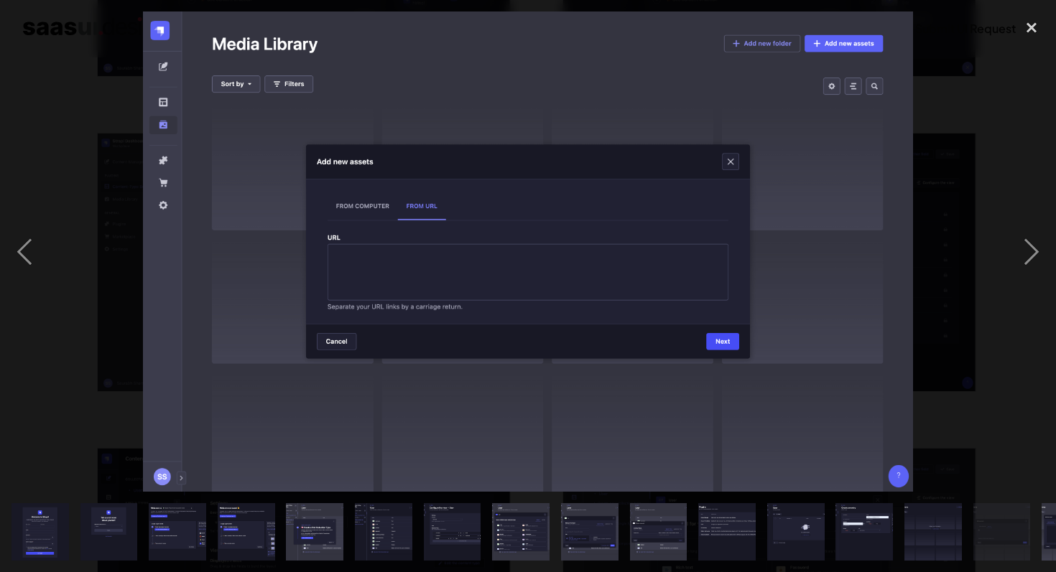
click at [824, 309] on img at bounding box center [527, 251] width 769 height 480
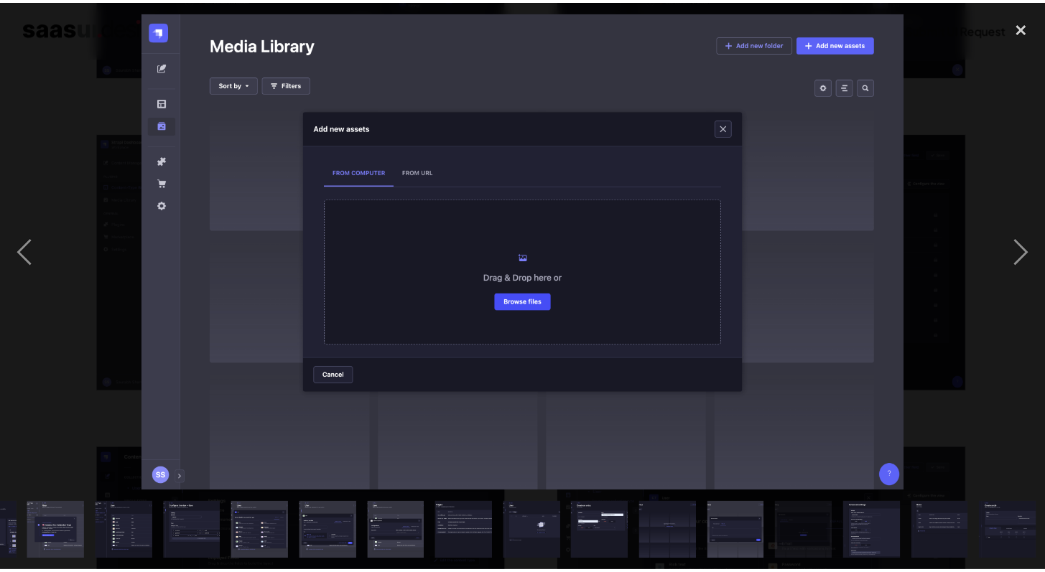
scroll to position [0, 329]
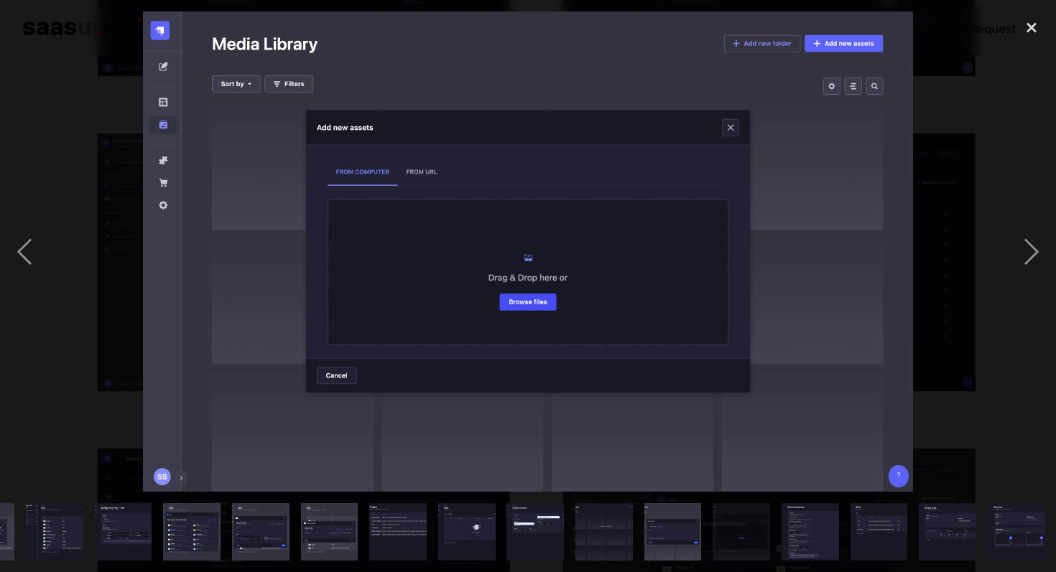
click at [824, 309] on img at bounding box center [527, 251] width 769 height 480
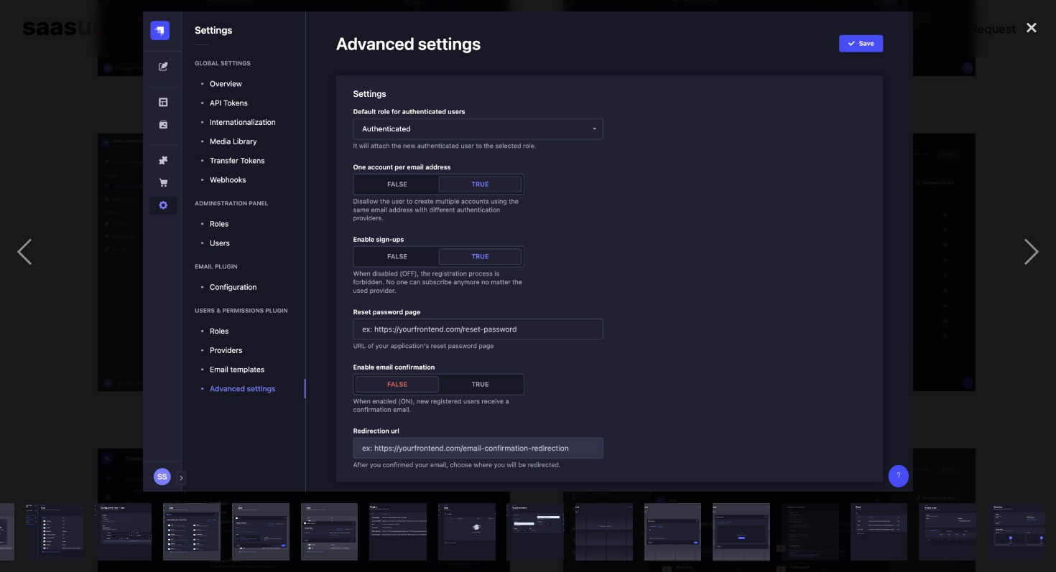
click at [824, 309] on img at bounding box center [527, 251] width 769 height 480
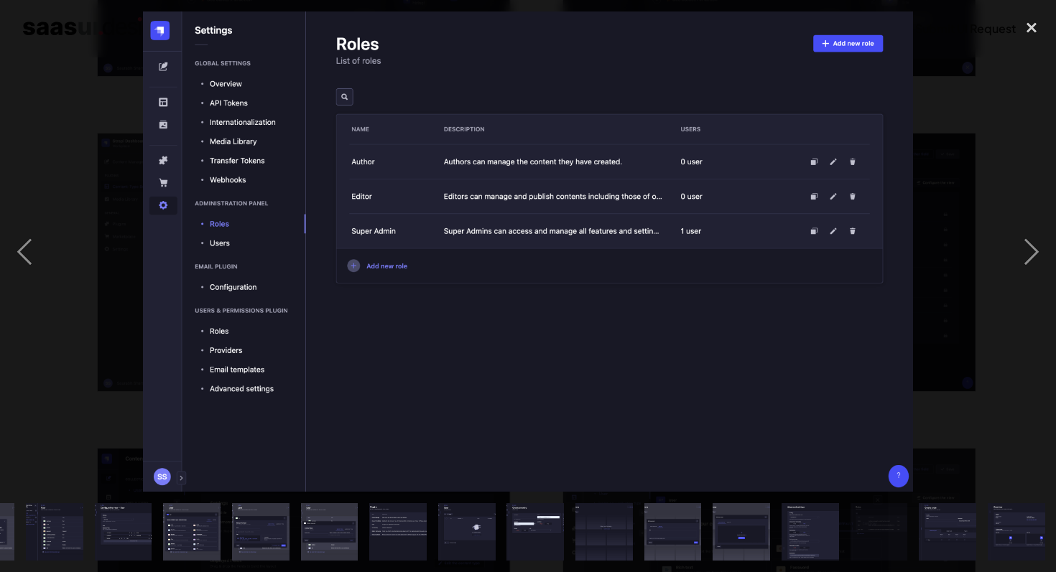
click at [824, 309] on img at bounding box center [527, 251] width 769 height 480
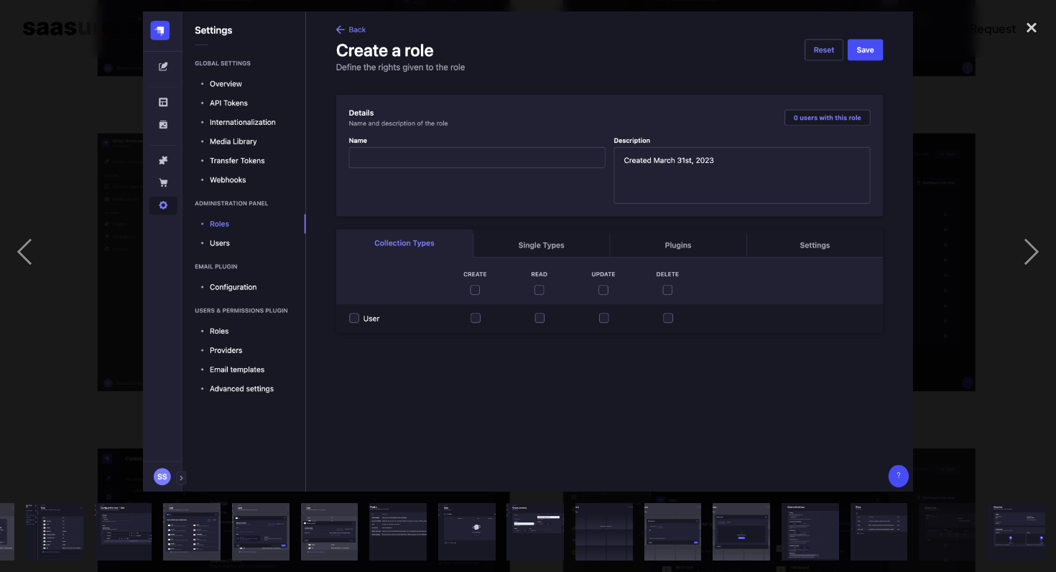
click at [248, 347] on img at bounding box center [527, 251] width 769 height 480
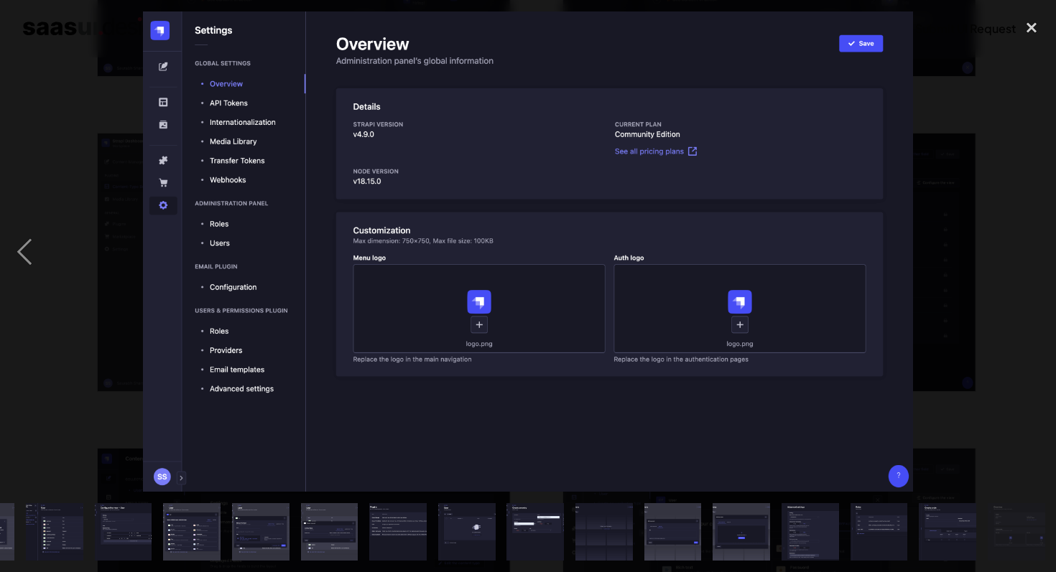
click at [681, 316] on img at bounding box center [527, 251] width 769 height 480
click at [713, 320] on img at bounding box center [527, 251] width 769 height 480
click at [778, 326] on img at bounding box center [527, 251] width 769 height 480
click at [212, 387] on img at bounding box center [527, 251] width 769 height 480
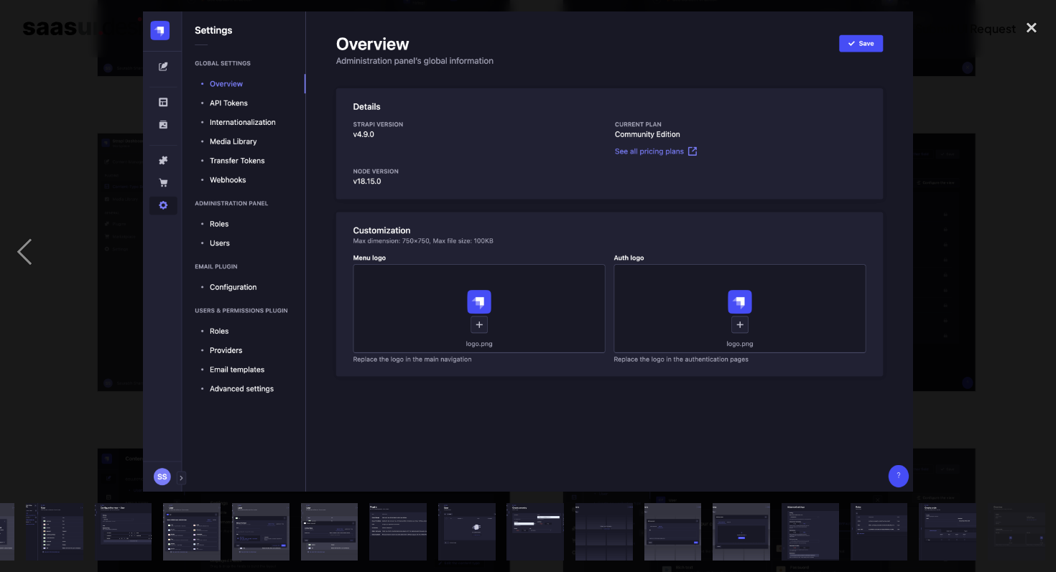
click at [169, 284] on img at bounding box center [527, 251] width 769 height 480
click at [151, 269] on img at bounding box center [527, 251] width 769 height 480
click at [17, 251] on div "previous image" at bounding box center [24, 251] width 49 height 480
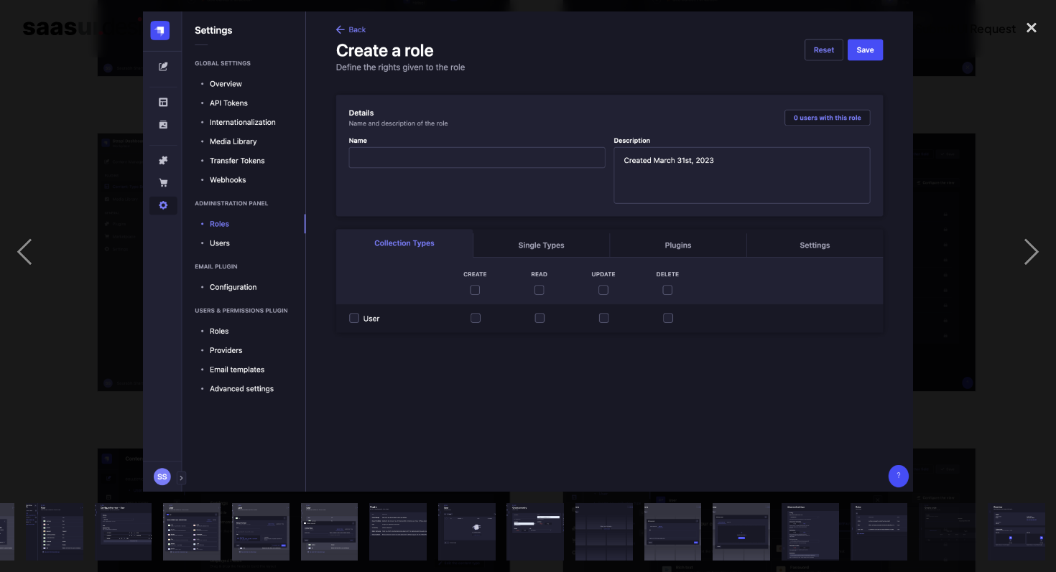
click at [792, 284] on img at bounding box center [527, 251] width 769 height 480
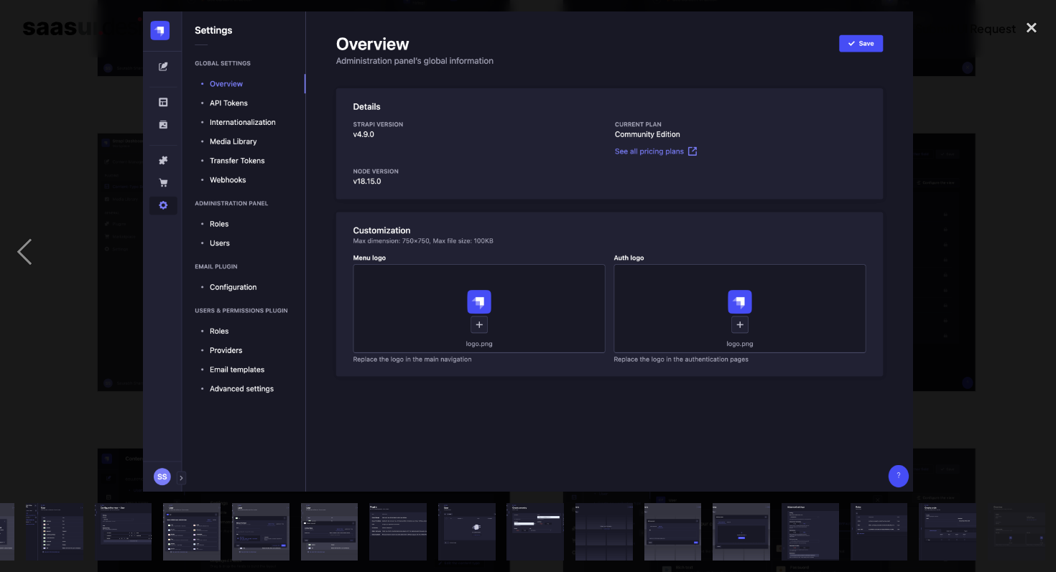
click at [792, 284] on img at bounding box center [527, 251] width 769 height 480
click at [32, 241] on div "previous image" at bounding box center [24, 251] width 49 height 480
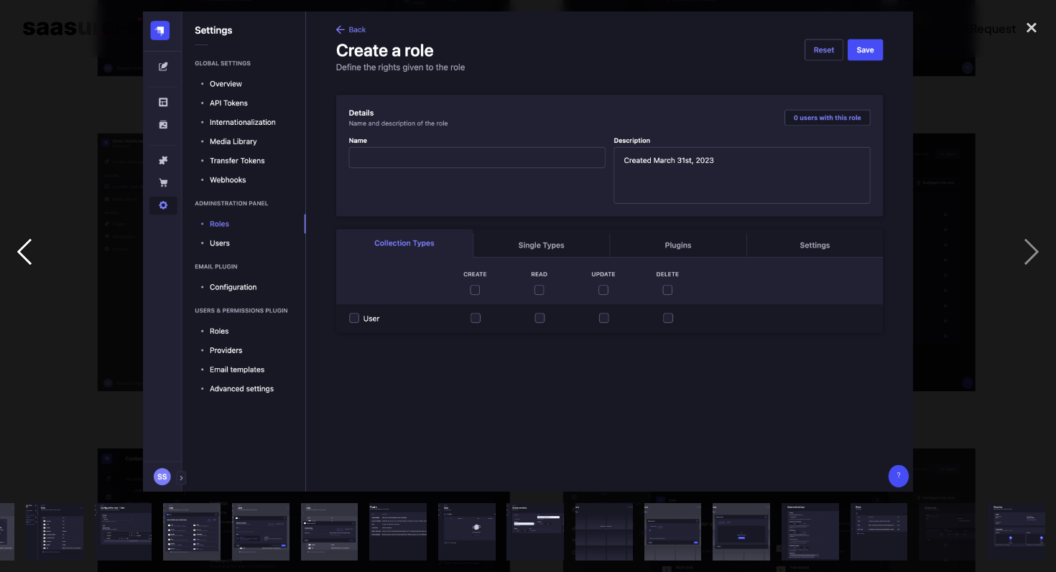
click at [32, 241] on div "previous image" at bounding box center [24, 251] width 49 height 480
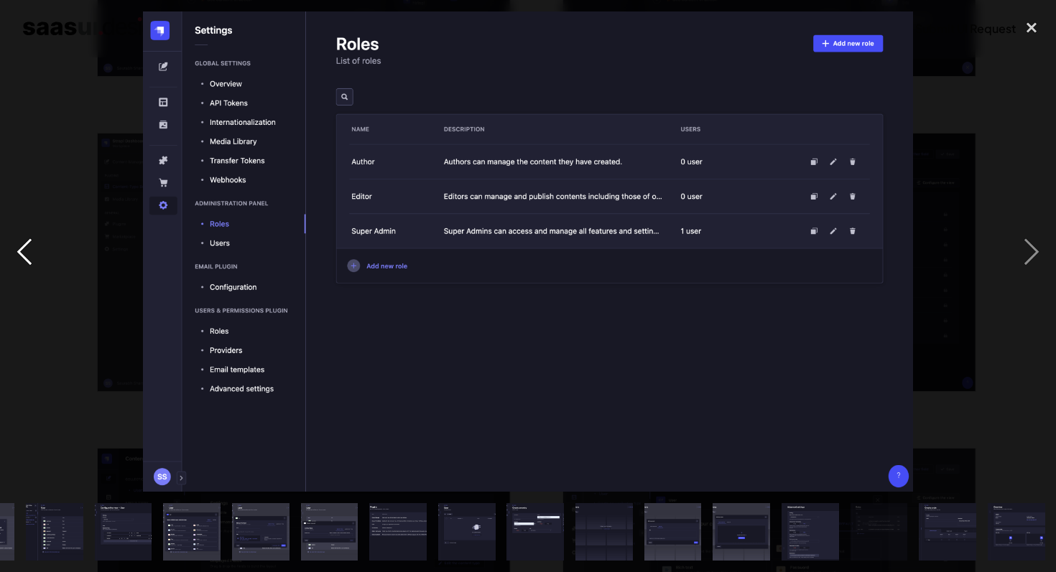
click at [32, 241] on div "previous image" at bounding box center [24, 251] width 49 height 480
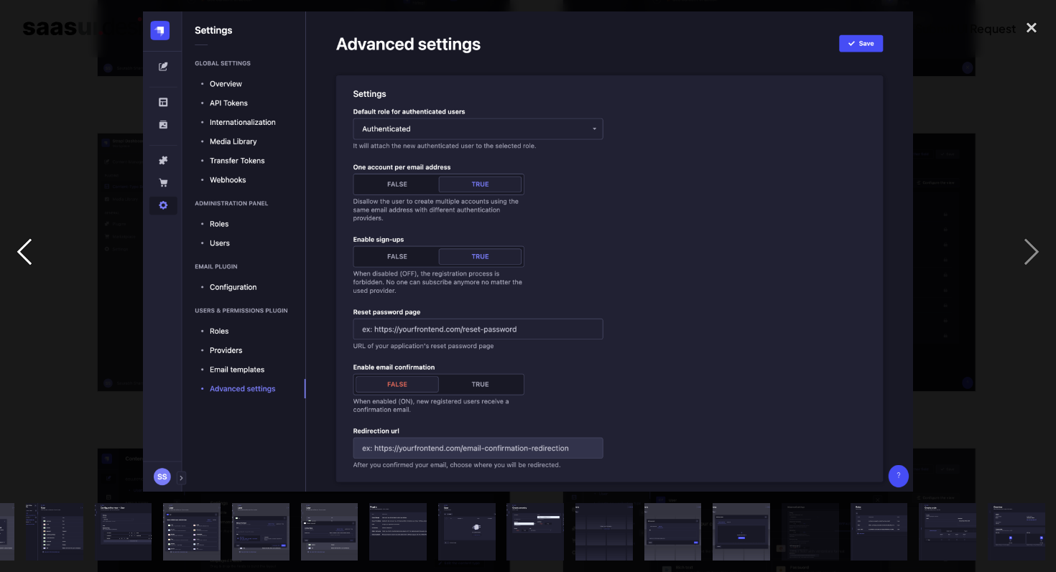
click at [32, 241] on div "previous image" at bounding box center [24, 251] width 49 height 480
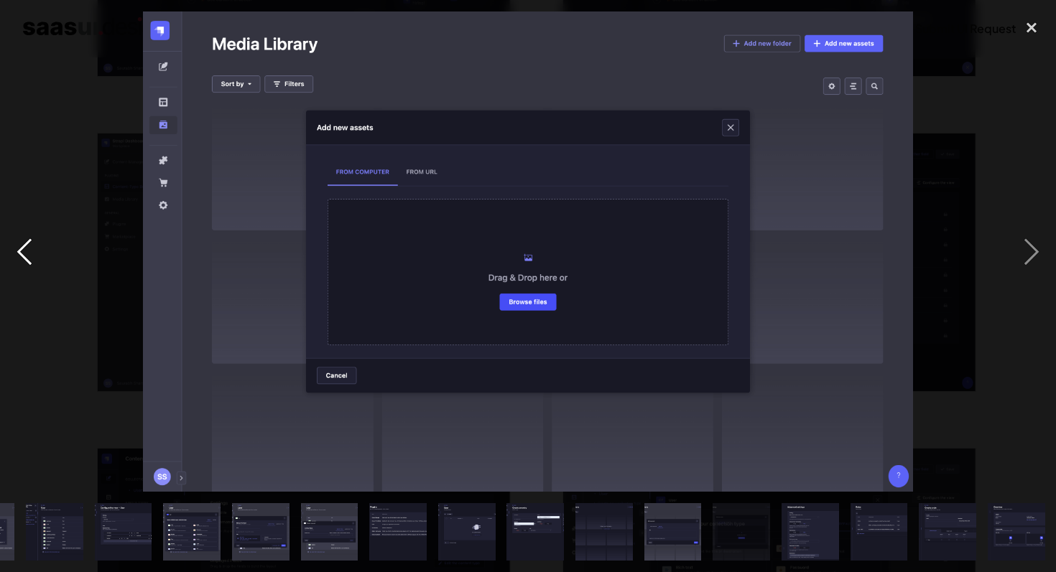
click at [32, 241] on div "previous image" at bounding box center [24, 251] width 49 height 480
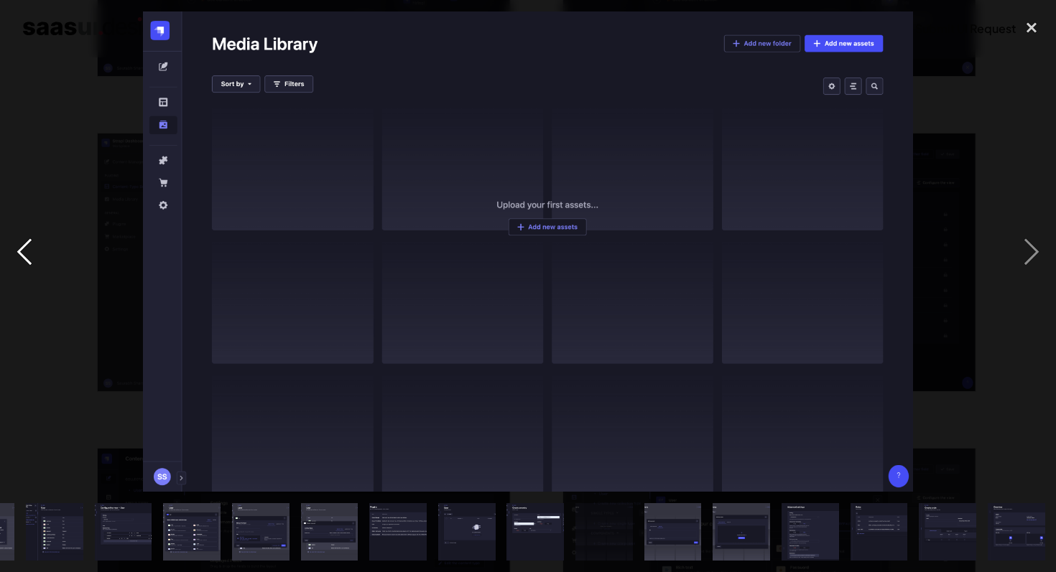
click at [32, 241] on div "previous image" at bounding box center [24, 251] width 49 height 480
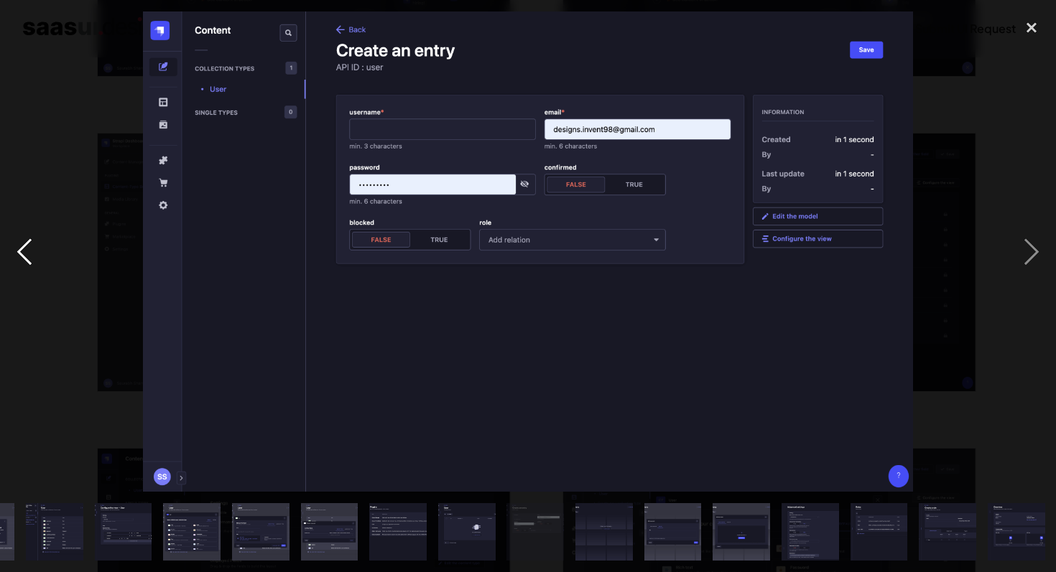
click at [32, 241] on div "previous image" at bounding box center [24, 251] width 49 height 480
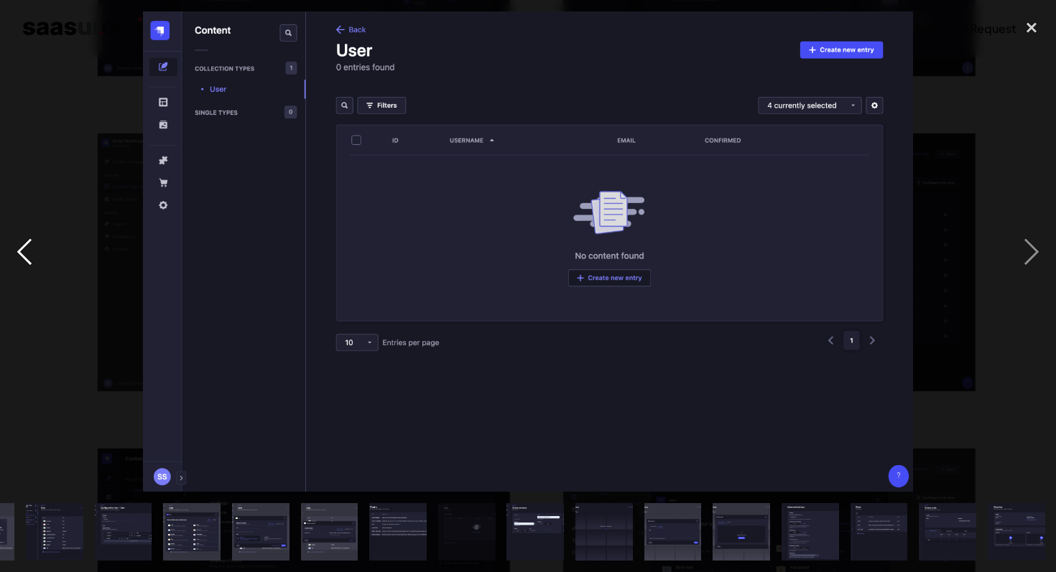
click at [32, 241] on div "previous image" at bounding box center [24, 251] width 49 height 480
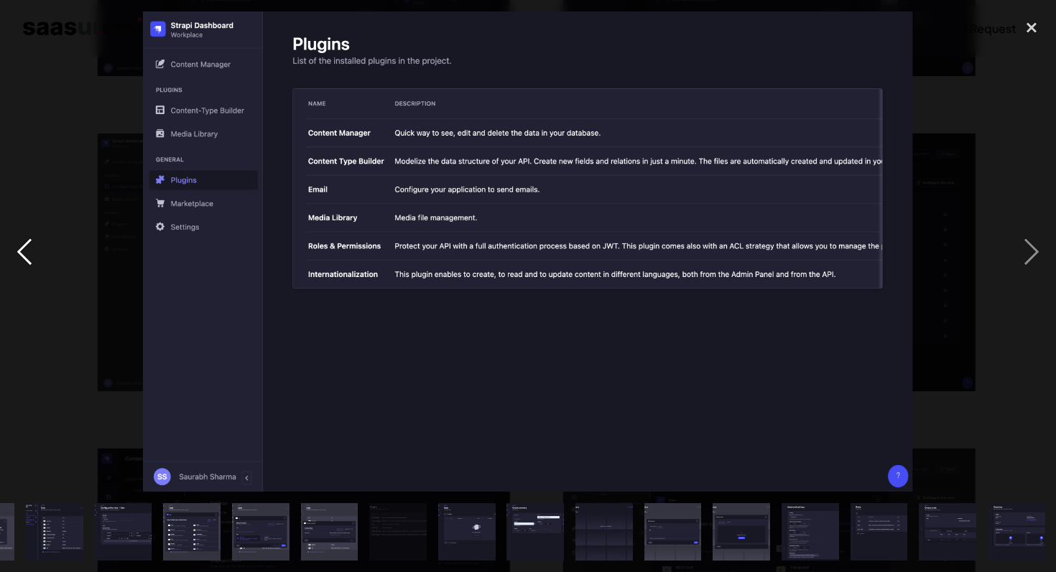
click at [32, 241] on div "previous image" at bounding box center [24, 251] width 49 height 480
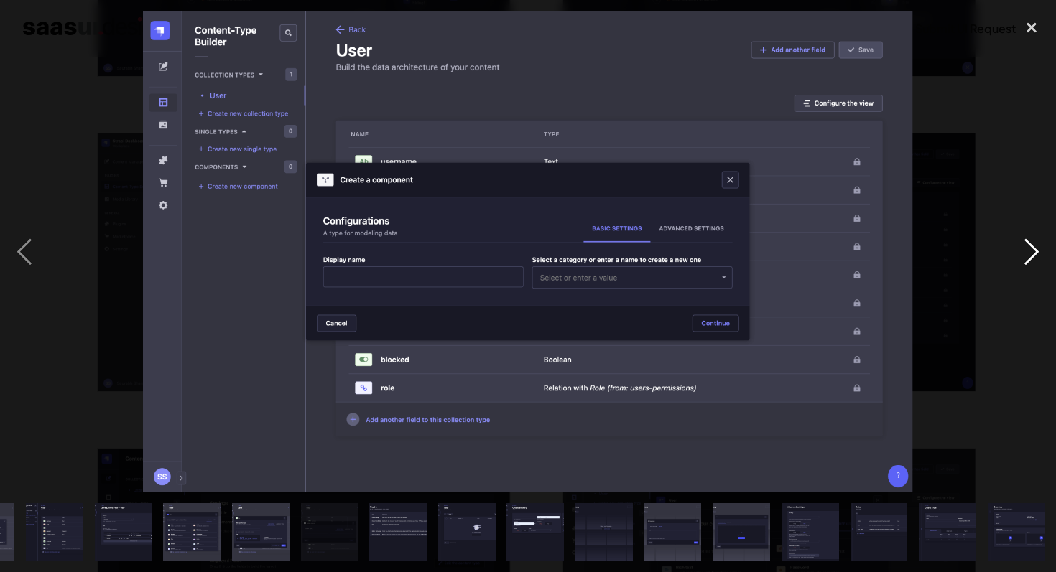
click at [1035, 253] on div "next image" at bounding box center [1031, 251] width 49 height 480
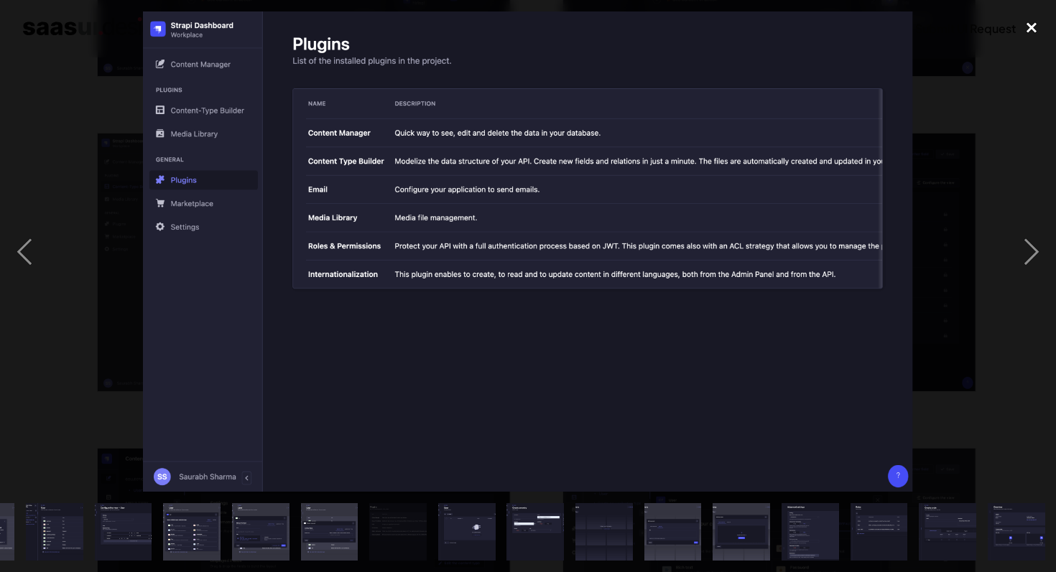
click at [1026, 23] on div "close lightbox" at bounding box center [1031, 27] width 49 height 32
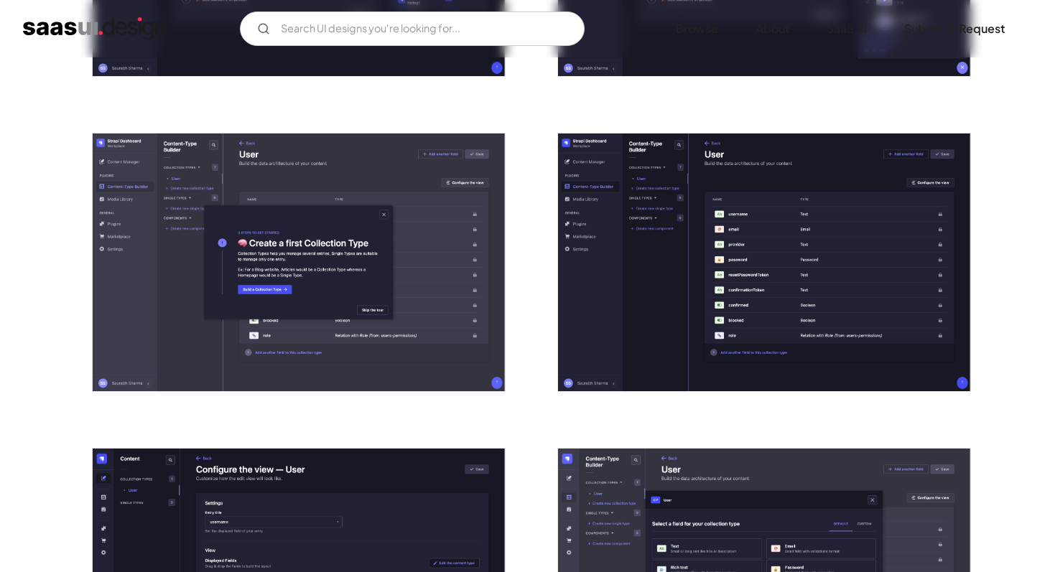
scroll to position [0, 0]
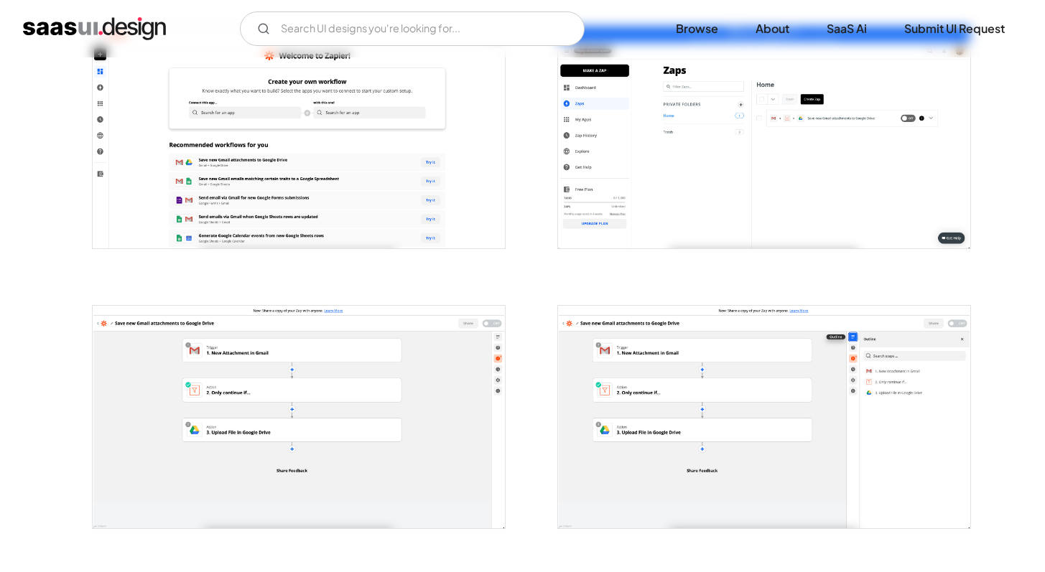
scroll to position [551, 0]
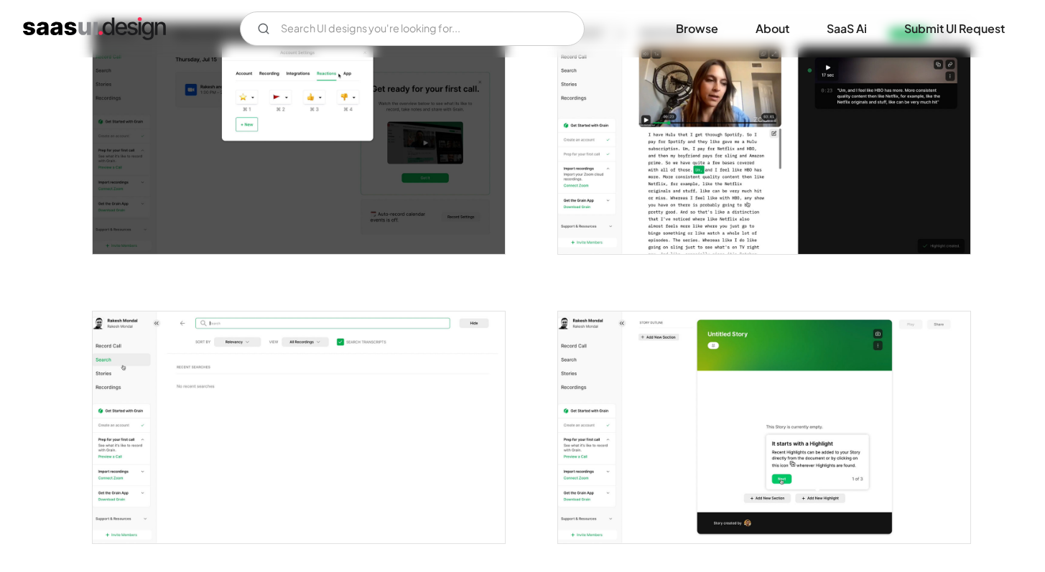
scroll to position [1058, 0]
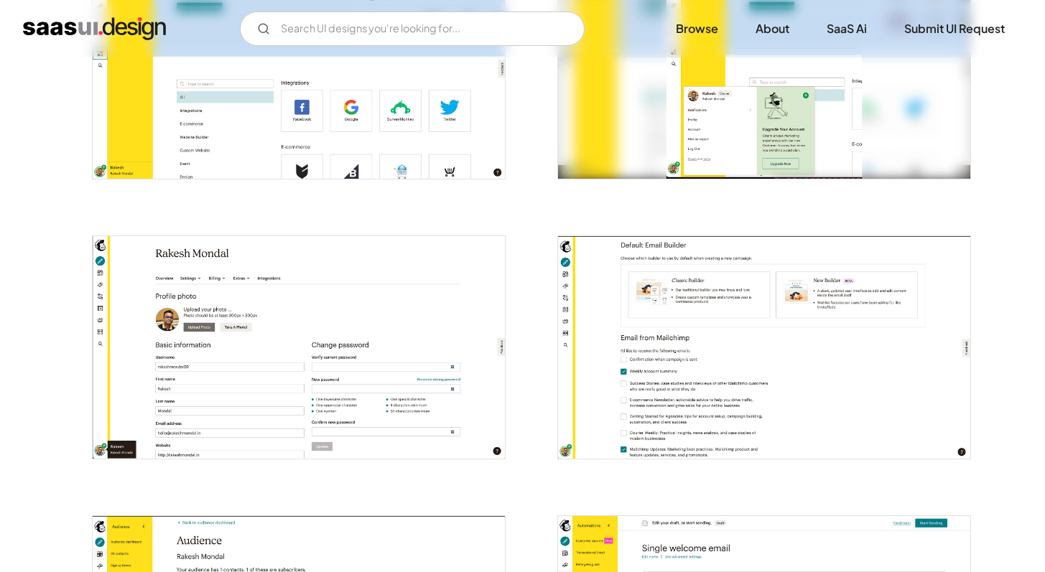
scroll to position [2892, 0]
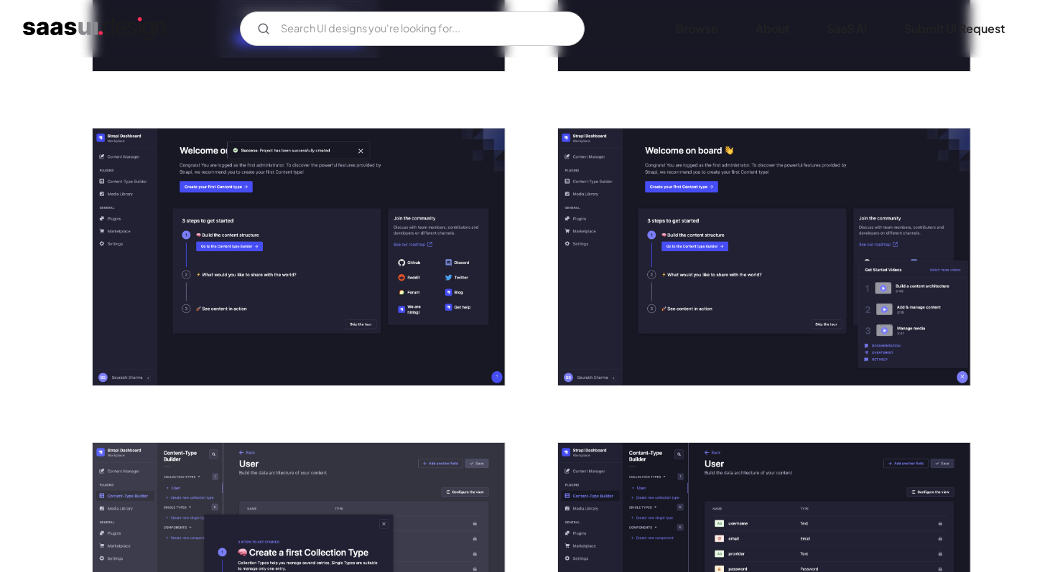
scroll to position [525, 0]
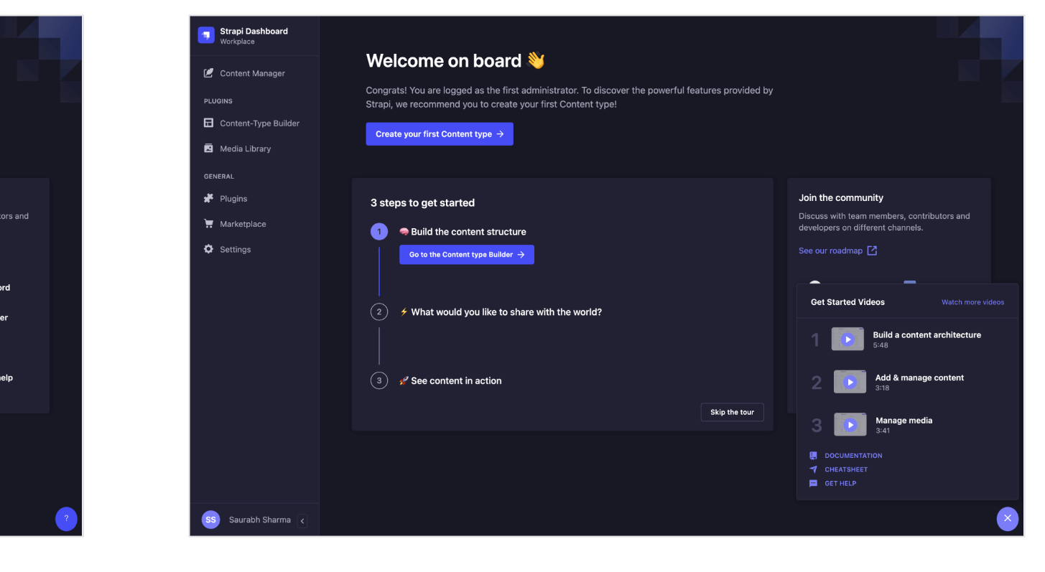
click at [735, 267] on img "open lightbox" at bounding box center [764, 255] width 412 height 258
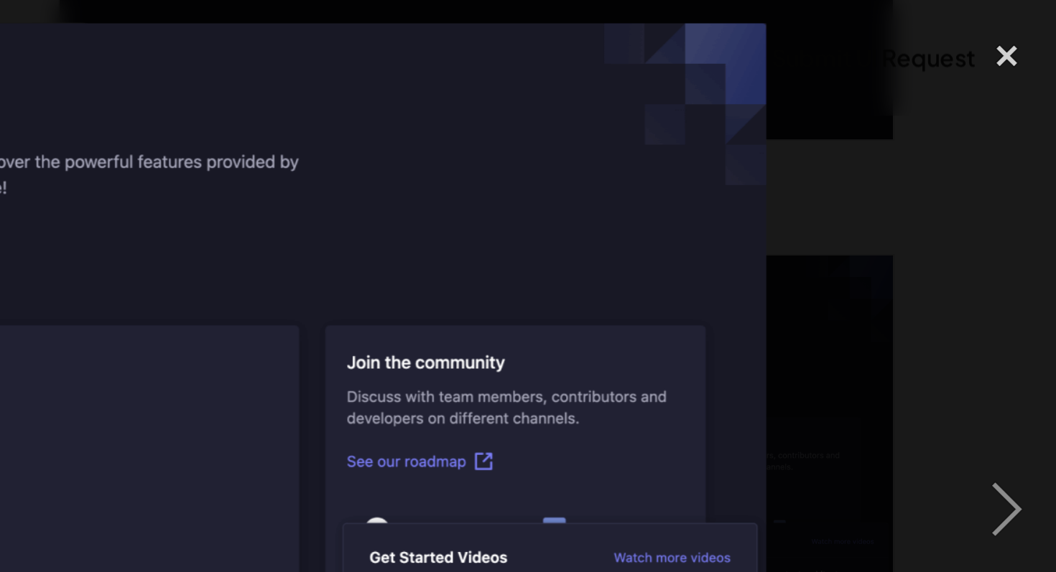
click at [882, 131] on img at bounding box center [528, 251] width 770 height 480
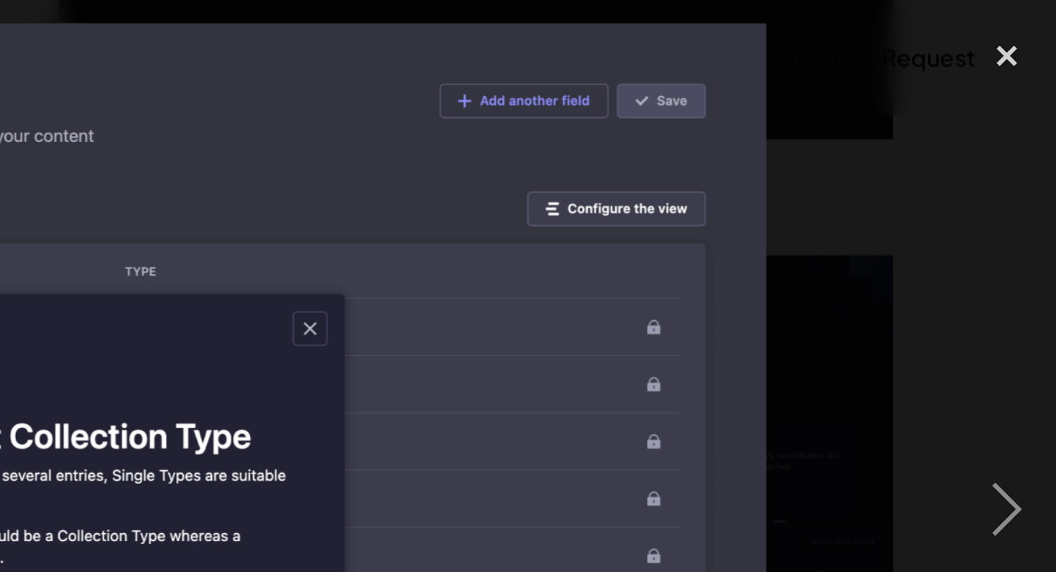
click at [882, 131] on img at bounding box center [528, 251] width 770 height 480
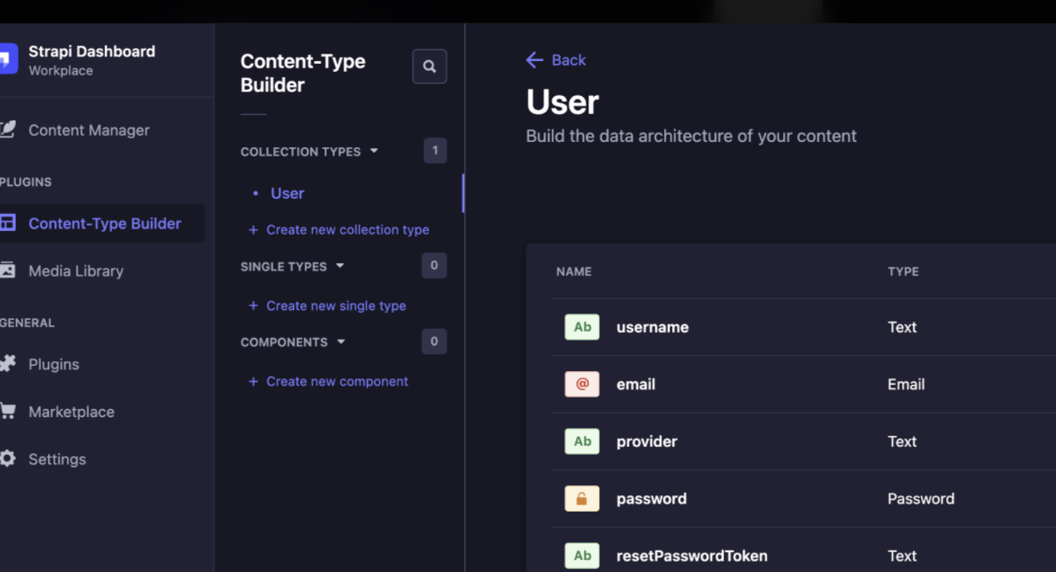
click at [600, 67] on img at bounding box center [528, 251] width 770 height 480
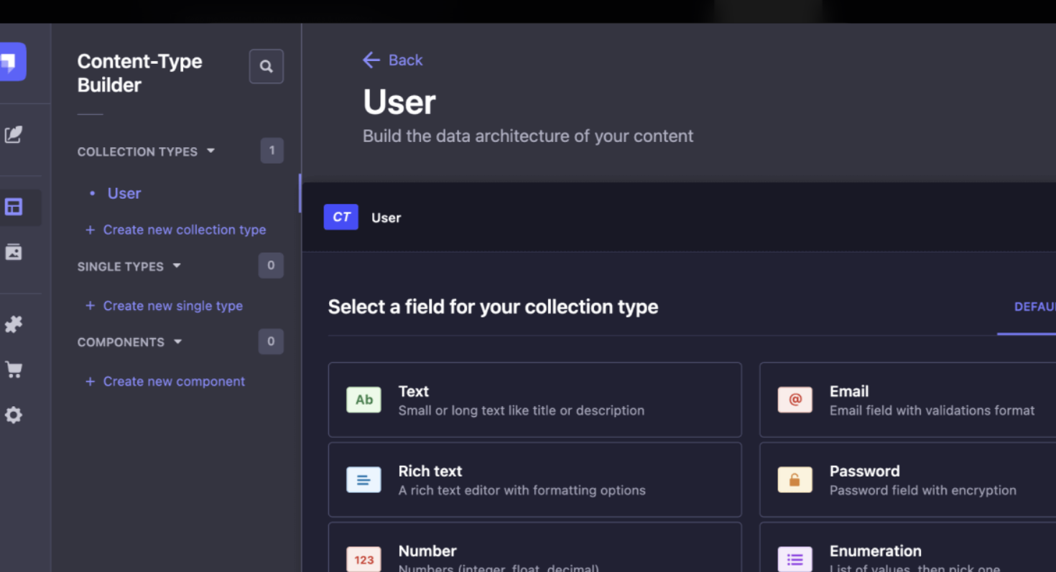
click at [236, 131] on img at bounding box center [528, 251] width 770 height 480
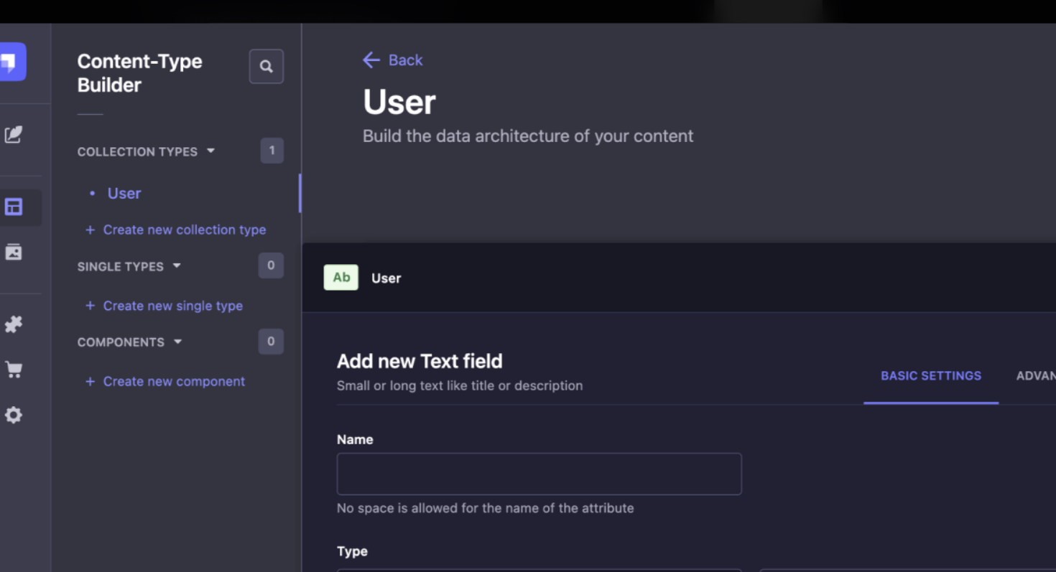
click at [236, 131] on img at bounding box center [528, 251] width 770 height 480
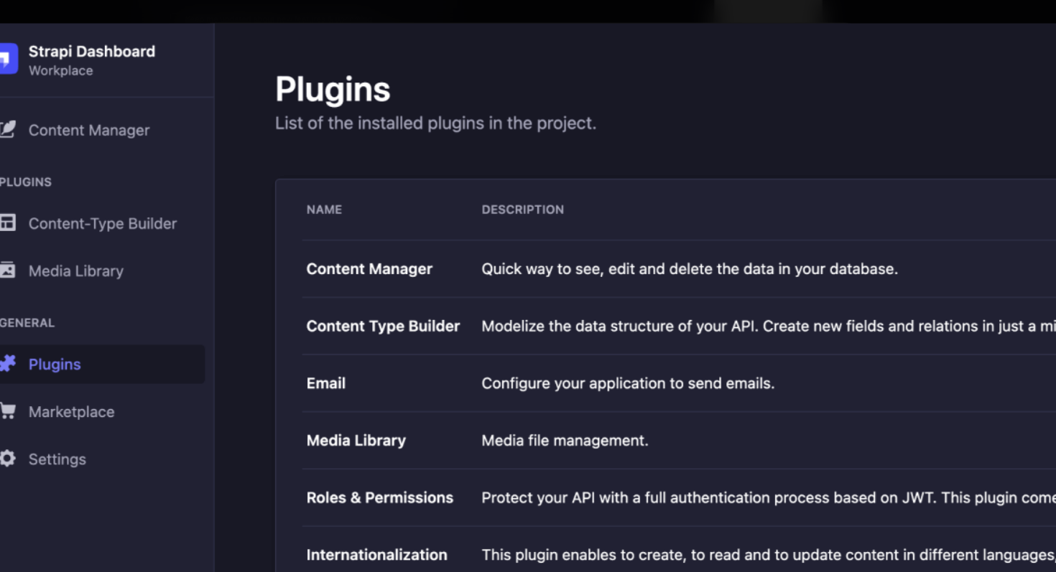
click at [236, 131] on img at bounding box center [528, 251] width 770 height 480
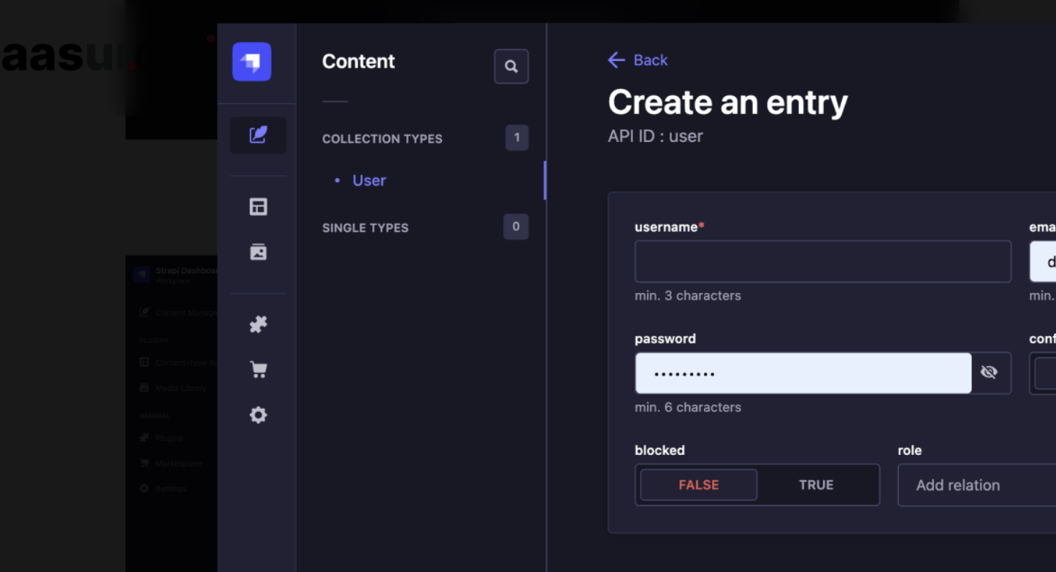
click at [116, 131] on div at bounding box center [528, 251] width 1056 height 480
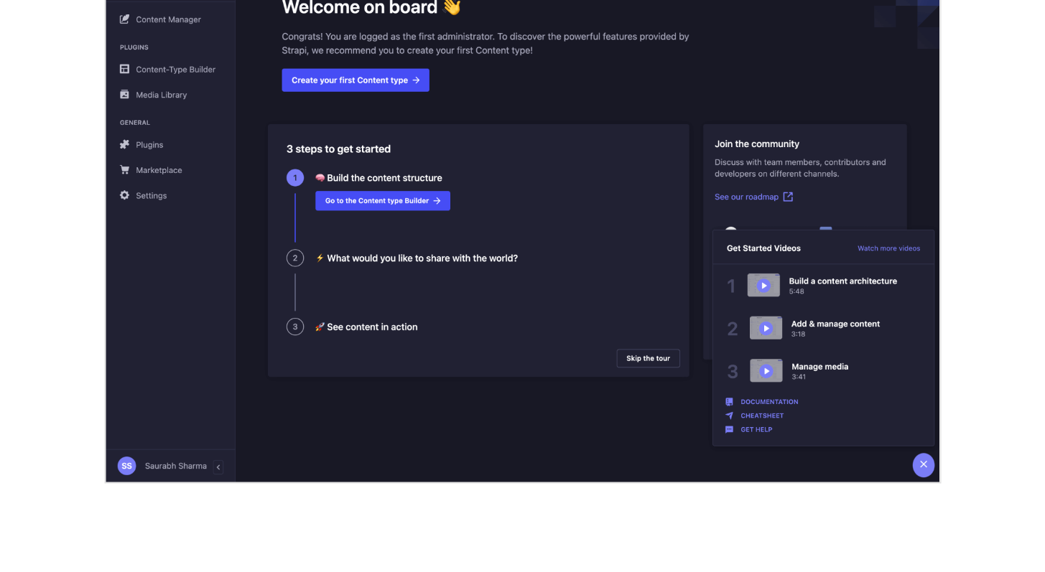
click at [613, 426] on img "open lightbox" at bounding box center [764, 400] width 412 height 258
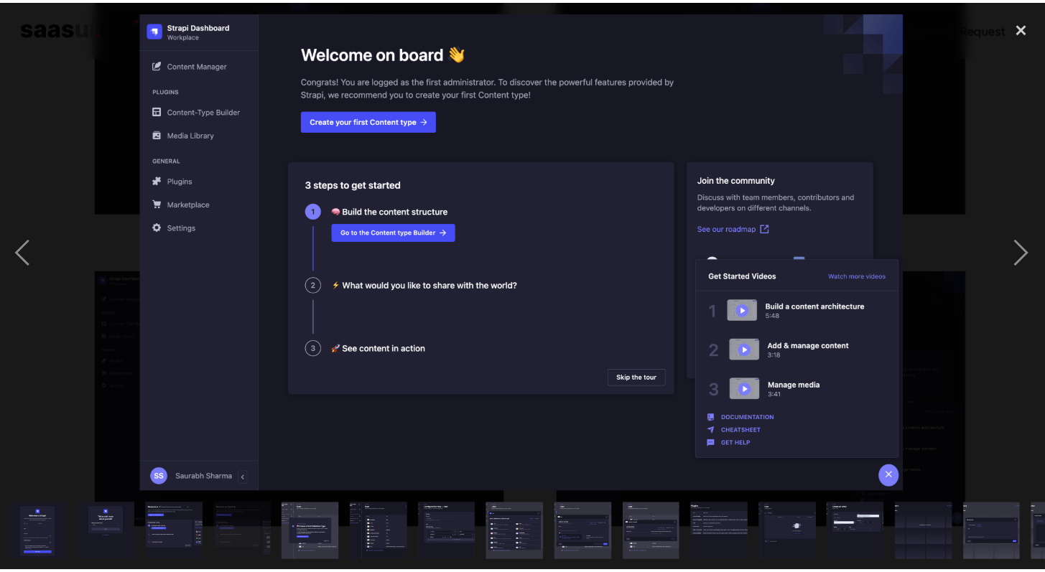
scroll to position [381, 0]
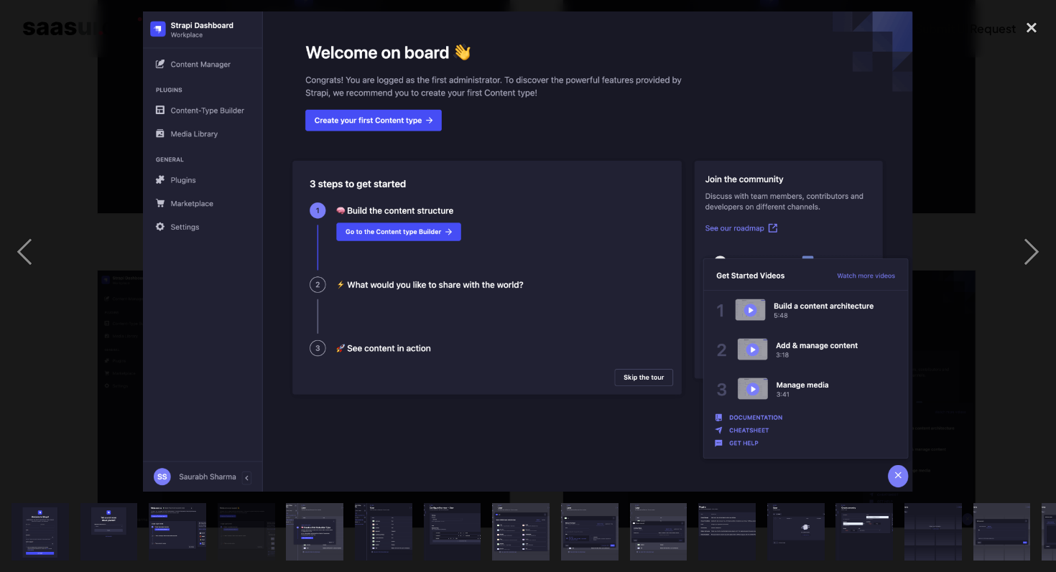
click at [949, 300] on div at bounding box center [528, 251] width 1056 height 480
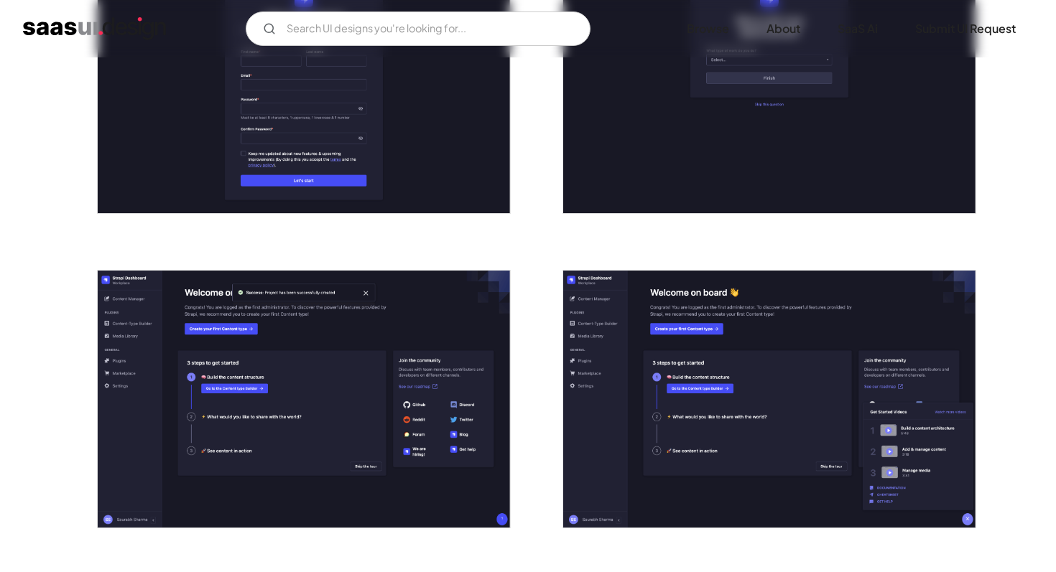
click at [949, 300] on div at bounding box center [528, 251] width 1056 height 480
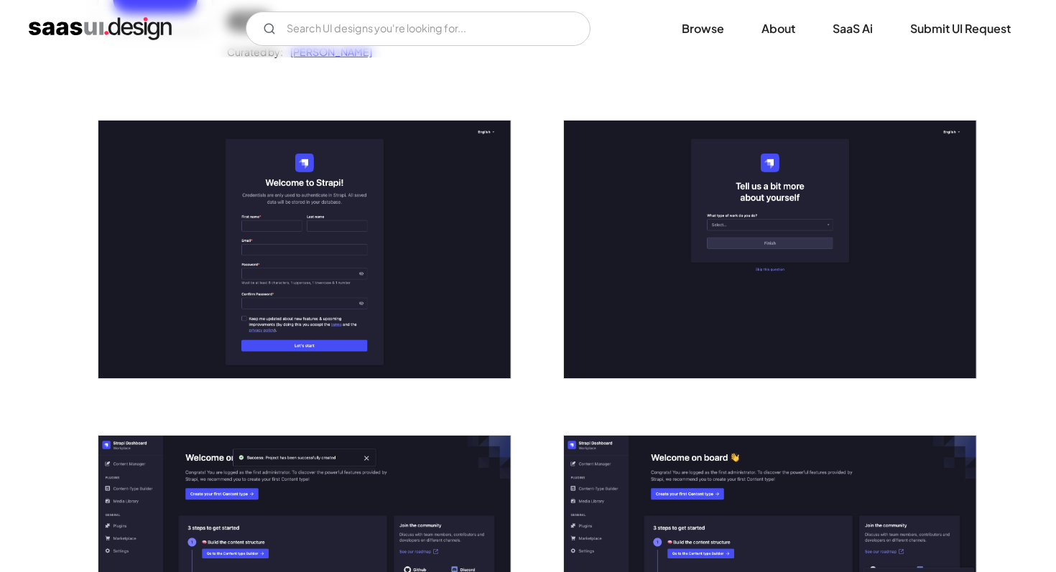
scroll to position [0, 0]
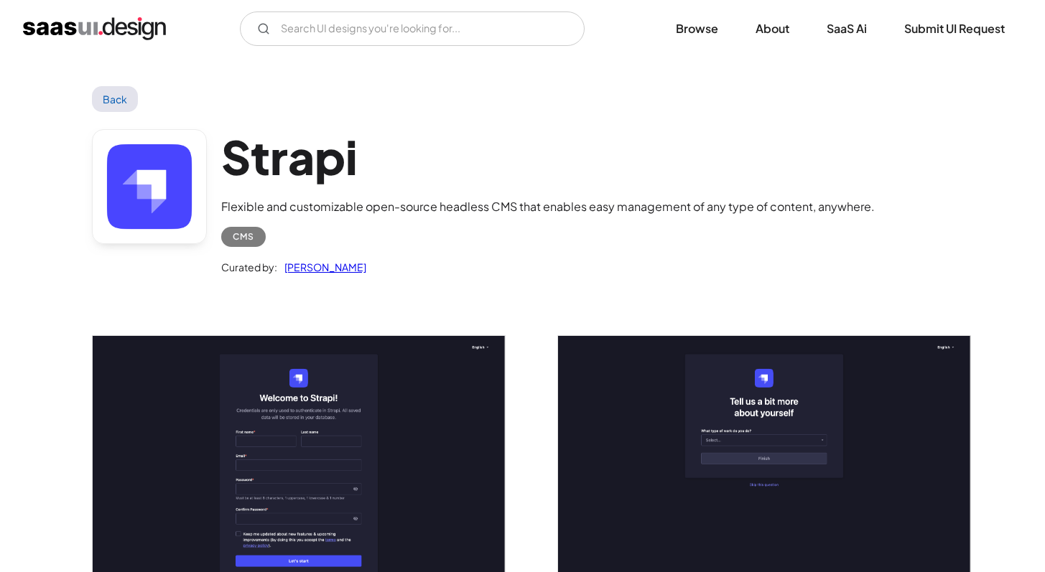
click at [340, 428] on img "open lightbox" at bounding box center [299, 465] width 412 height 258
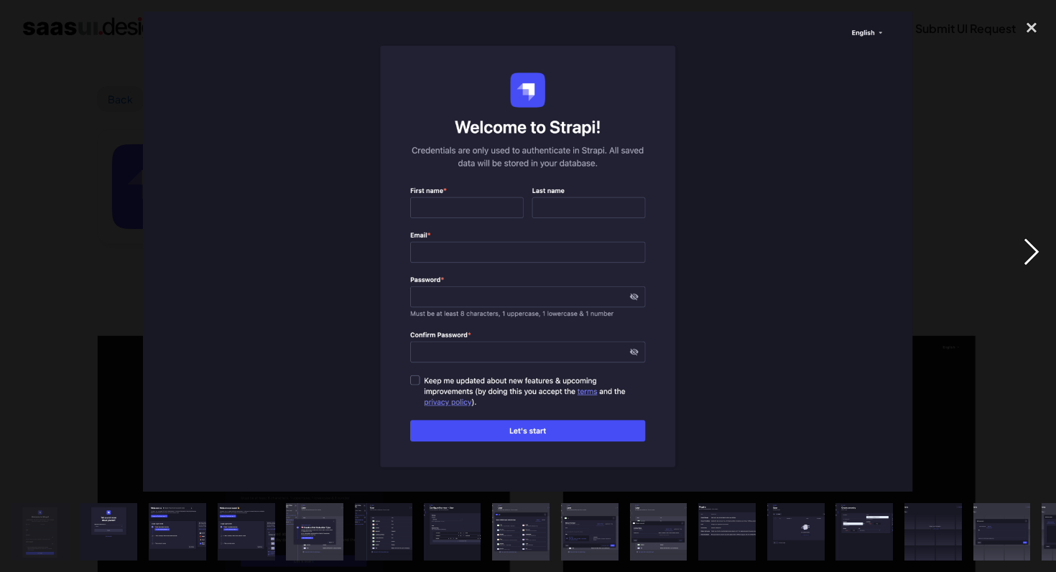
click at [1041, 253] on div "next image" at bounding box center [1031, 251] width 49 height 480
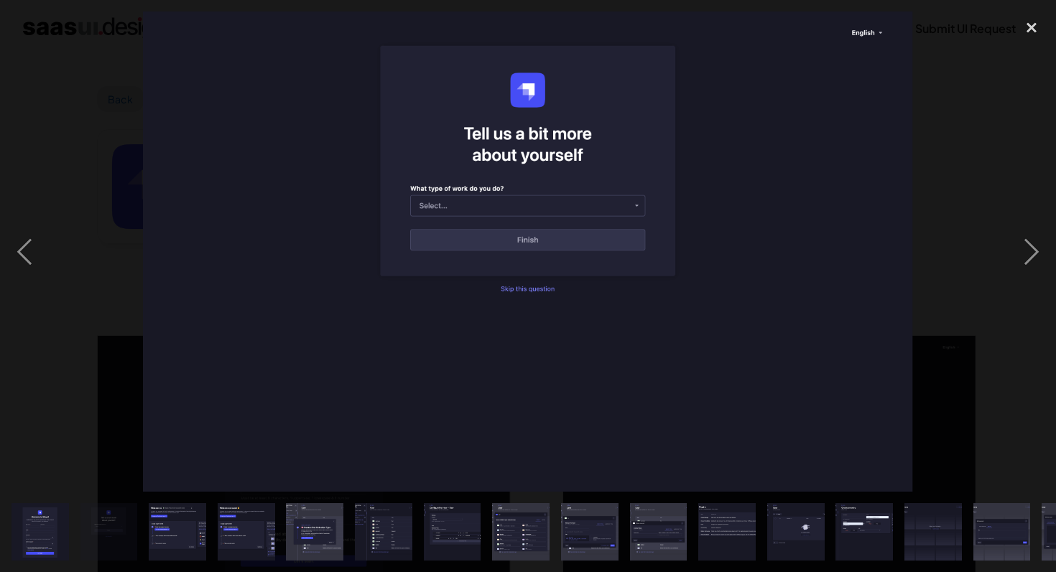
click at [869, 263] on img at bounding box center [528, 251] width 770 height 480
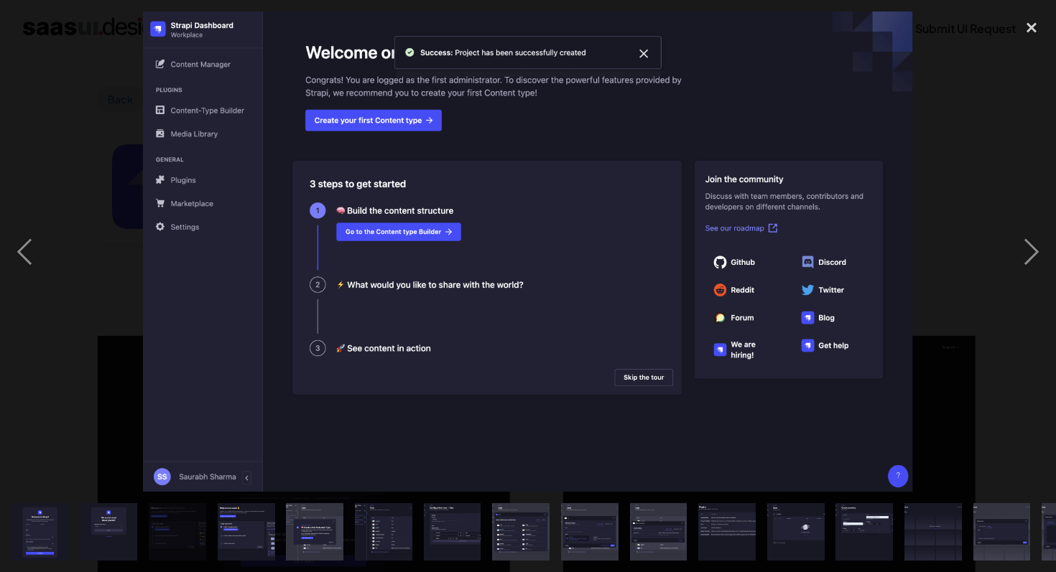
click at [869, 263] on img at bounding box center [528, 251] width 770 height 480
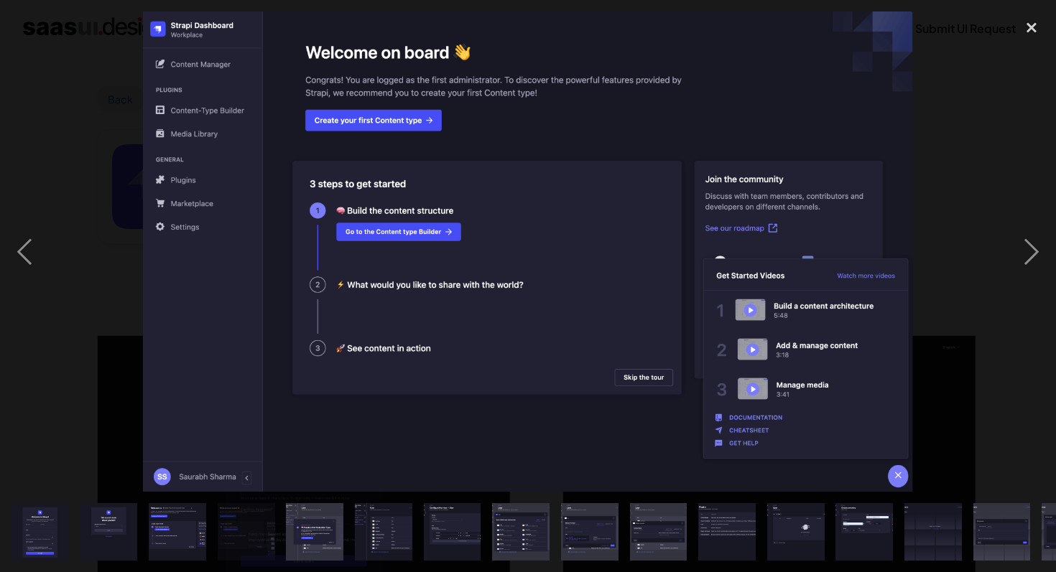
click at [678, 177] on img at bounding box center [528, 251] width 770 height 480
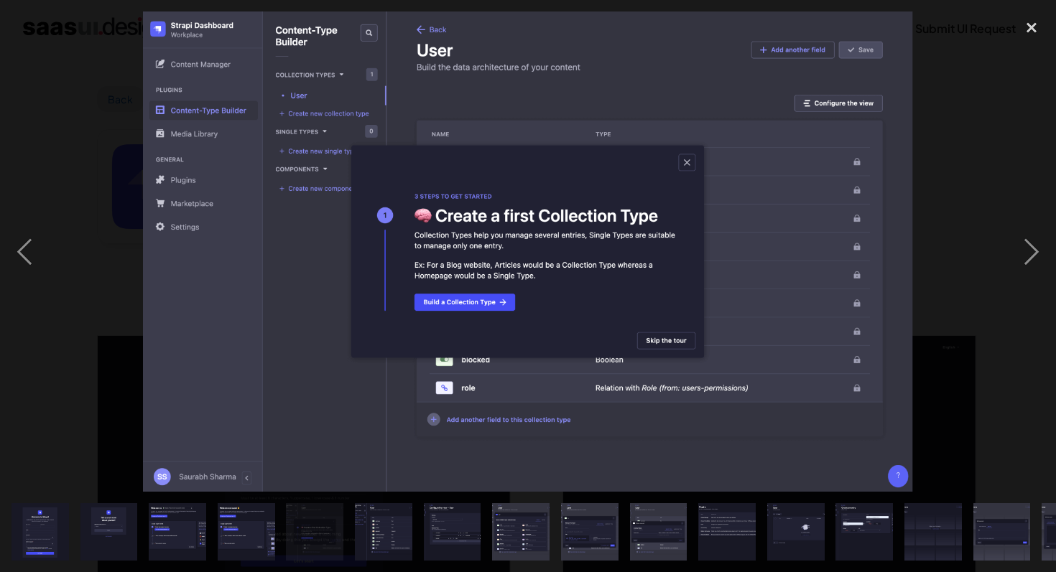
click at [678, 177] on img at bounding box center [528, 251] width 770 height 480
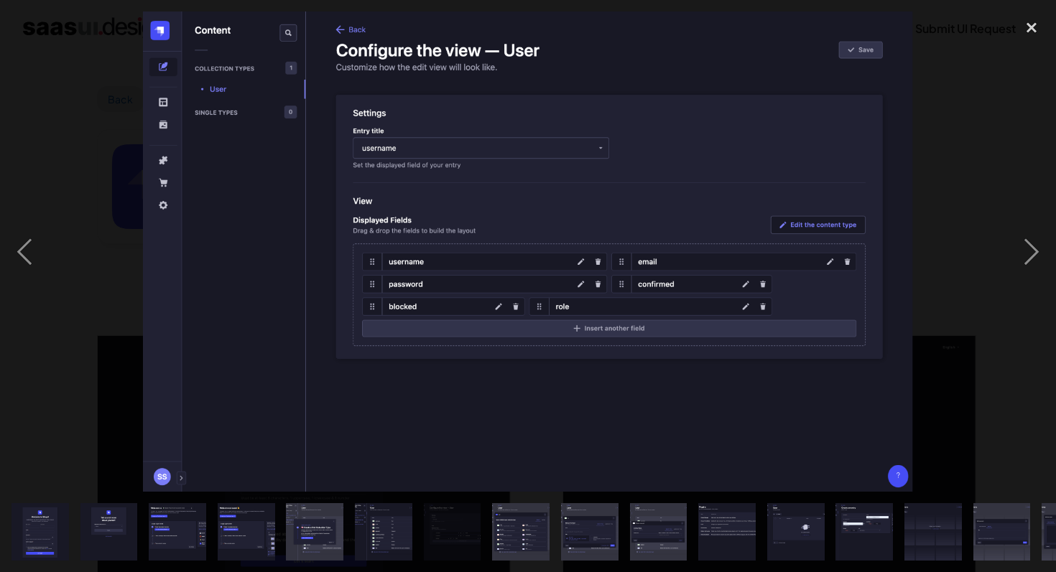
click at [233, 278] on img at bounding box center [528, 251] width 770 height 480
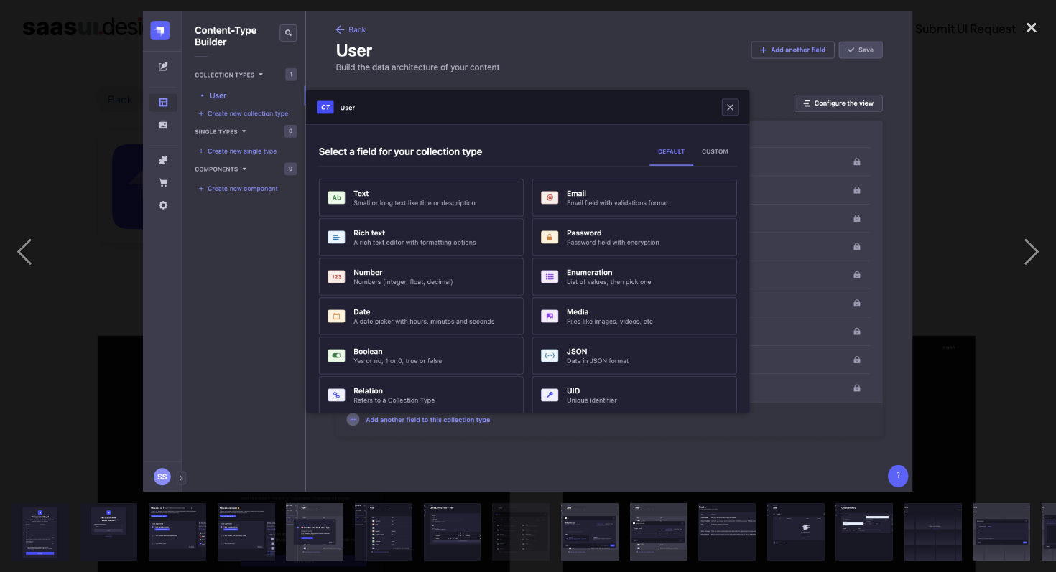
click at [233, 278] on img at bounding box center [528, 251] width 770 height 480
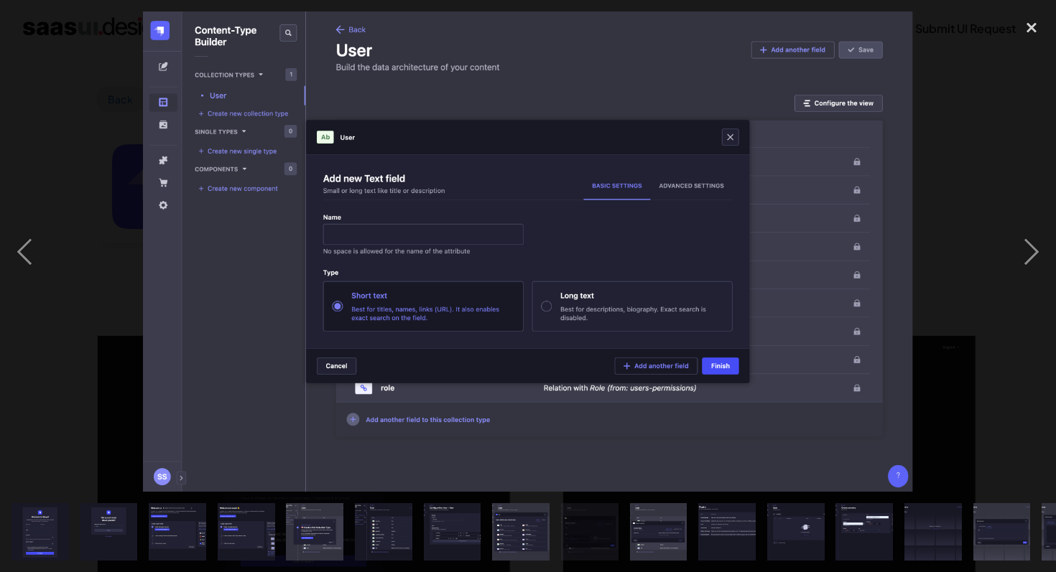
click at [159, 260] on img at bounding box center [528, 251] width 770 height 480
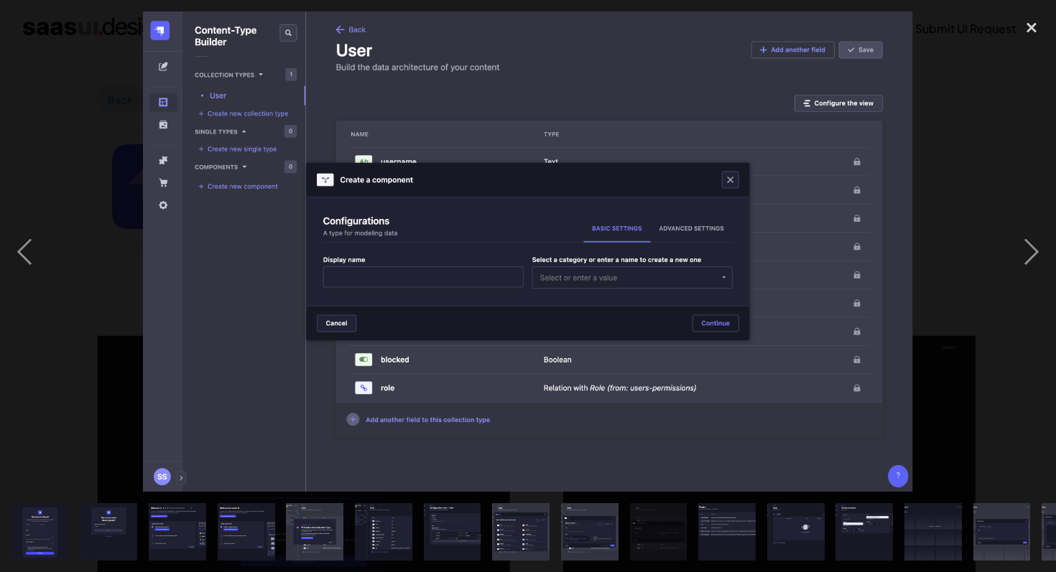
click at [159, 260] on div at bounding box center [528, 251] width 1056 height 480
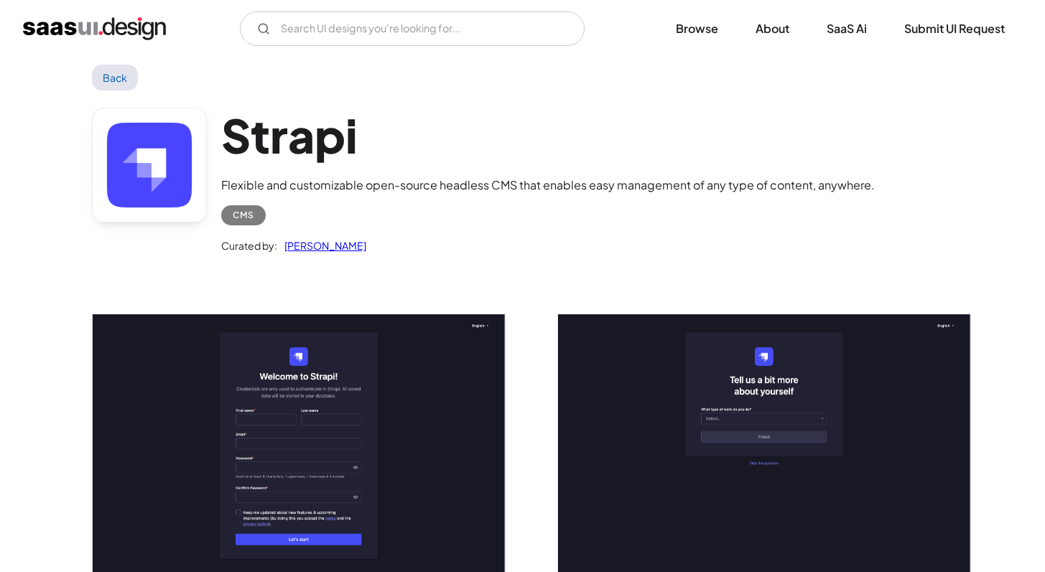
click at [358, 260] on div "Strapi Flexible and customizable open-source headless CMS that enables easy man…" at bounding box center [523, 183] width 862 height 187
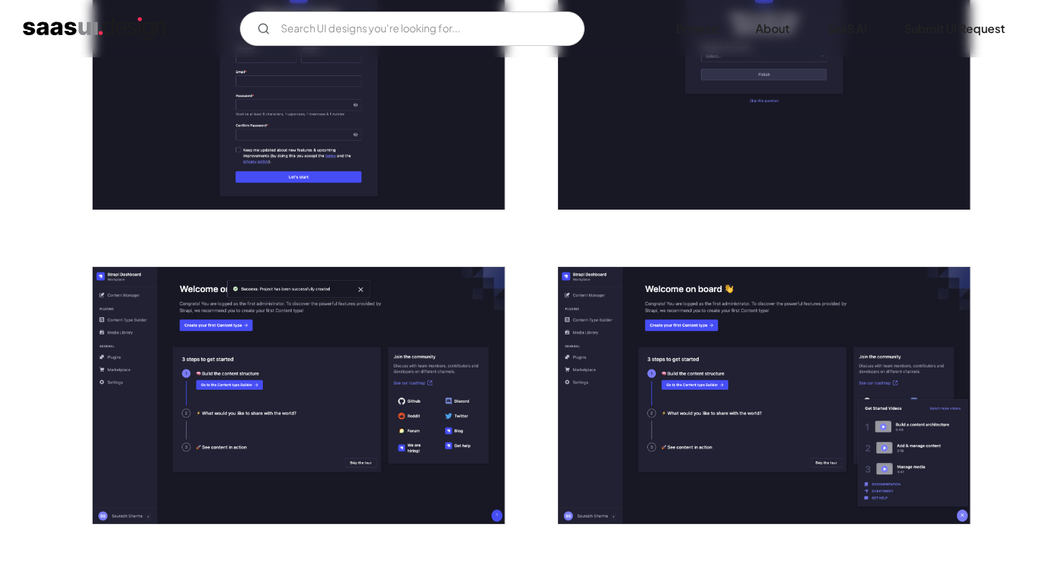
scroll to position [432, 0]
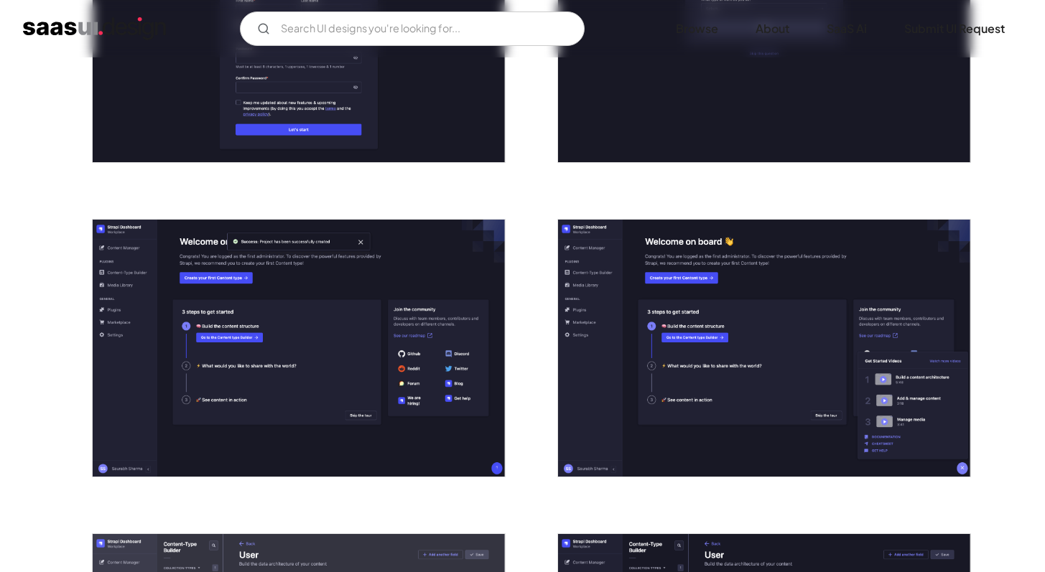
click at [368, 306] on img "open lightbox" at bounding box center [299, 349] width 412 height 258
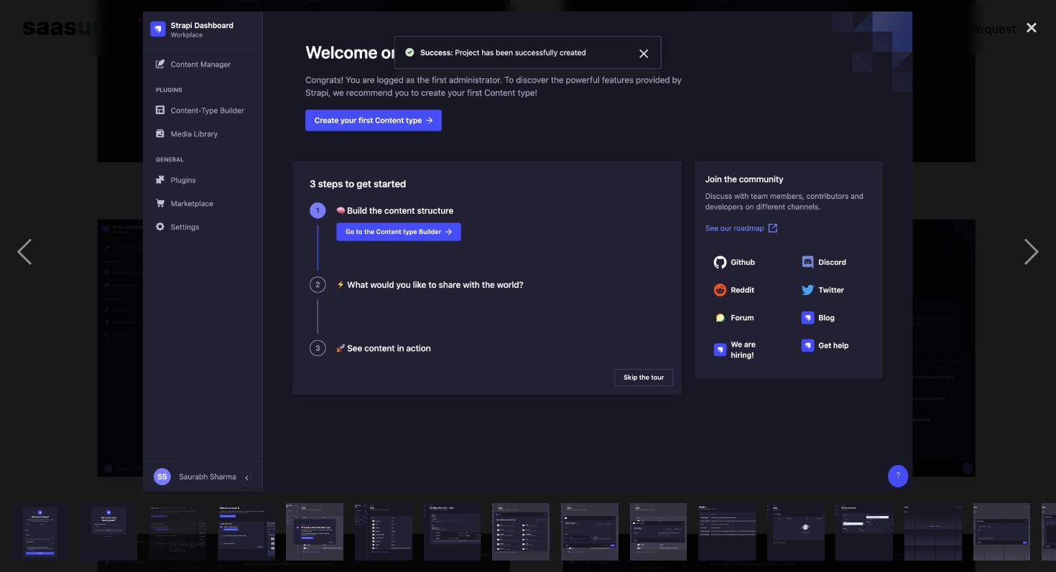
click at [776, 316] on img at bounding box center [528, 251] width 770 height 480
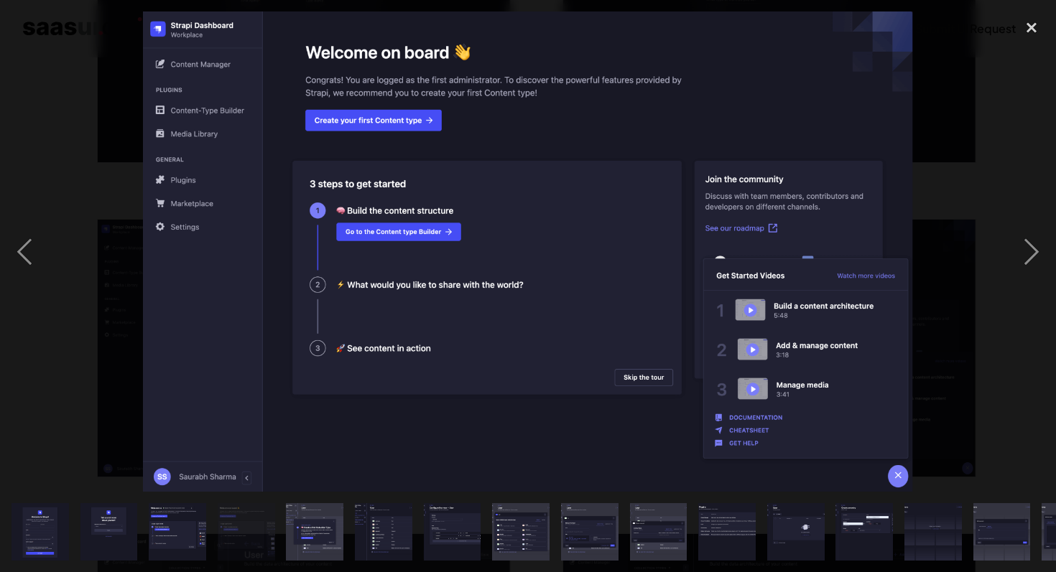
click at [776, 316] on img at bounding box center [528, 251] width 770 height 480
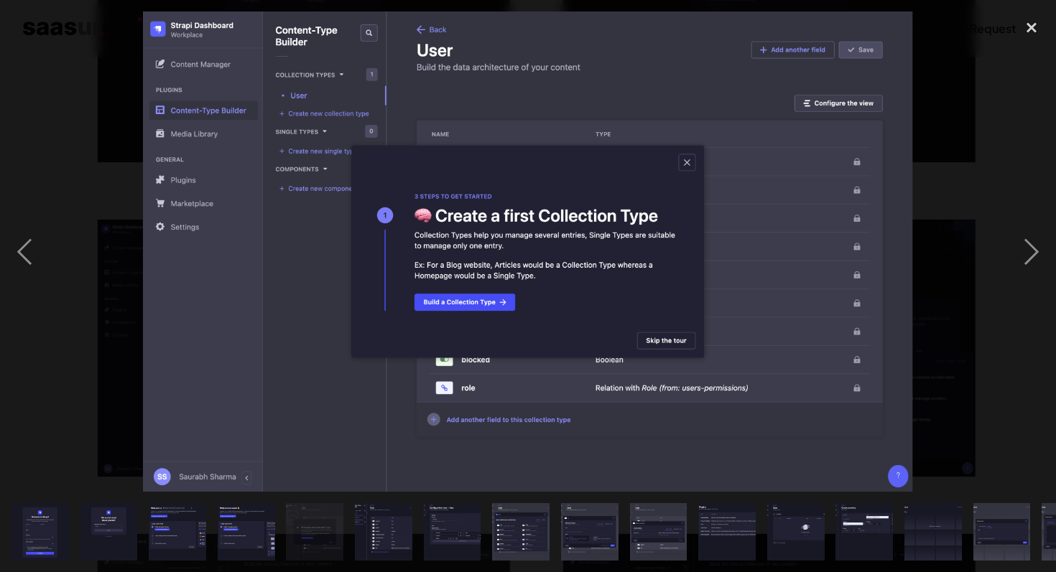
click at [246, 281] on img at bounding box center [528, 251] width 770 height 480
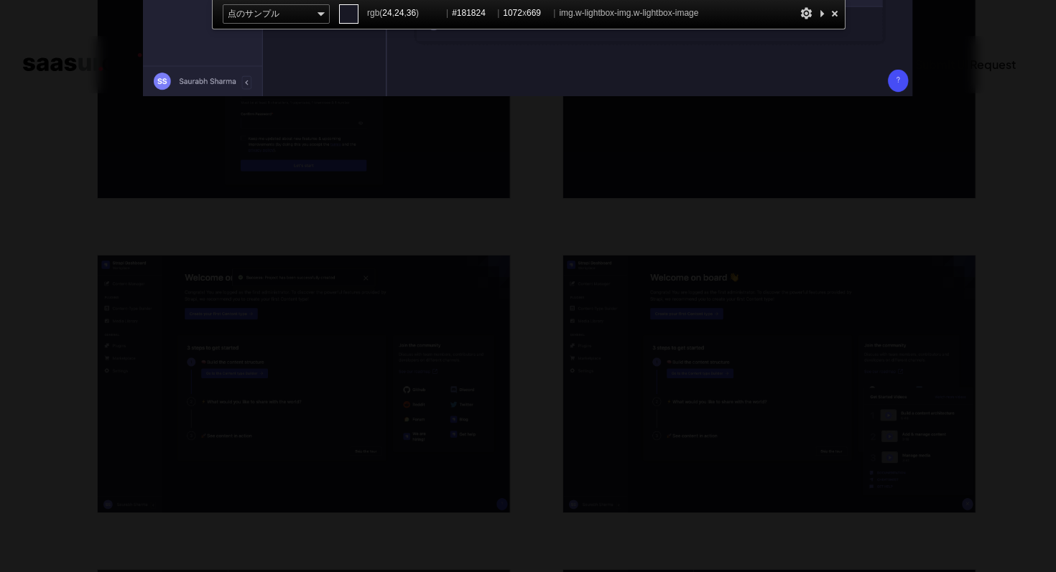
click at [839, 14] on div at bounding box center [834, 13] width 14 height 18
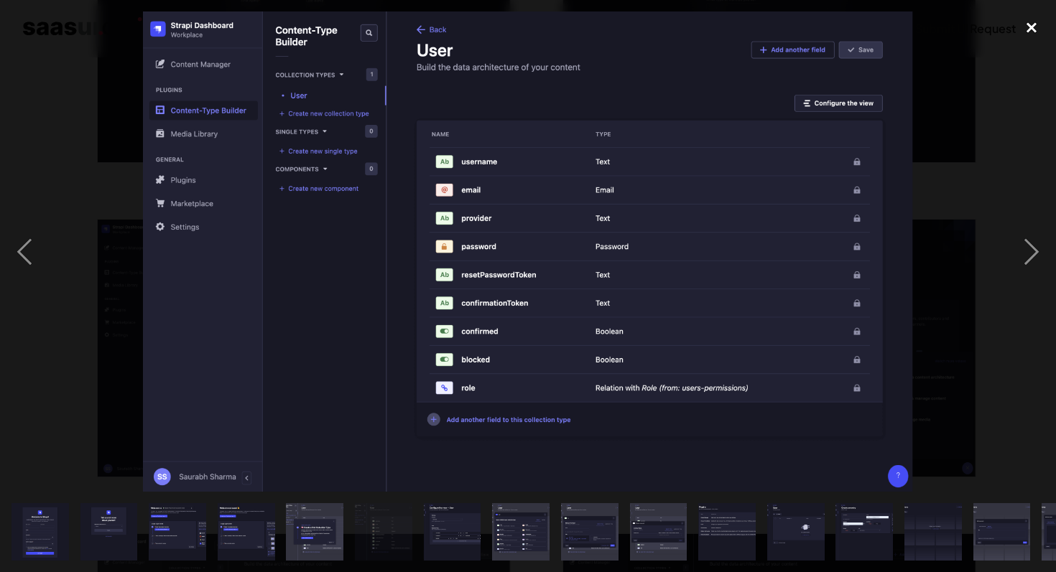
click at [1026, 27] on div "close lightbox" at bounding box center [1031, 27] width 49 height 32
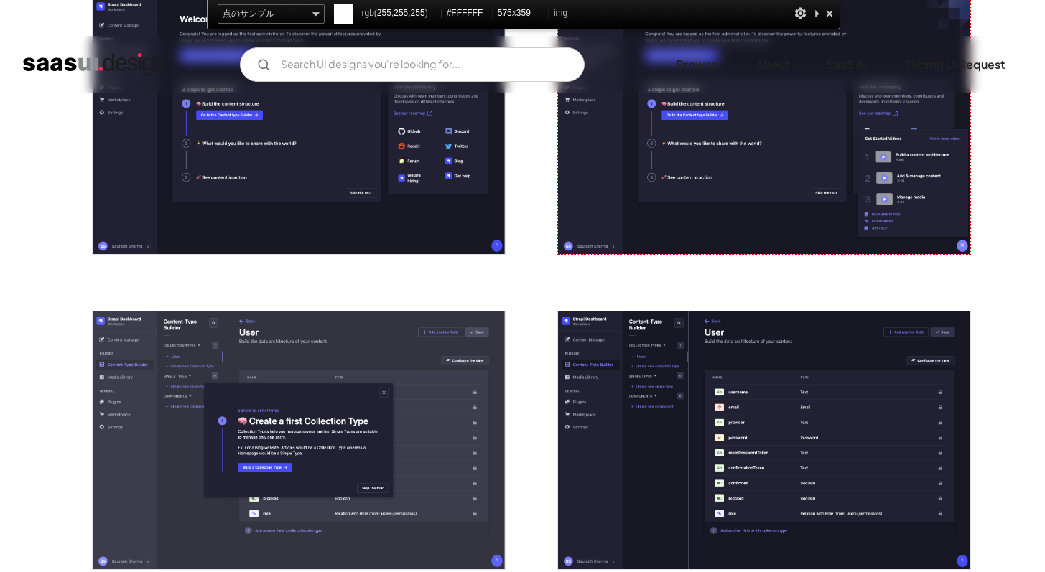
scroll to position [704, 0]
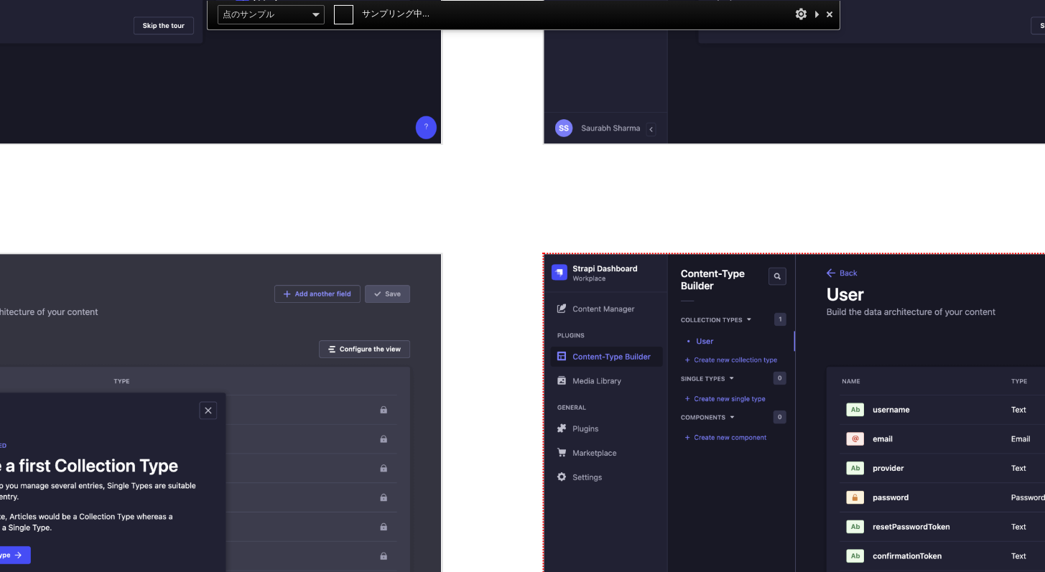
click at [581, 352] on img "open lightbox" at bounding box center [764, 427] width 412 height 258
click at [562, 230] on img "open lightbox" at bounding box center [764, 112] width 412 height 258
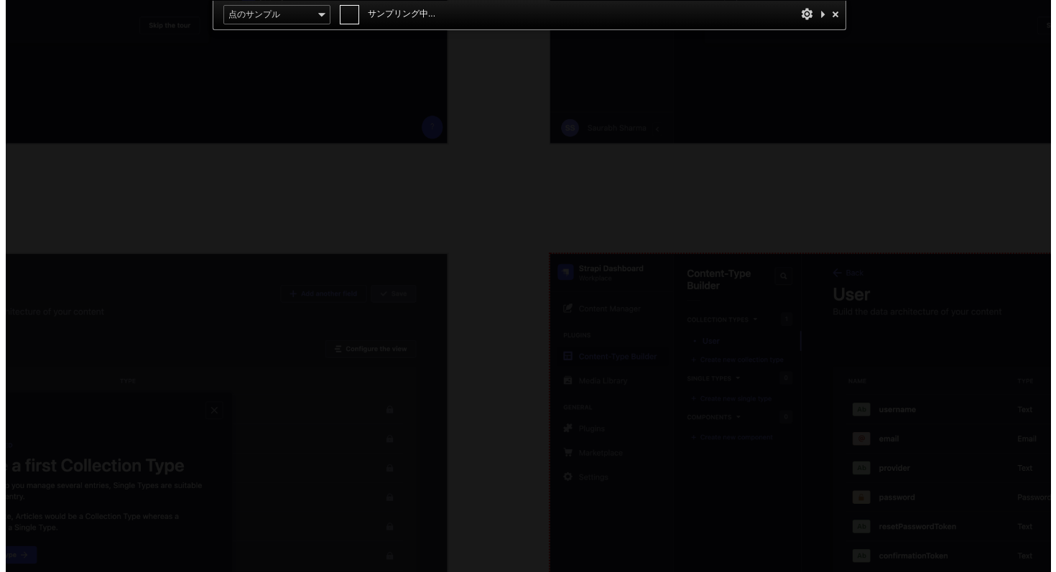
scroll to position [0, 0]
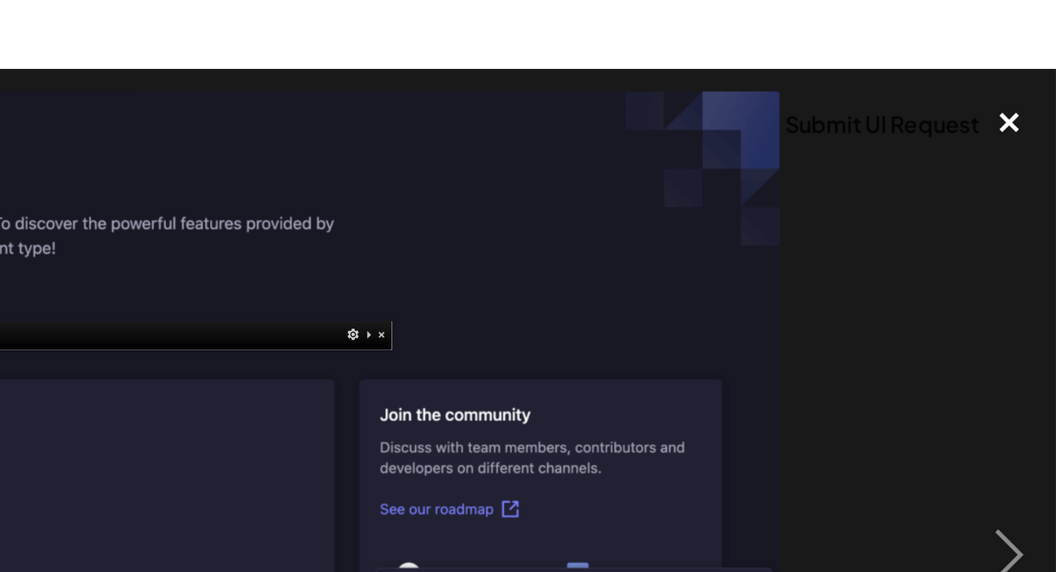
click at [1028, 64] on div "close lightbox" at bounding box center [1031, 63] width 49 height 32
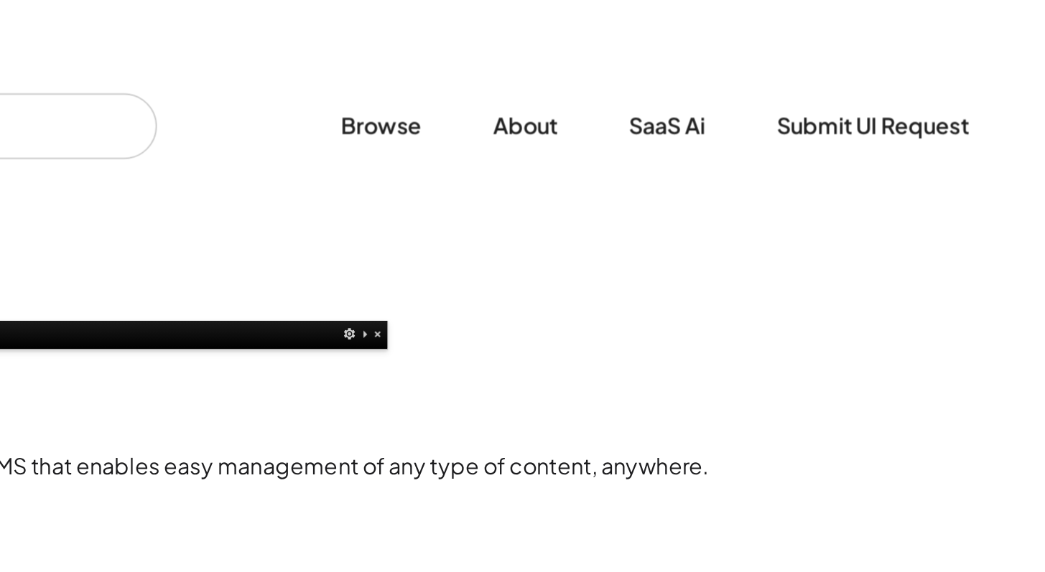
scroll to position [391, 0]
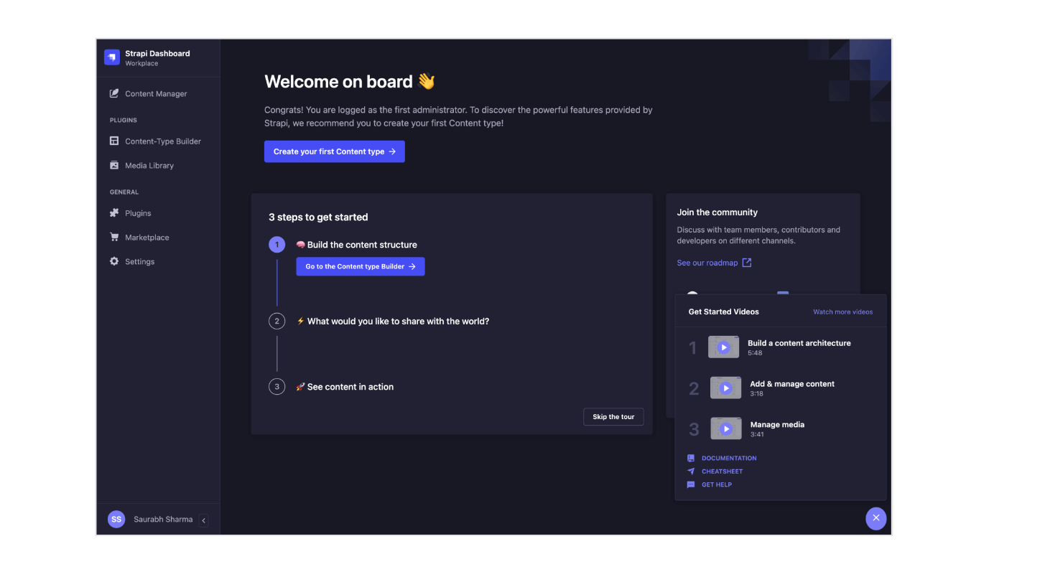
click at [592, 367] on img "open lightbox" at bounding box center [764, 425] width 412 height 258
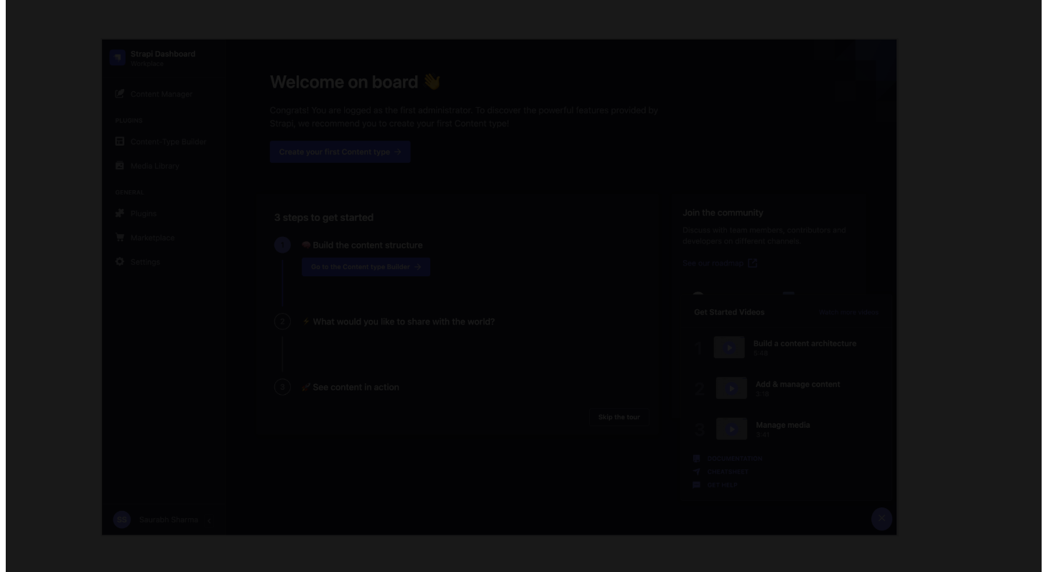
scroll to position [0, 0]
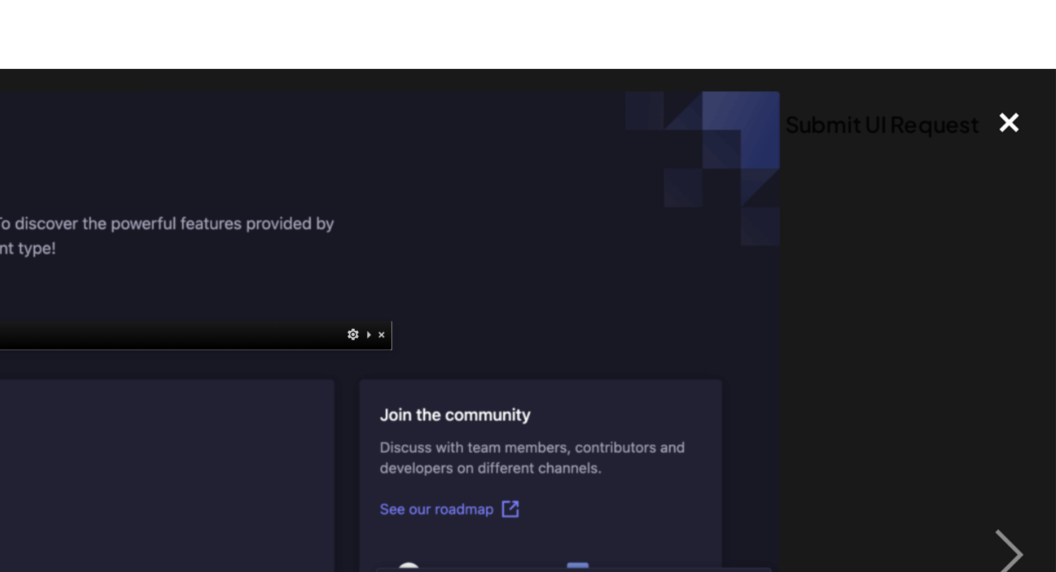
click at [1034, 60] on div "close lightbox" at bounding box center [1031, 63] width 49 height 32
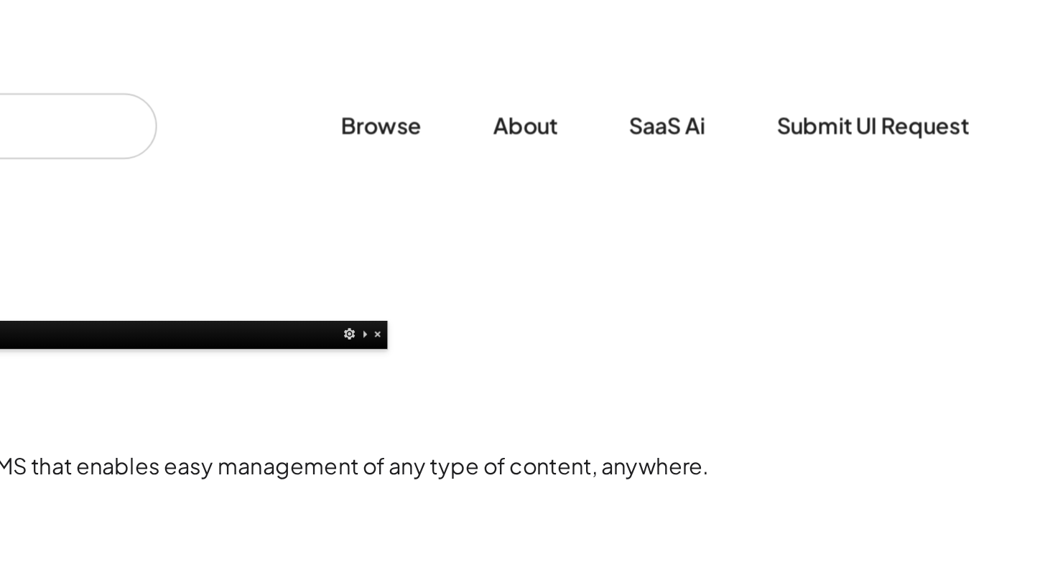
scroll to position [391, 0]
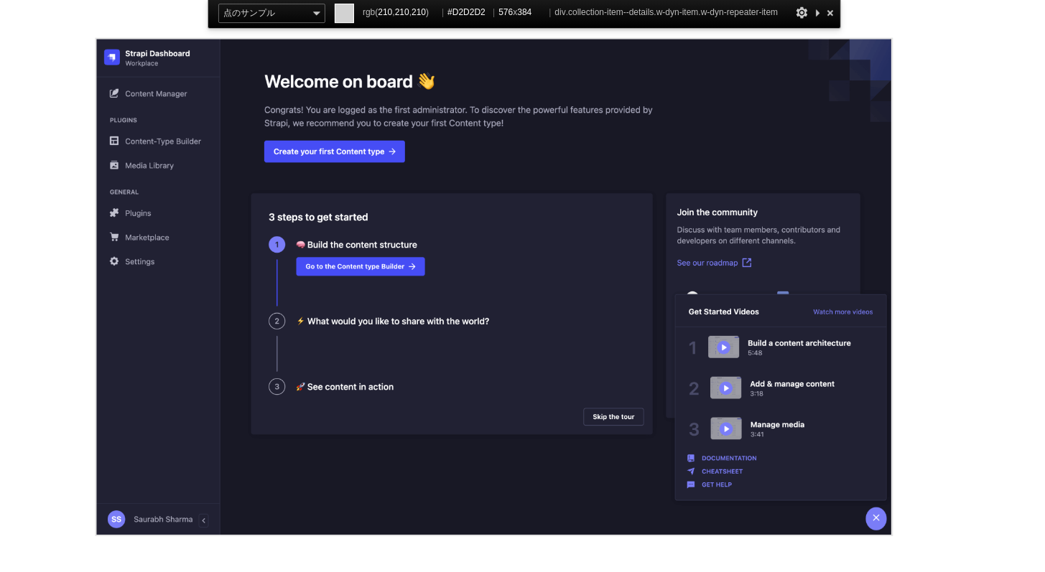
click at [936, 281] on div at bounding box center [937, 282] width 7 height 9
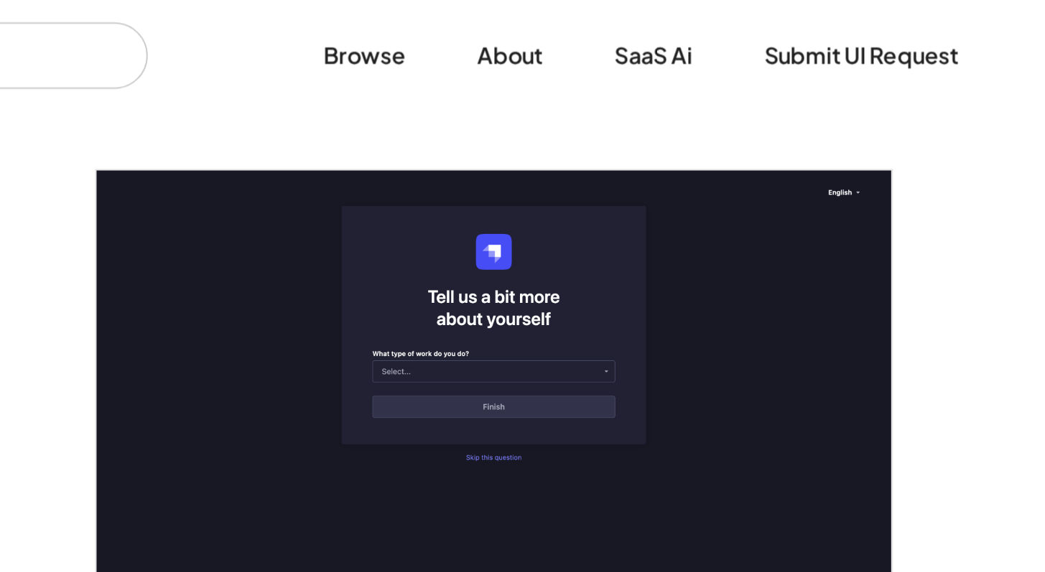
scroll to position [247, 0]
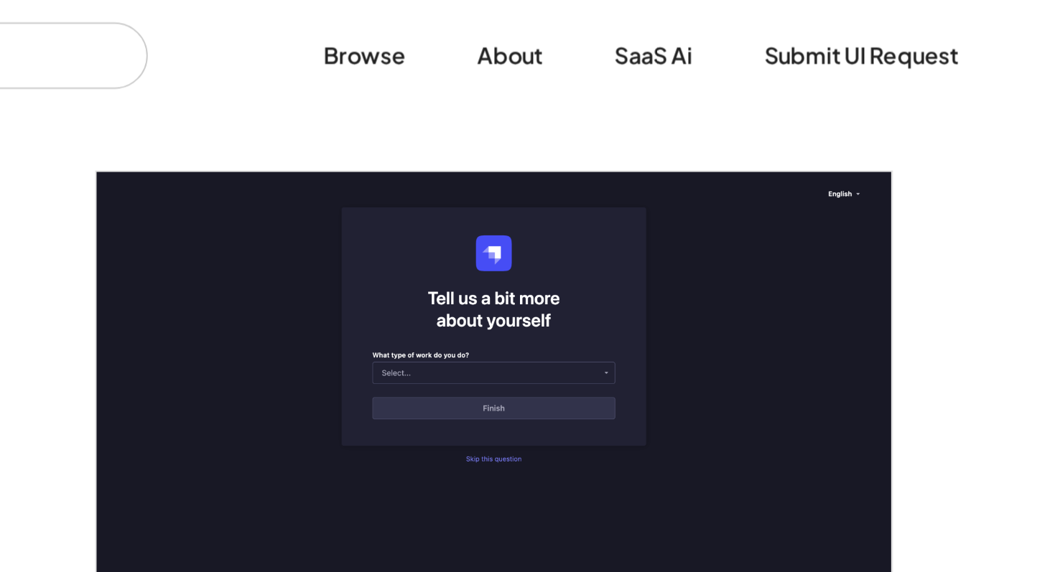
click at [987, 49] on div "V7 Labs Gen AI Application Design Best-in-class data labeling tool. GenAI Close…" at bounding box center [522, 28] width 1045 height 57
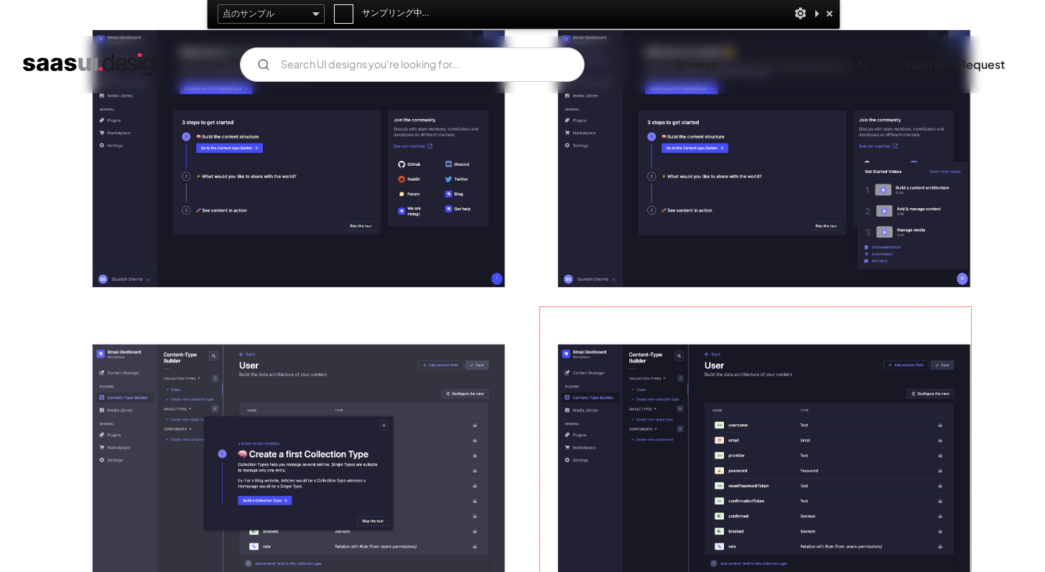
scroll to position [690, 0]
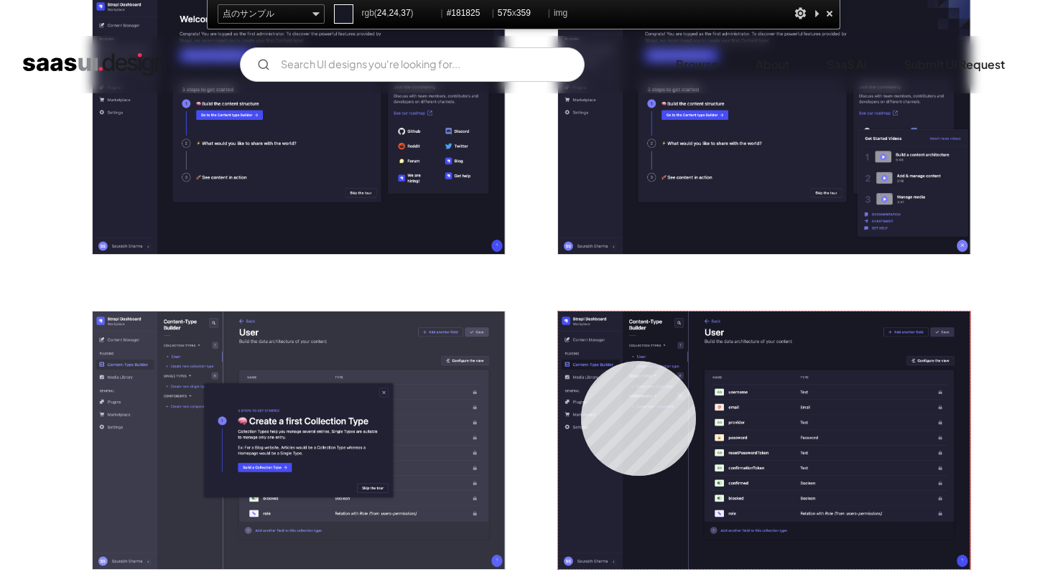
click at [581, 360] on img "open lightbox" at bounding box center [764, 441] width 412 height 258
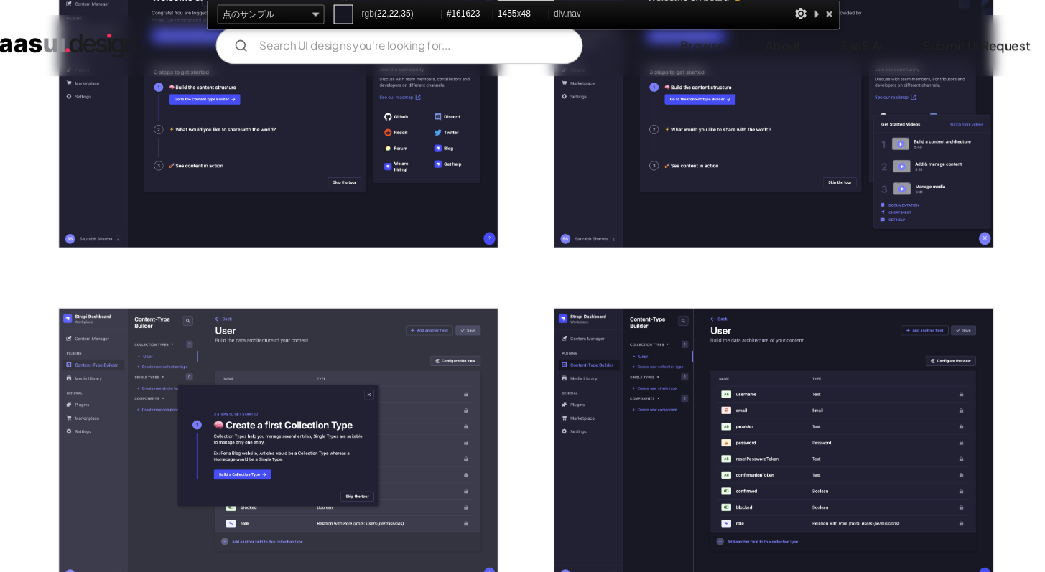
click at [816, 36] on div at bounding box center [816, 34] width 14 height 17
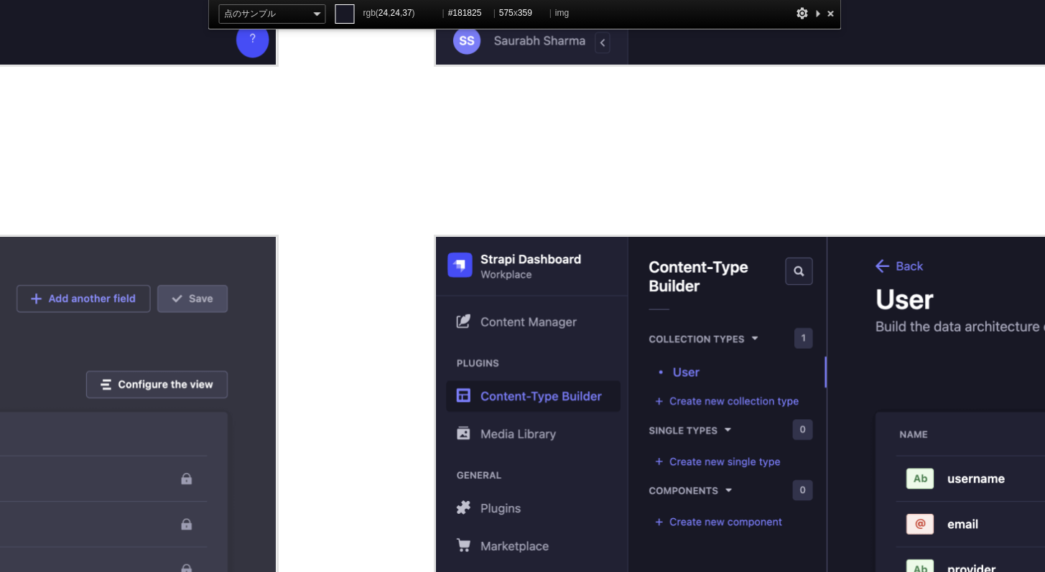
click at [690, 237] on div at bounding box center [689, 237] width 5 height 6
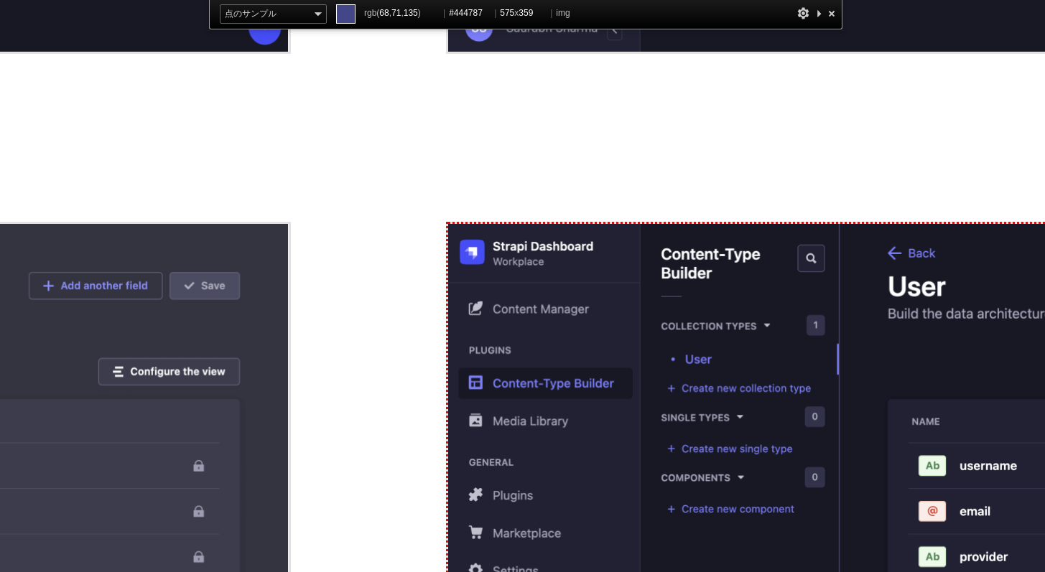
click at [596, 365] on img "open lightbox" at bounding box center [764, 441] width 412 height 258
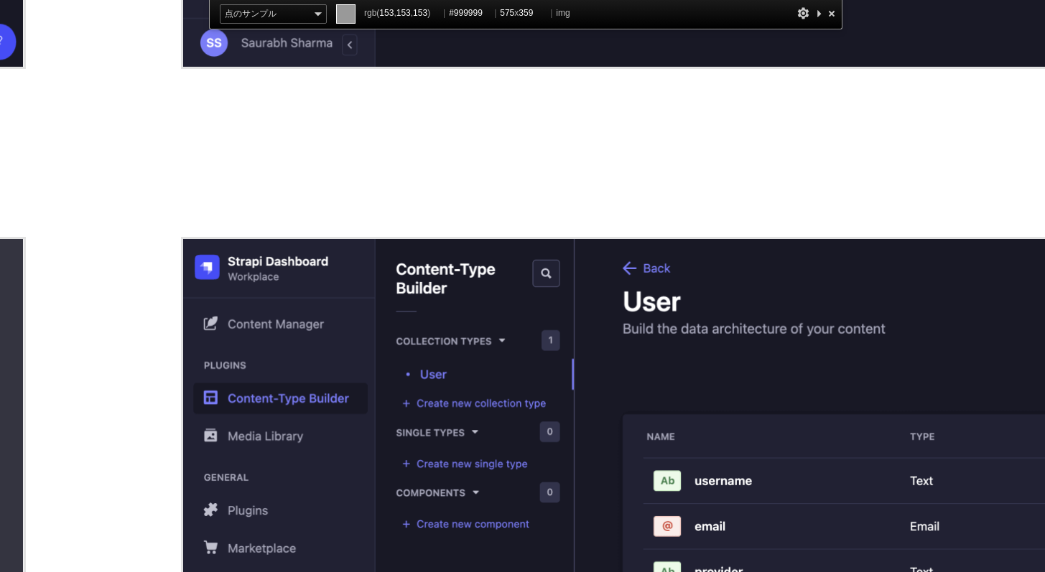
click at [774, 235] on div at bounding box center [773, 236] width 5 height 6
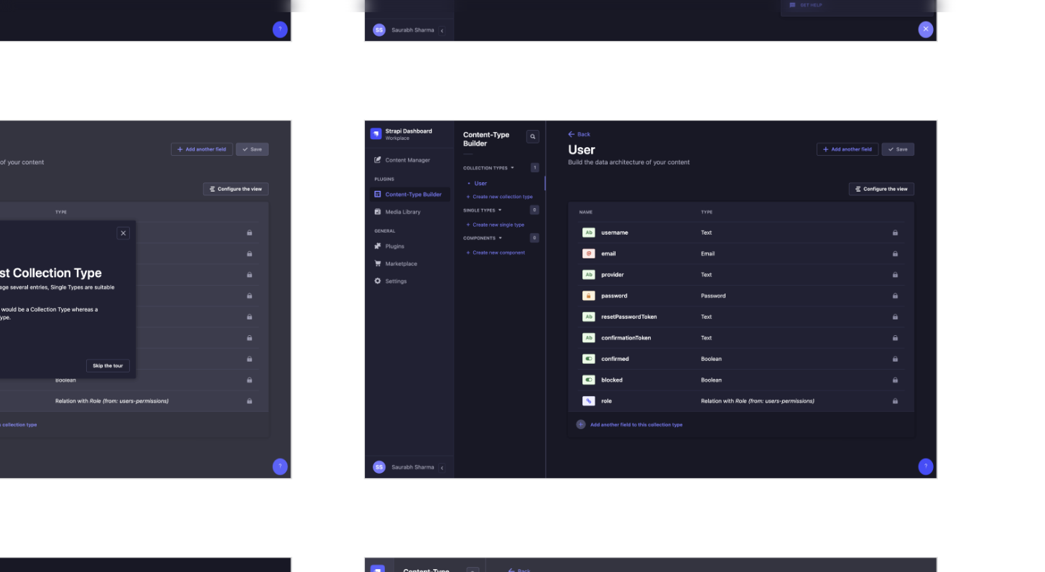
scroll to position [830, 0]
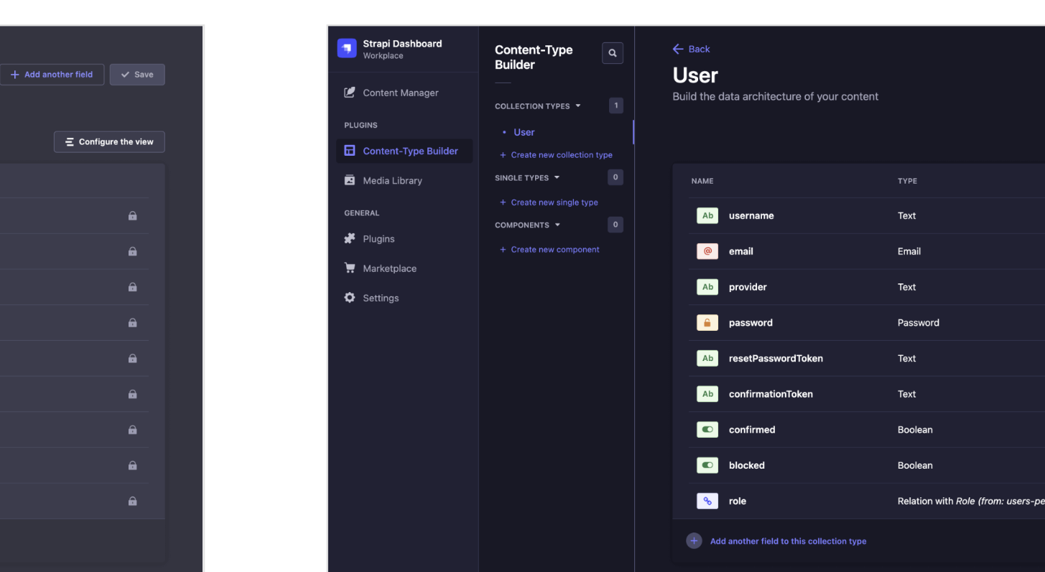
click at [567, 232] on img "open lightbox" at bounding box center [764, 265] width 412 height 258
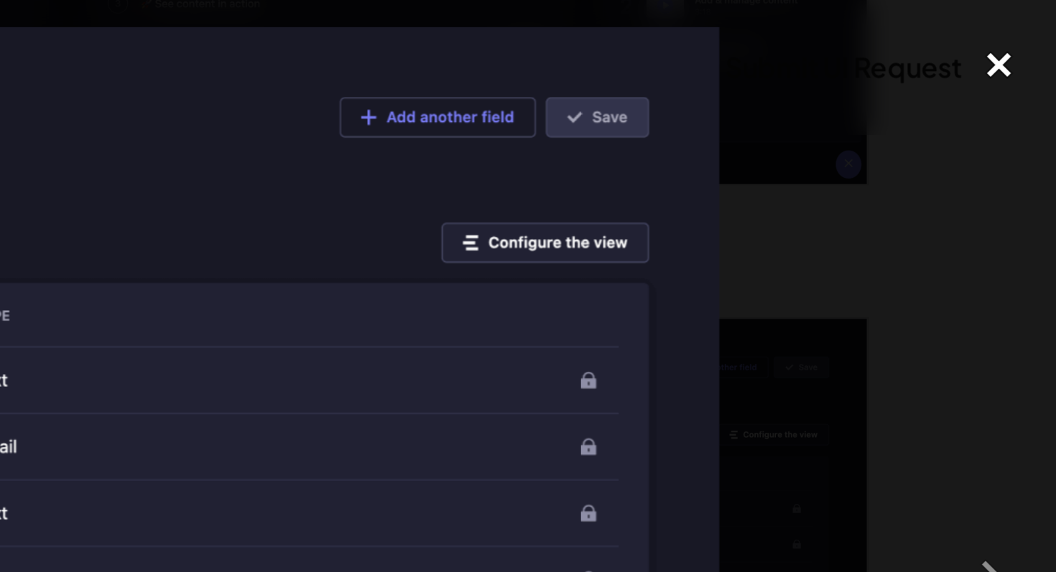
click at [1028, 30] on div "close lightbox" at bounding box center [1031, 27] width 49 height 32
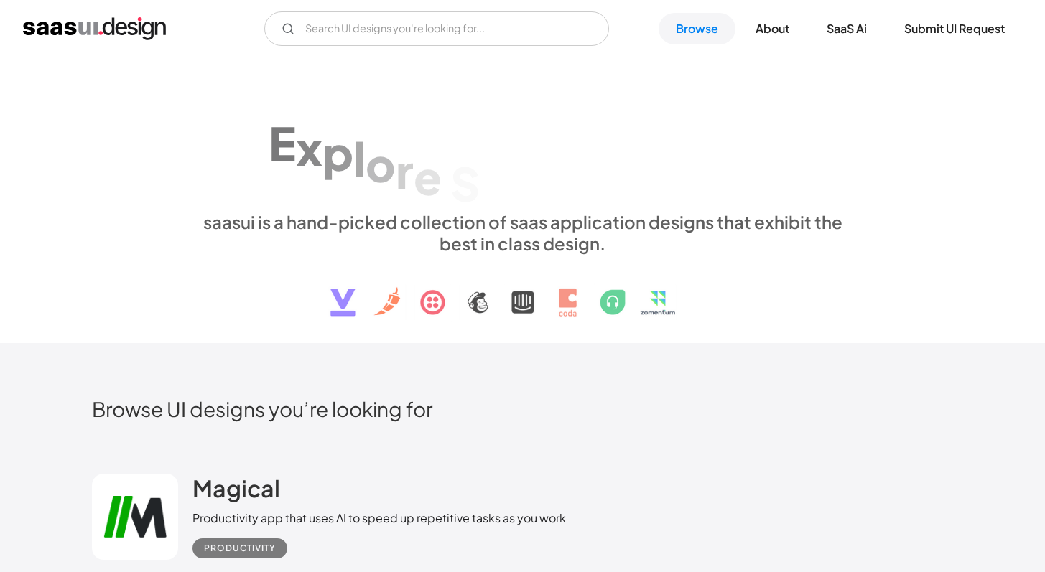
scroll to position [11142, 0]
